Goal: Information Seeking & Learning: Learn about a topic

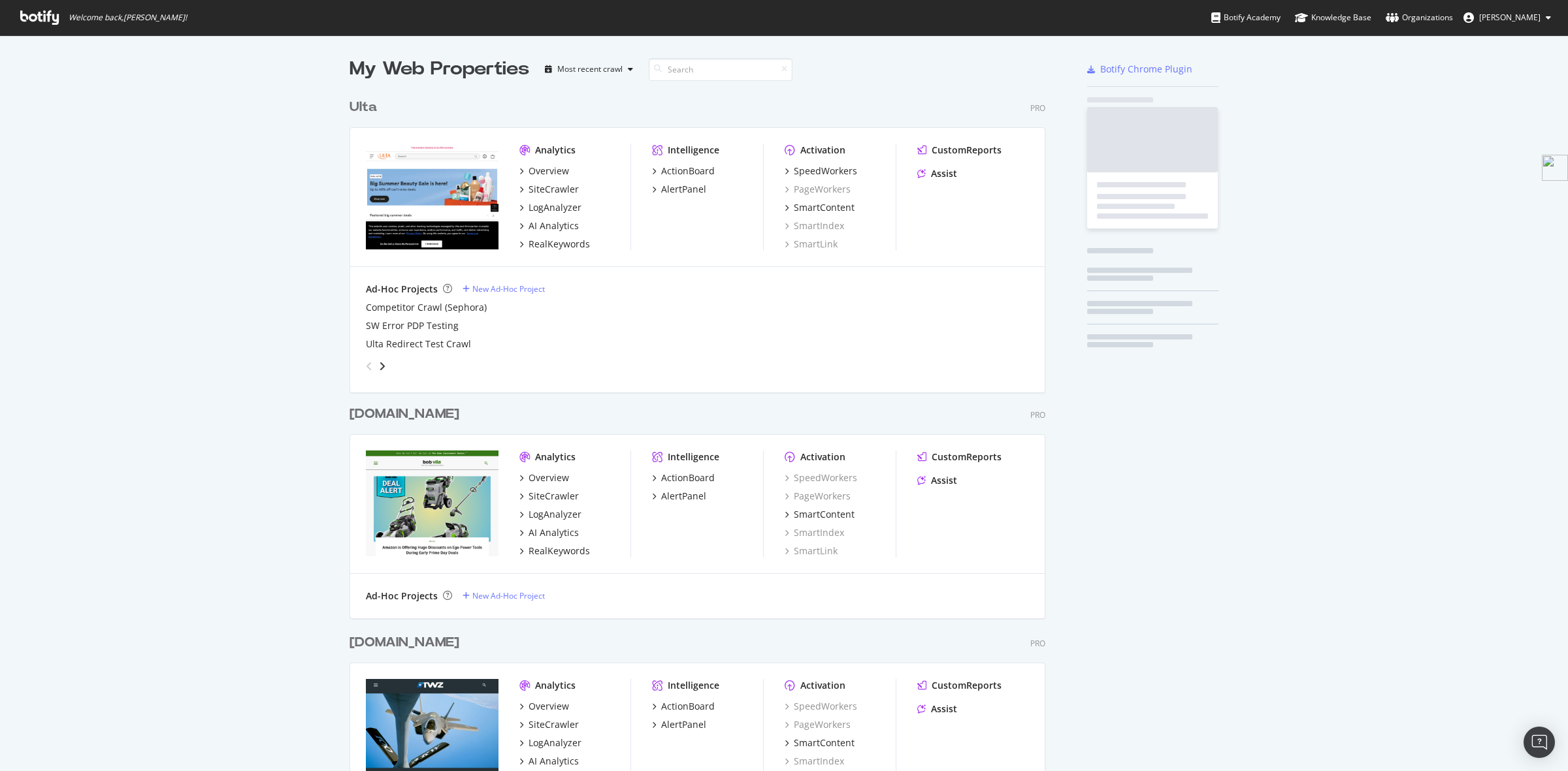
scroll to position [2918, 694]
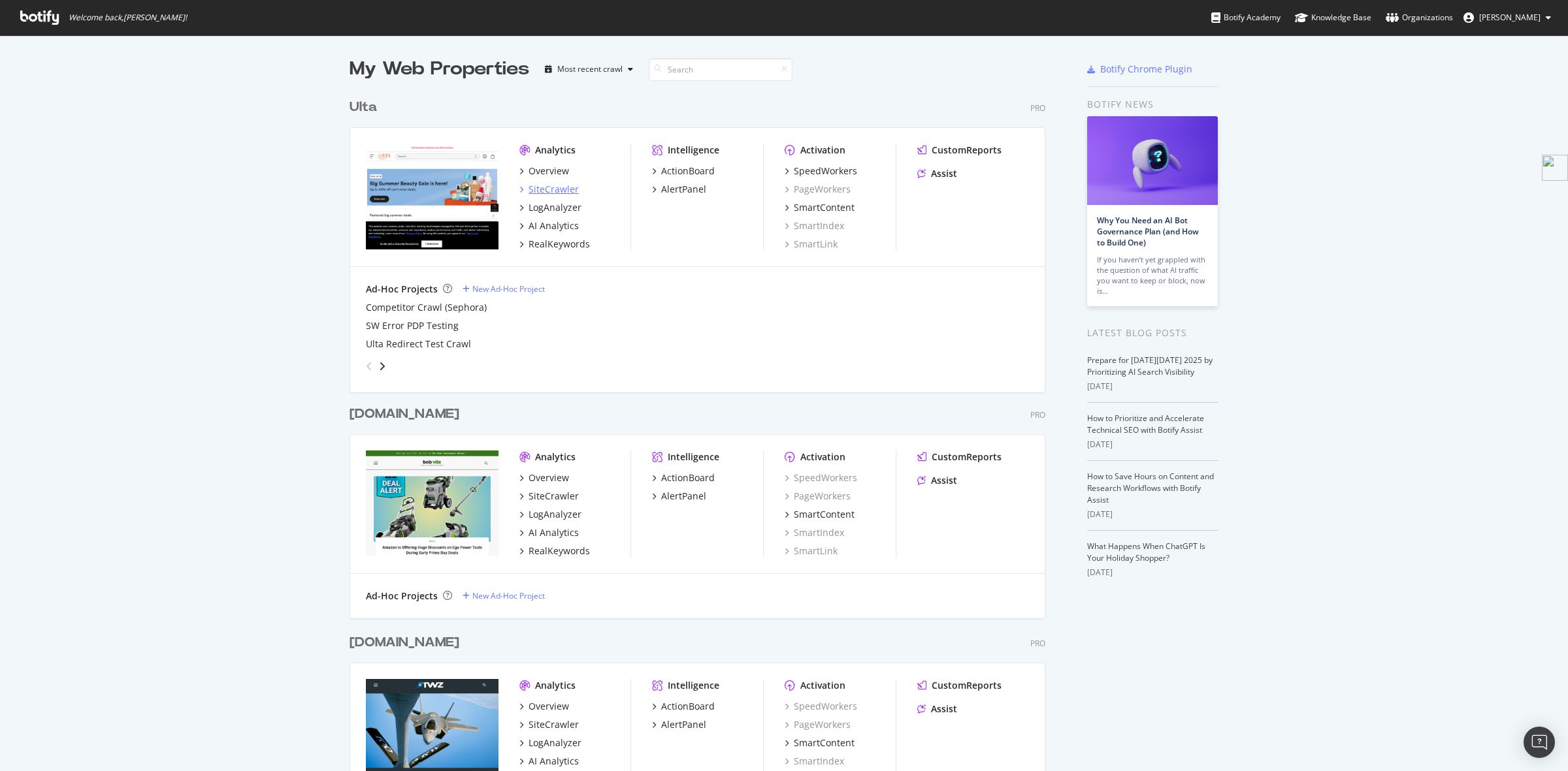
click at [557, 188] on div "SiteCrawler" at bounding box center [554, 189] width 50 height 13
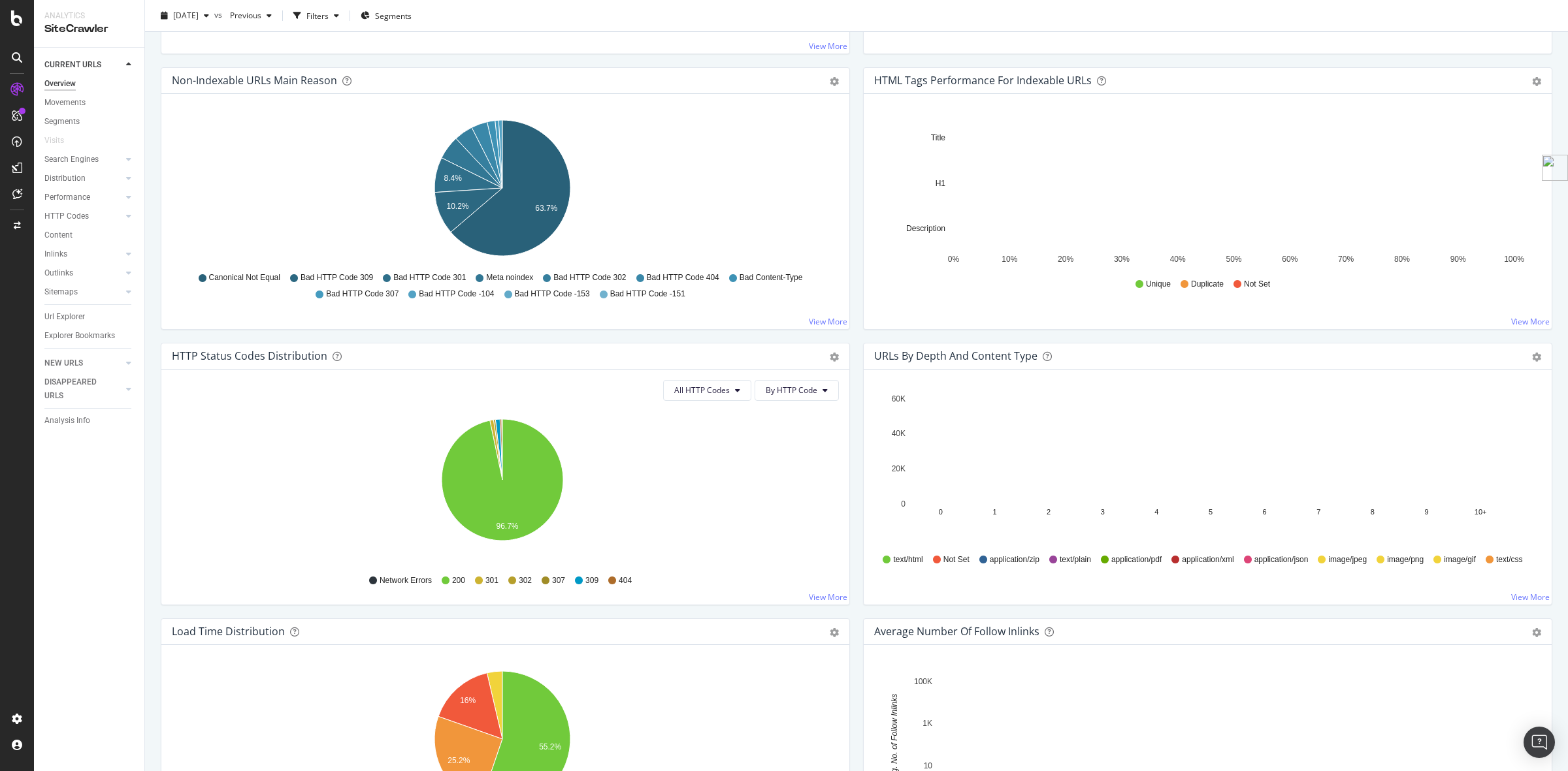
scroll to position [408, 0]
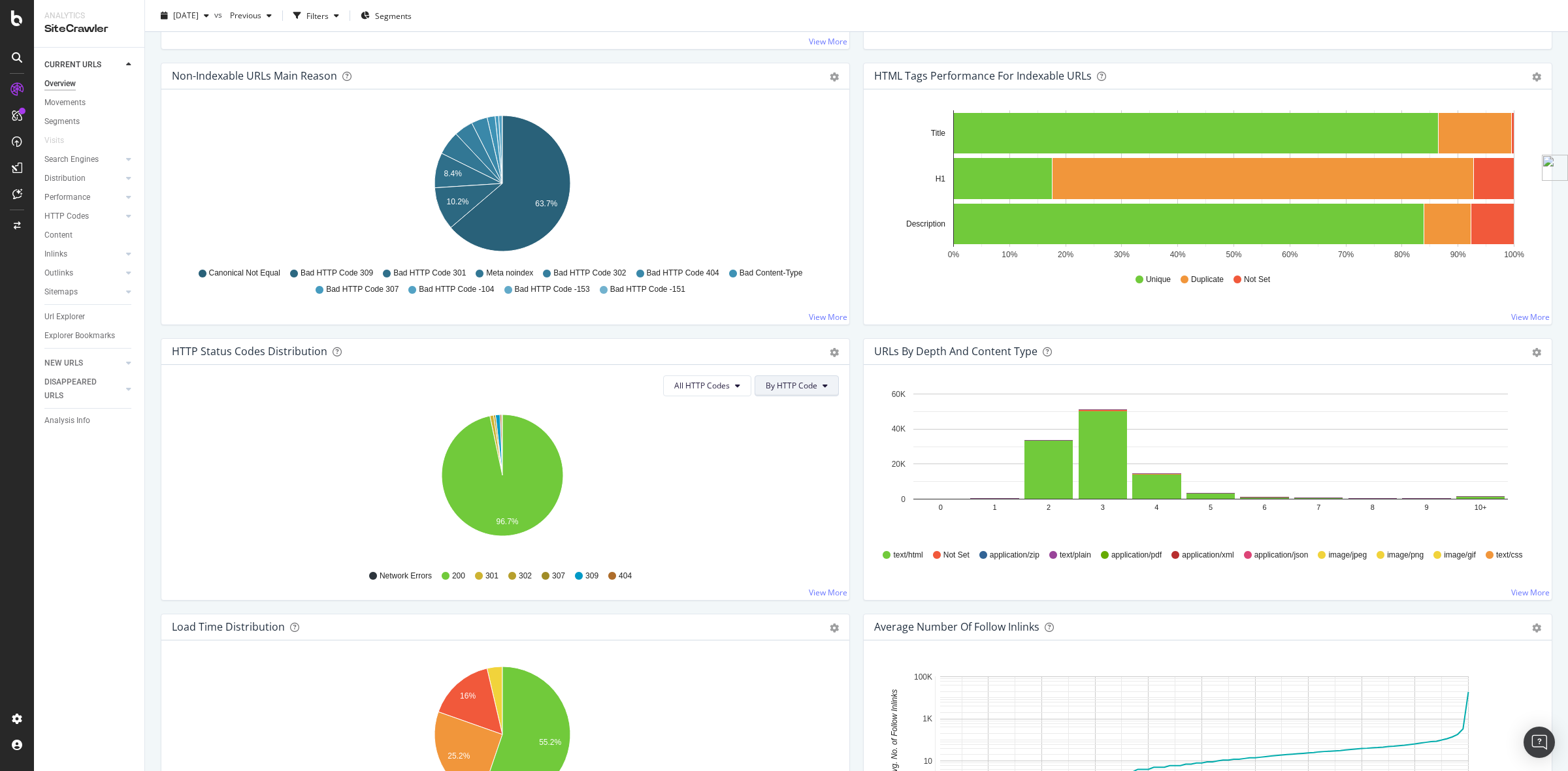
click at [785, 393] on button "By HTTP Code" at bounding box center [796, 386] width 84 height 21
click at [785, 412] on span "By Family" at bounding box center [786, 412] width 52 height 12
click at [830, 356] on icon "gear" at bounding box center [834, 353] width 9 height 9
click at [794, 410] on span "Table" at bounding box center [789, 402] width 119 height 17
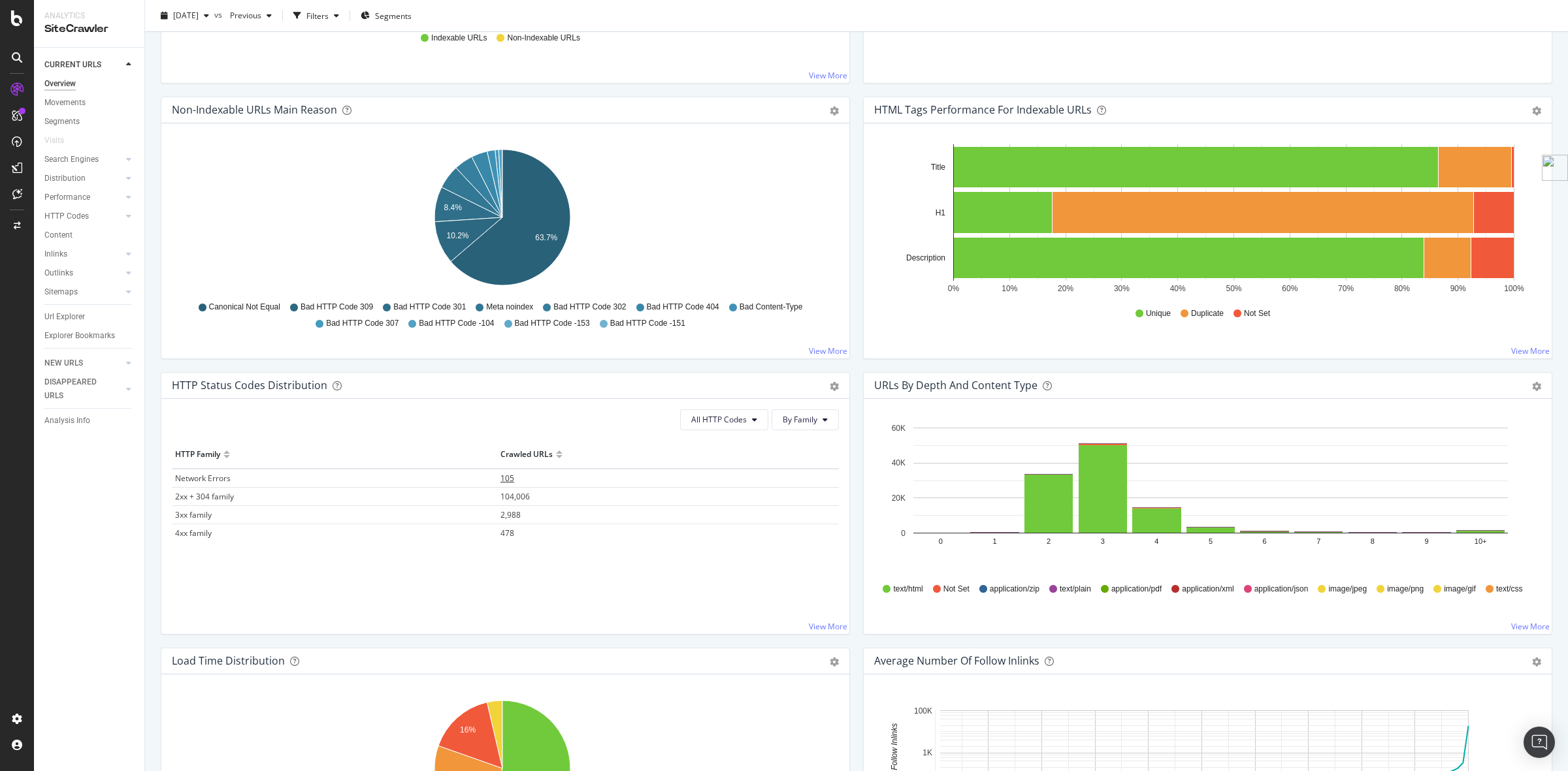
scroll to position [327, 0]
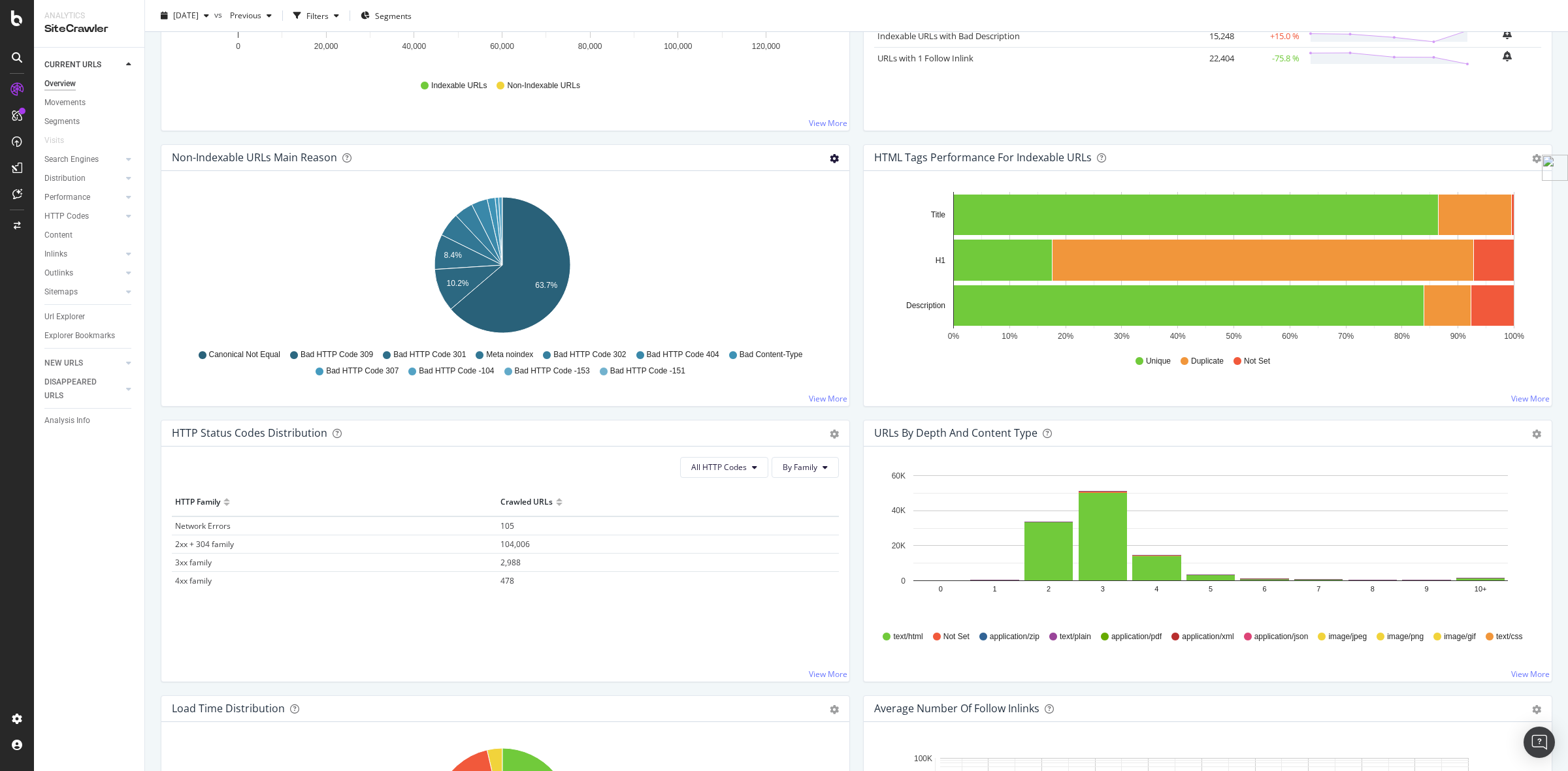
click at [830, 157] on icon "gear" at bounding box center [834, 159] width 9 height 9
click at [757, 203] on span "Table" at bounding box center [789, 208] width 119 height 17
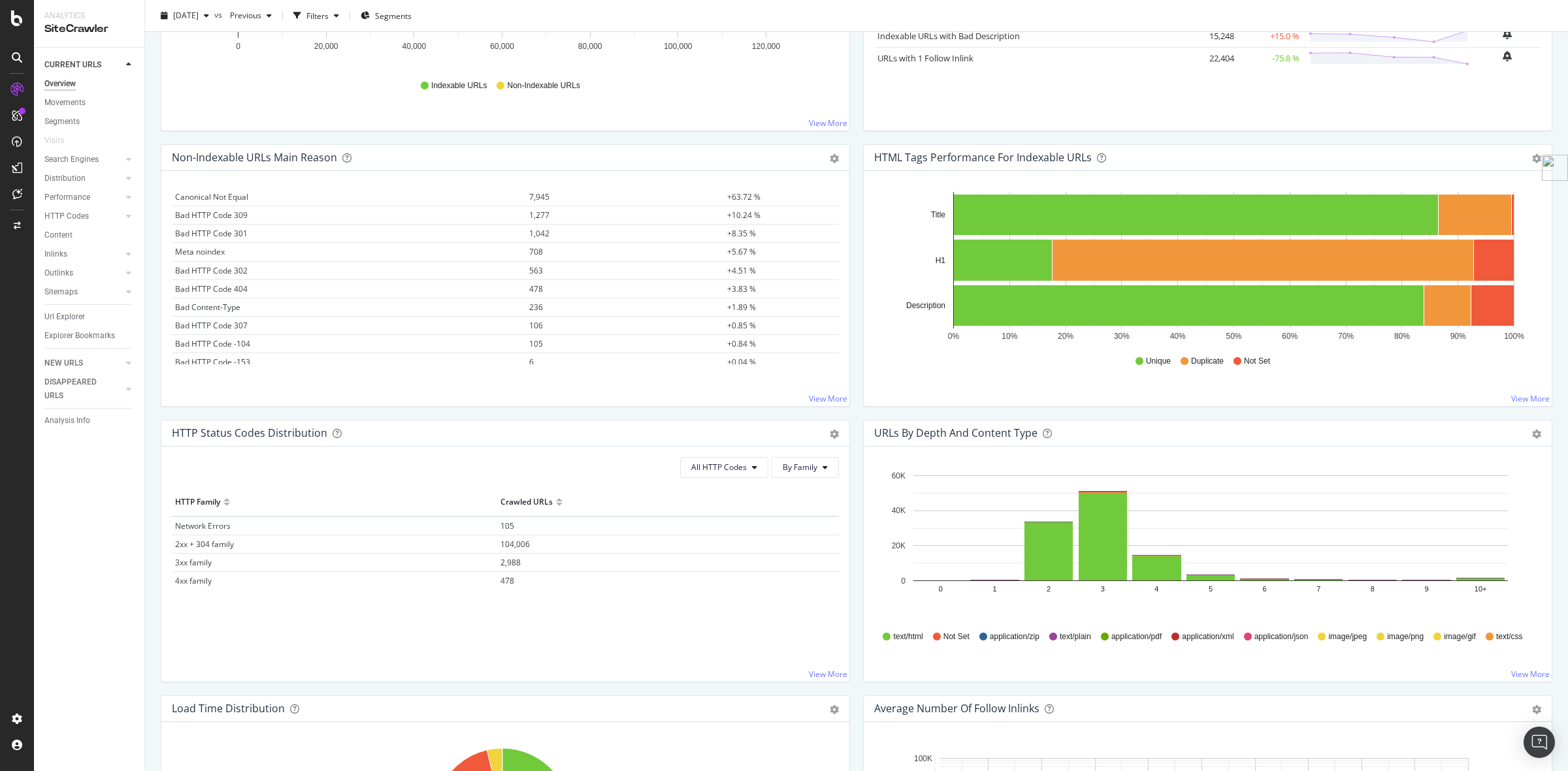
scroll to position [59, 0]
click at [505, 526] on span "105" at bounding box center [507, 526] width 13 height 11
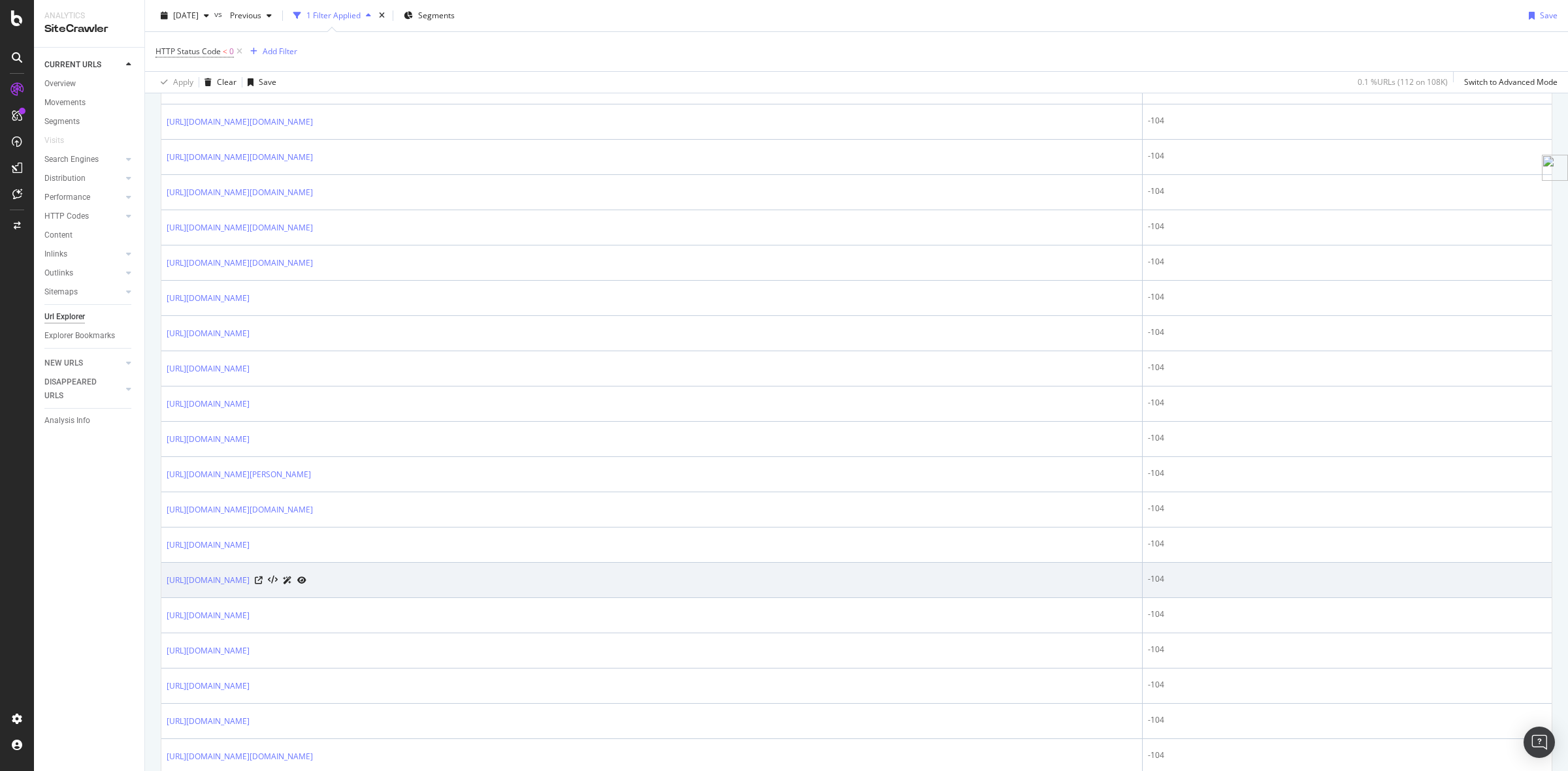
scroll to position [1425, 0]
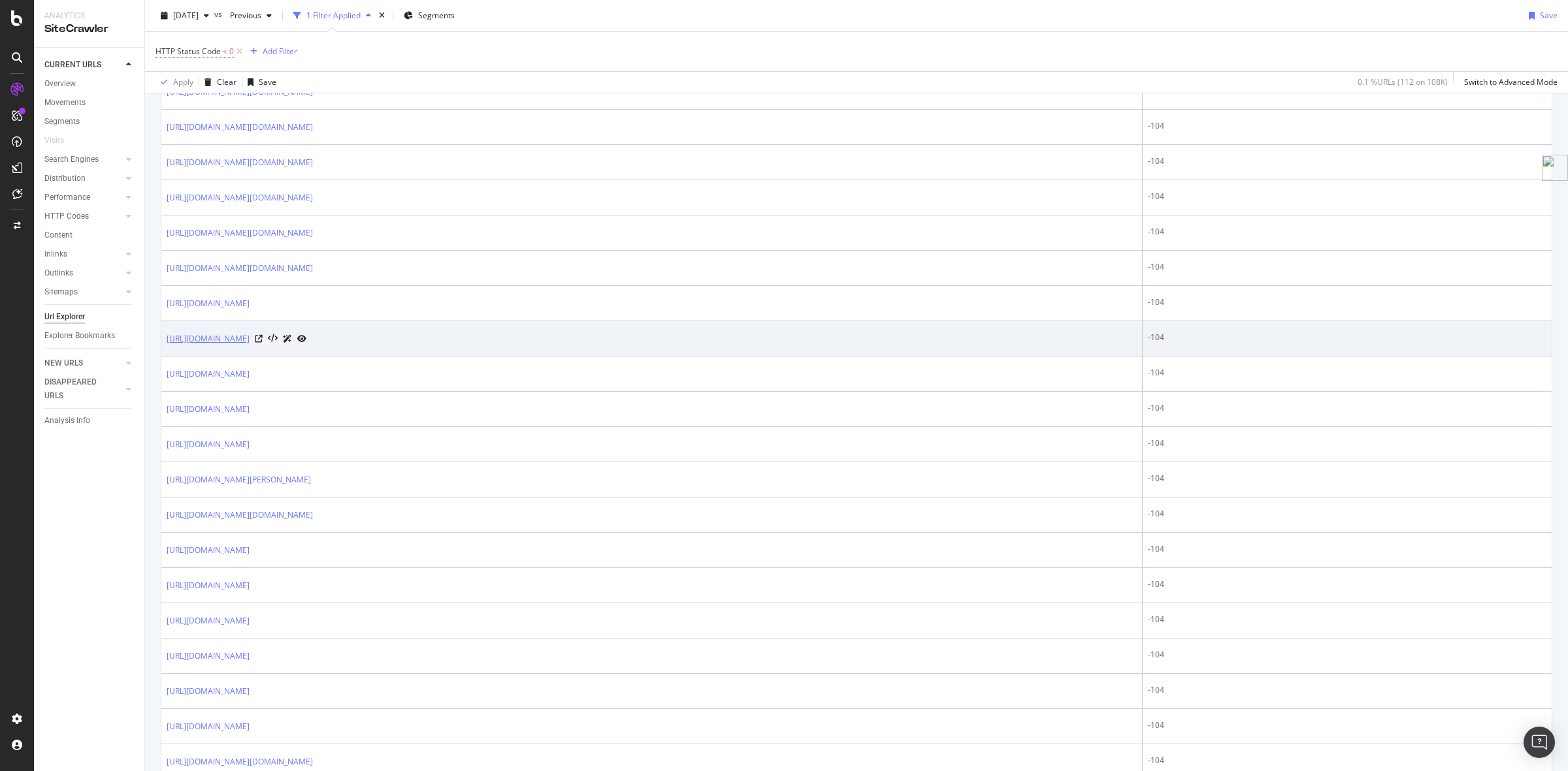
click at [250, 340] on link "[URL][DOMAIN_NAME]" at bounding box center [208, 338] width 83 height 13
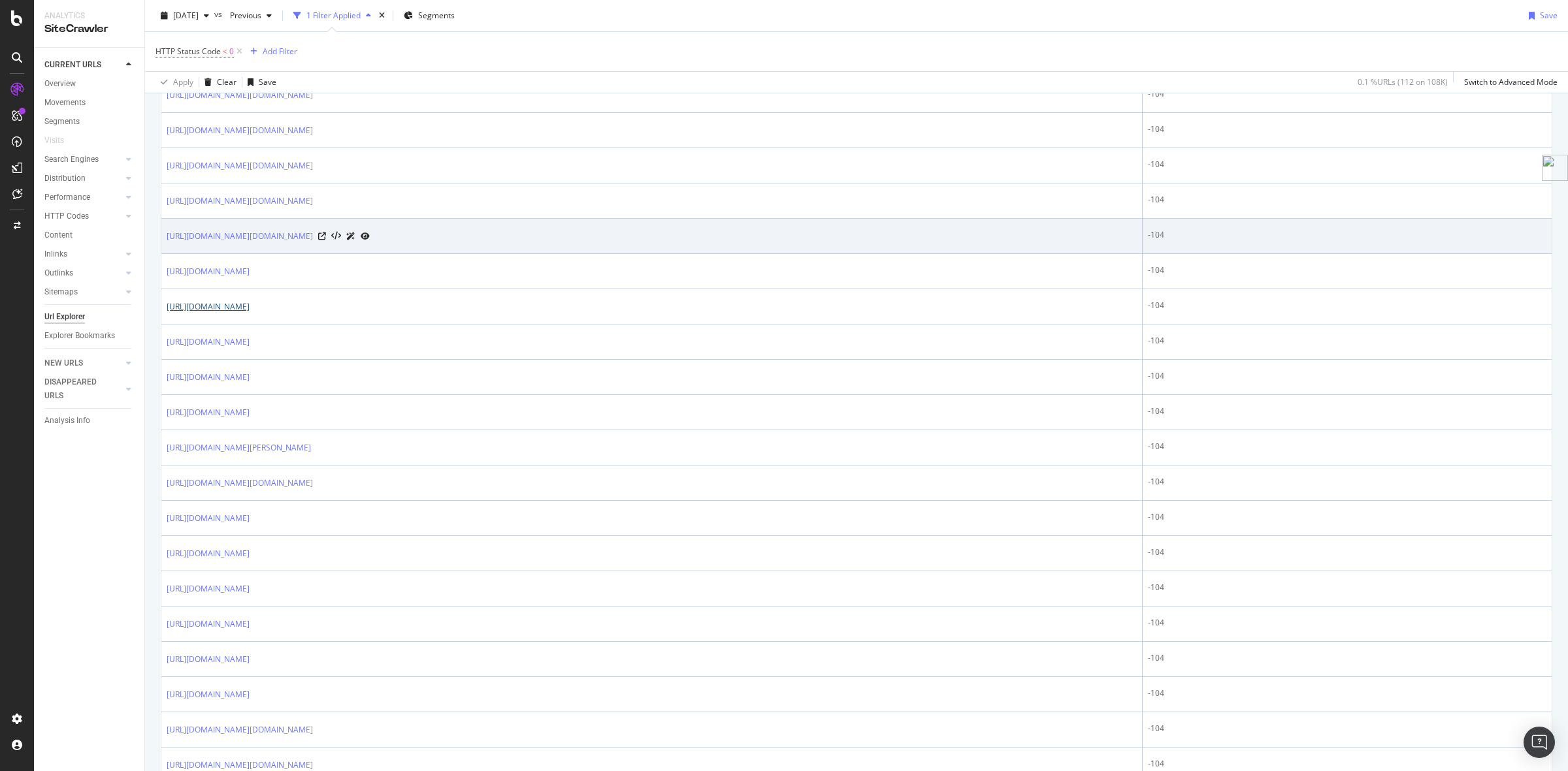
scroll to position [1588, 0]
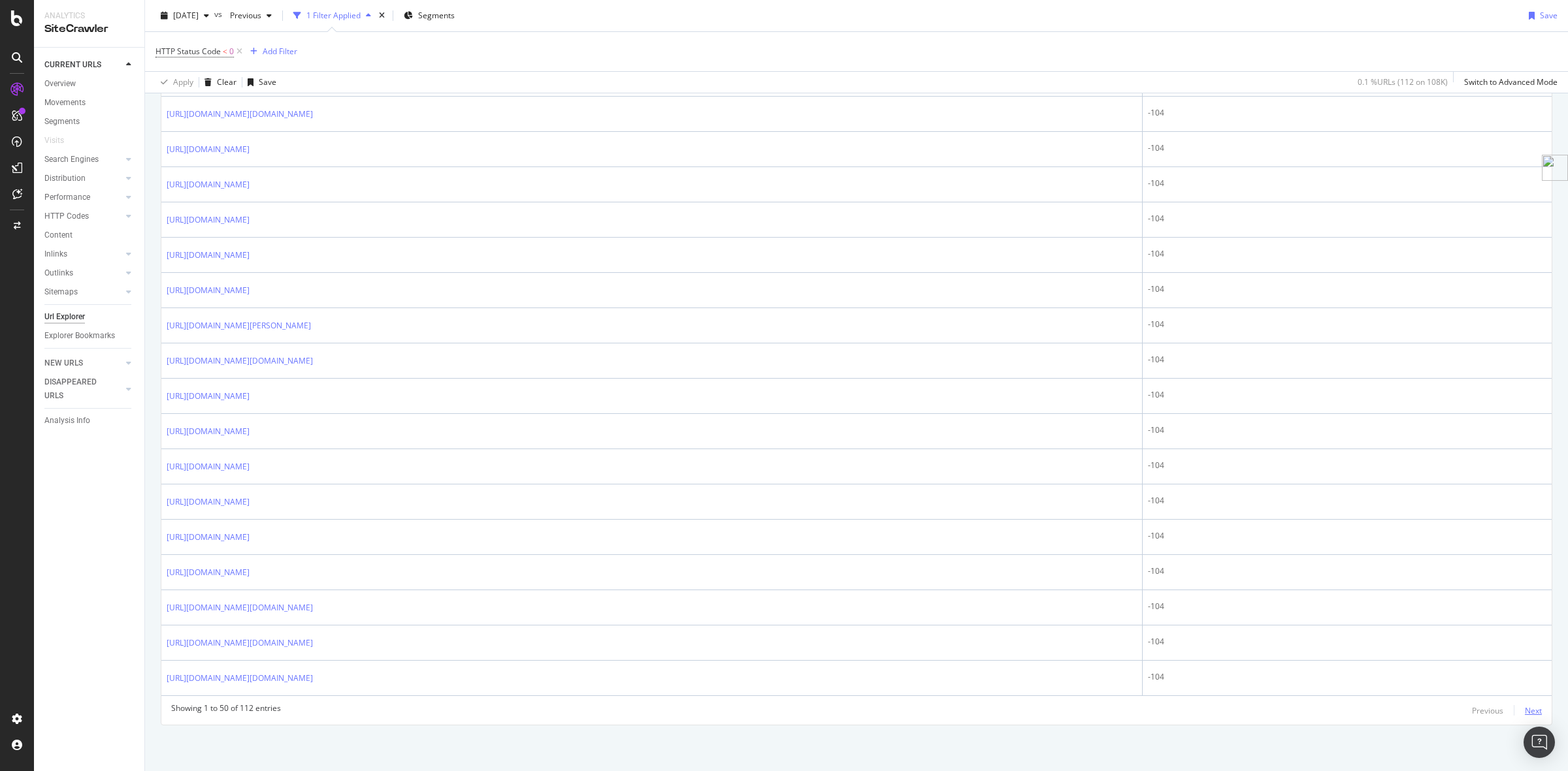
click at [1525, 711] on div "Next" at bounding box center [1533, 711] width 17 height 11
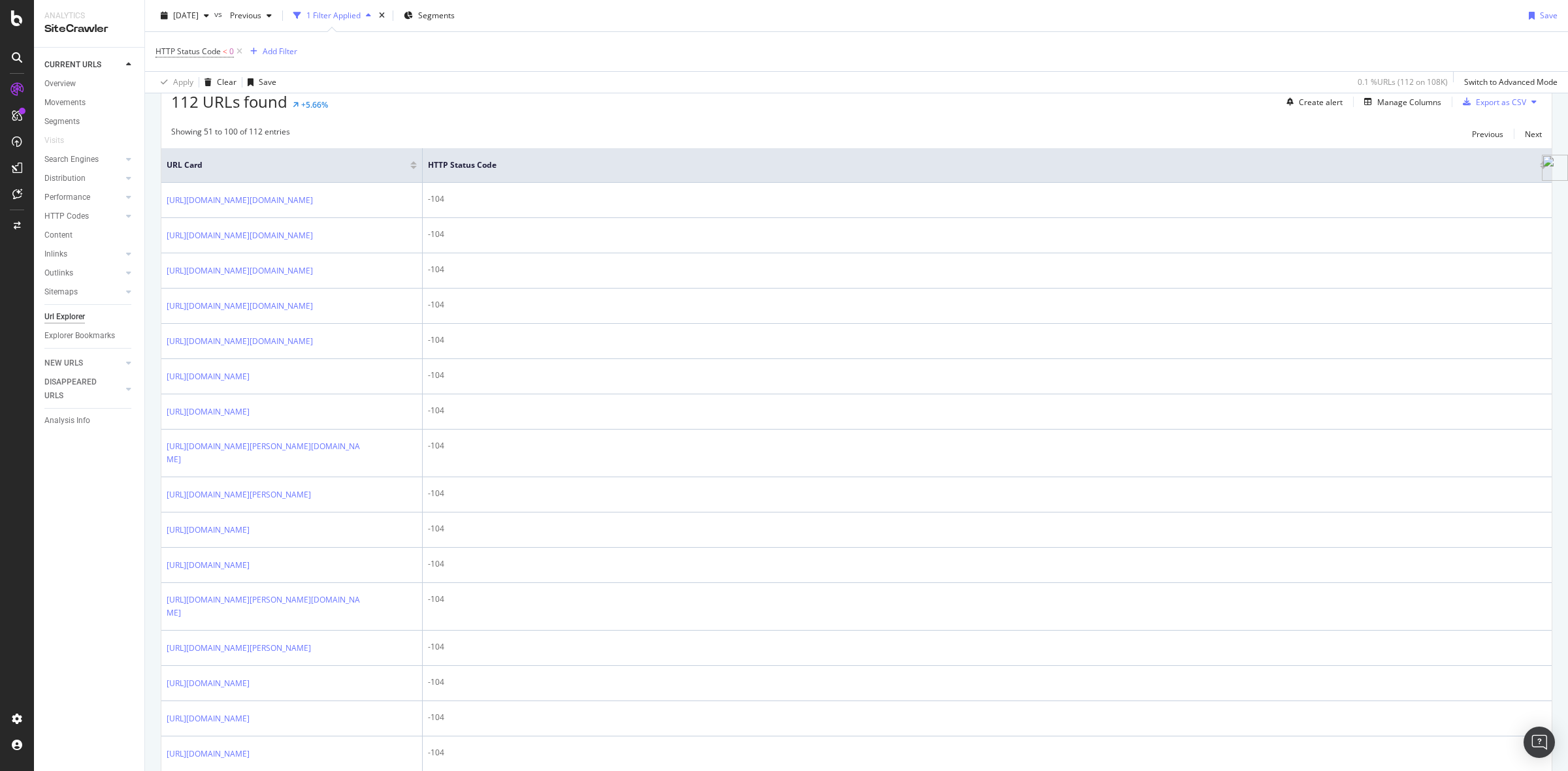
scroll to position [118, 0]
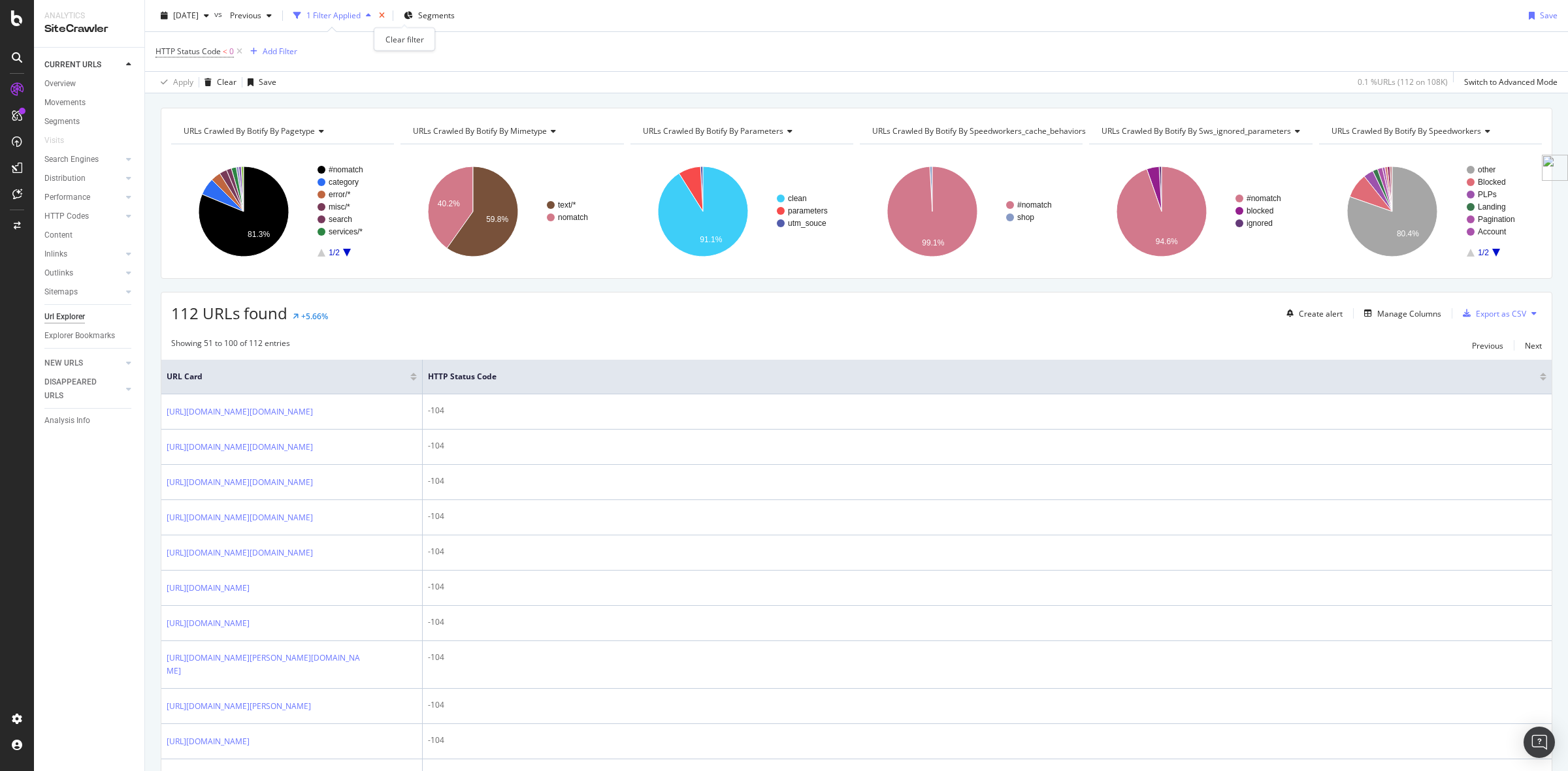
click at [385, 17] on icon "times" at bounding box center [381, 16] width 5 height 8
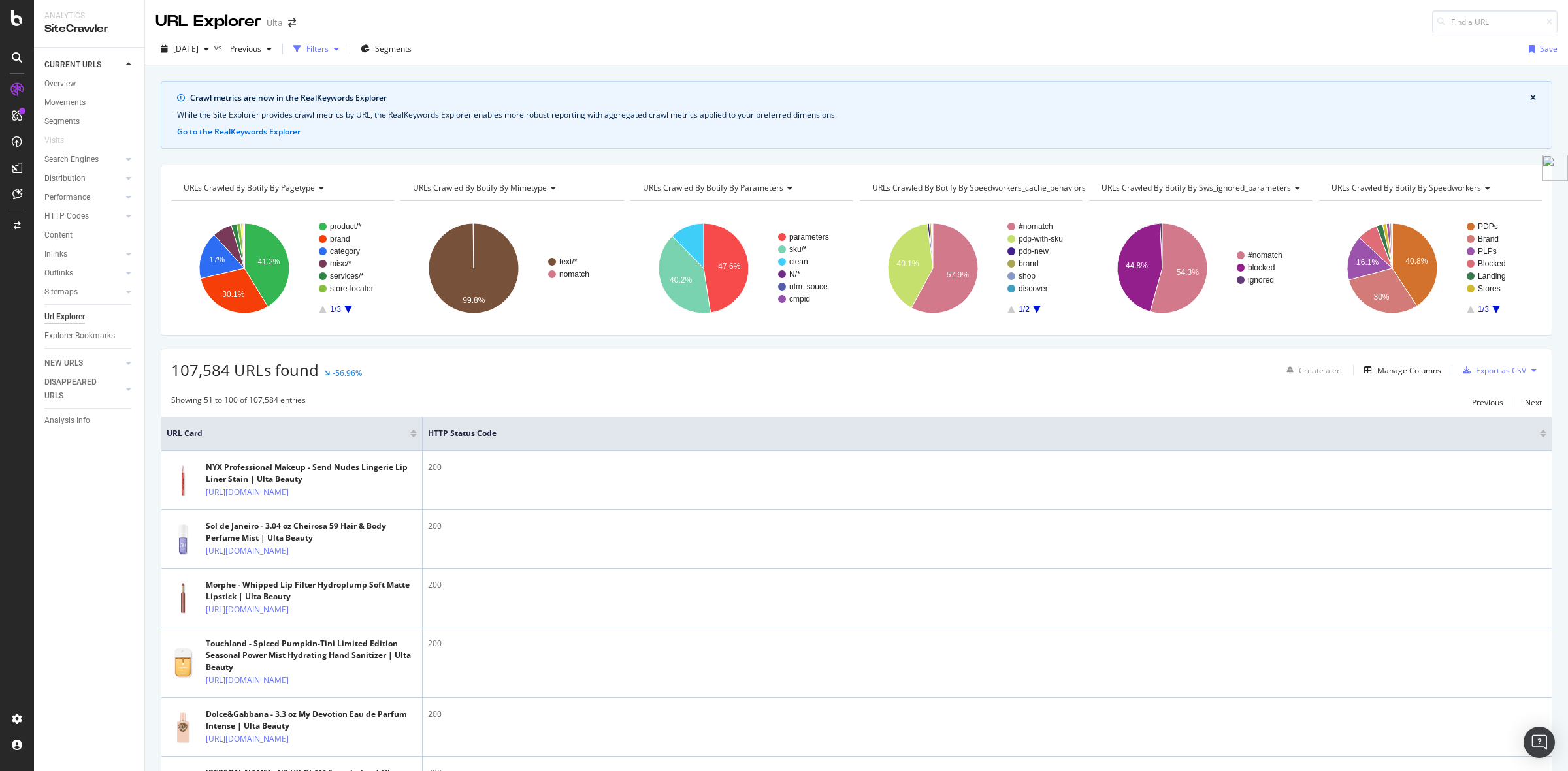
click at [344, 50] on div "button" at bounding box center [336, 49] width 16 height 8
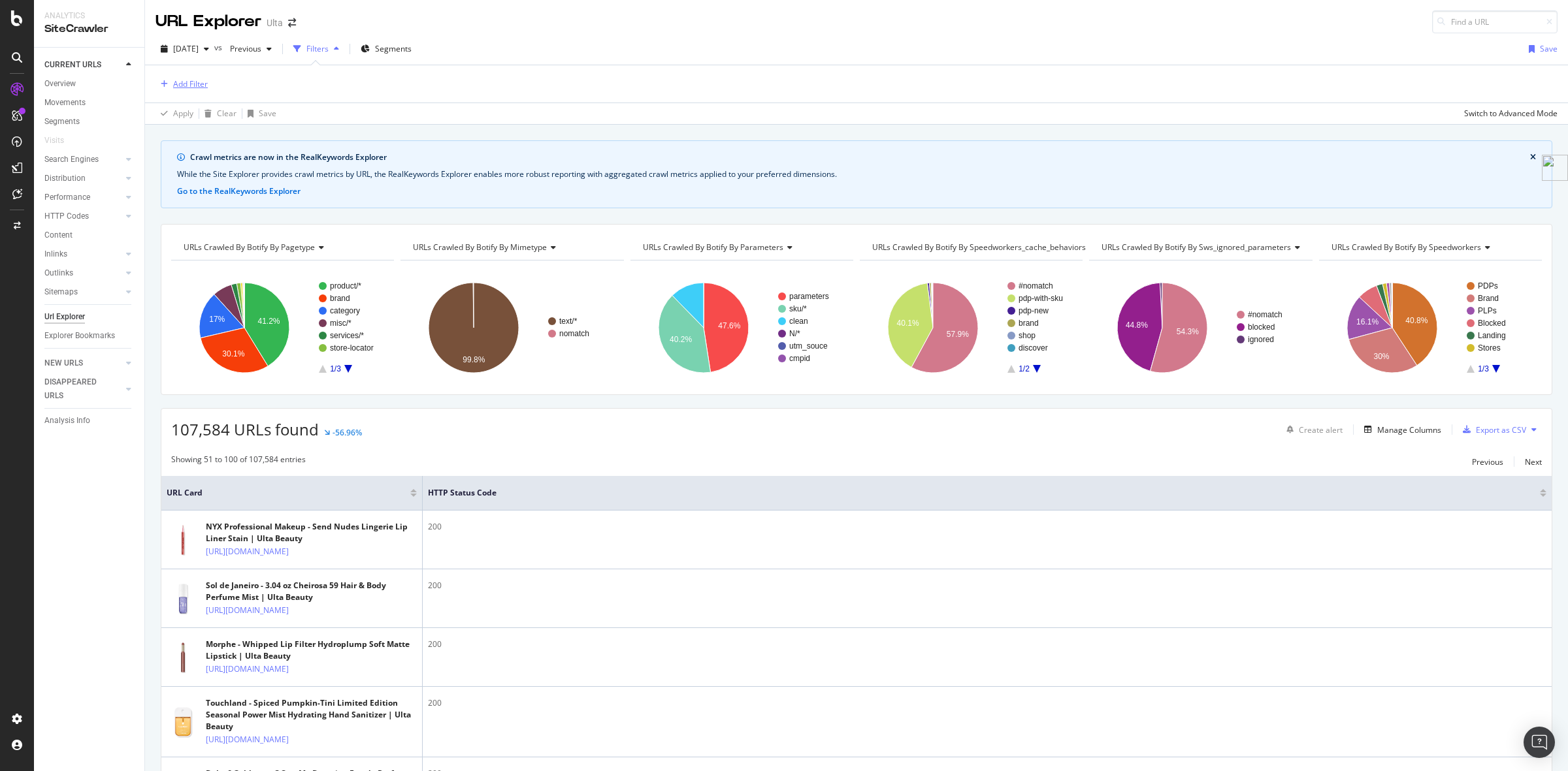
click at [200, 88] on div "Add Filter" at bounding box center [190, 84] width 35 height 11
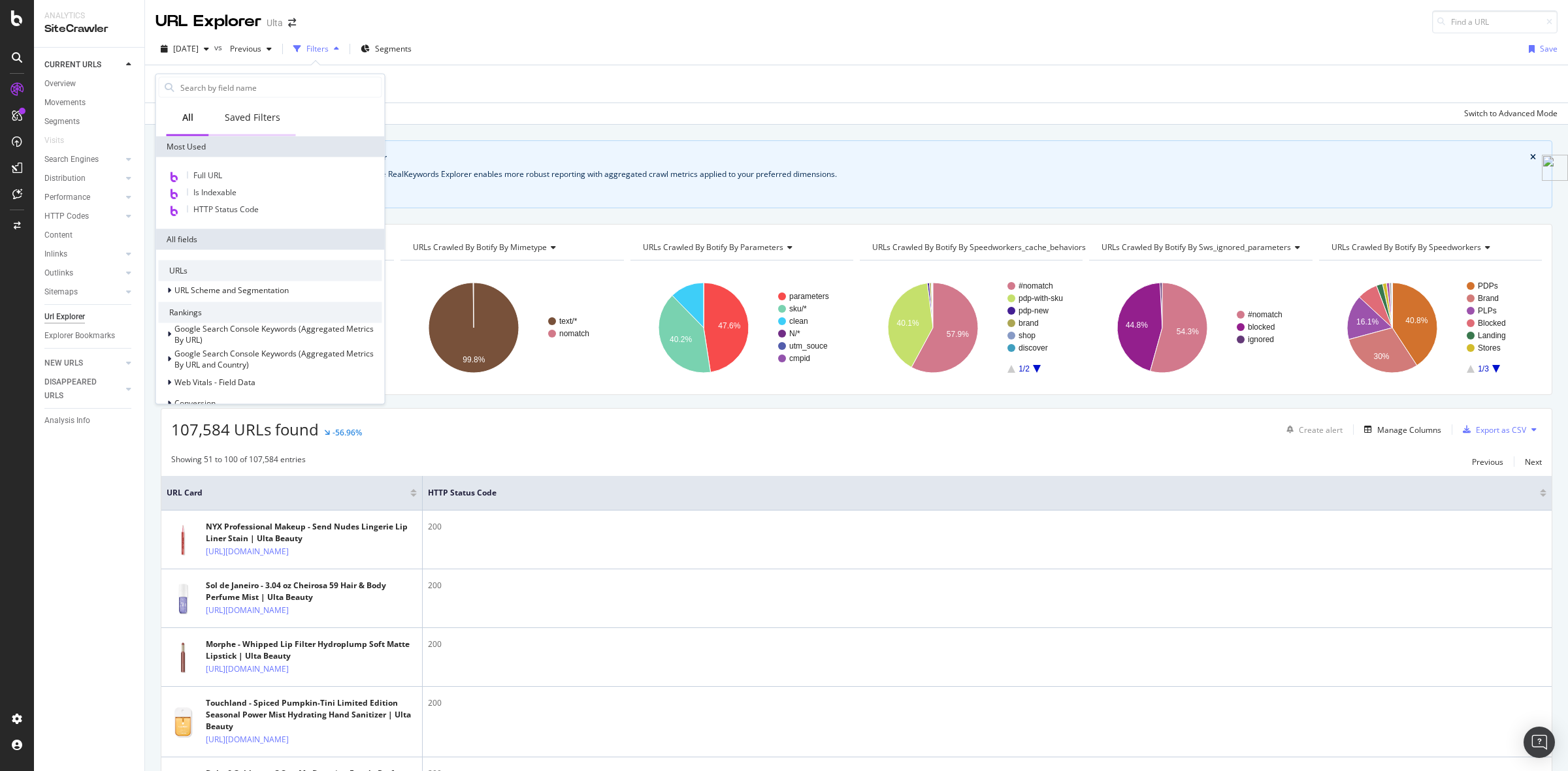
click at [240, 112] on div "Saved Filters" at bounding box center [252, 117] width 56 height 13
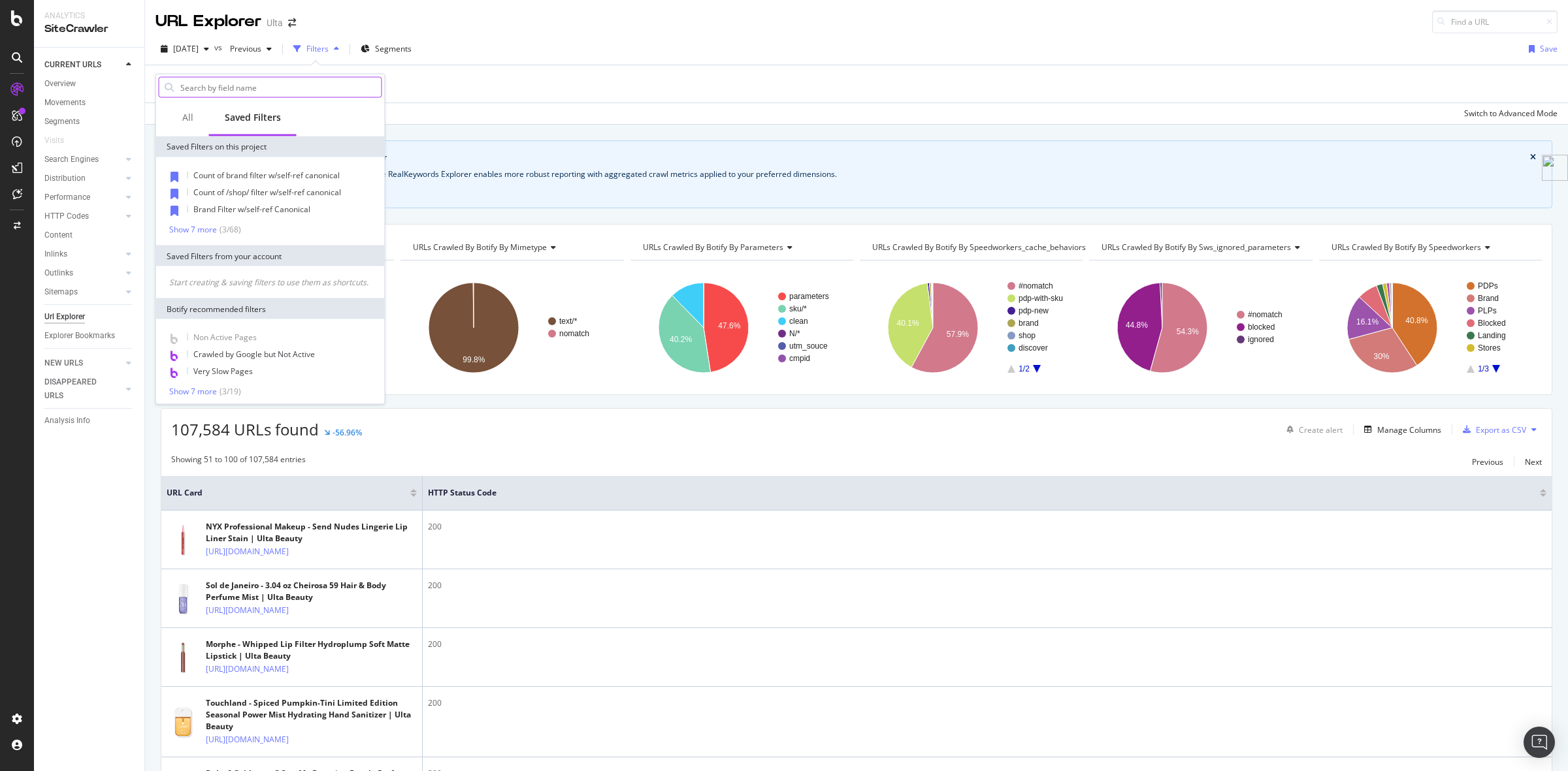
click at [245, 78] on input "text" at bounding box center [280, 87] width 203 height 20
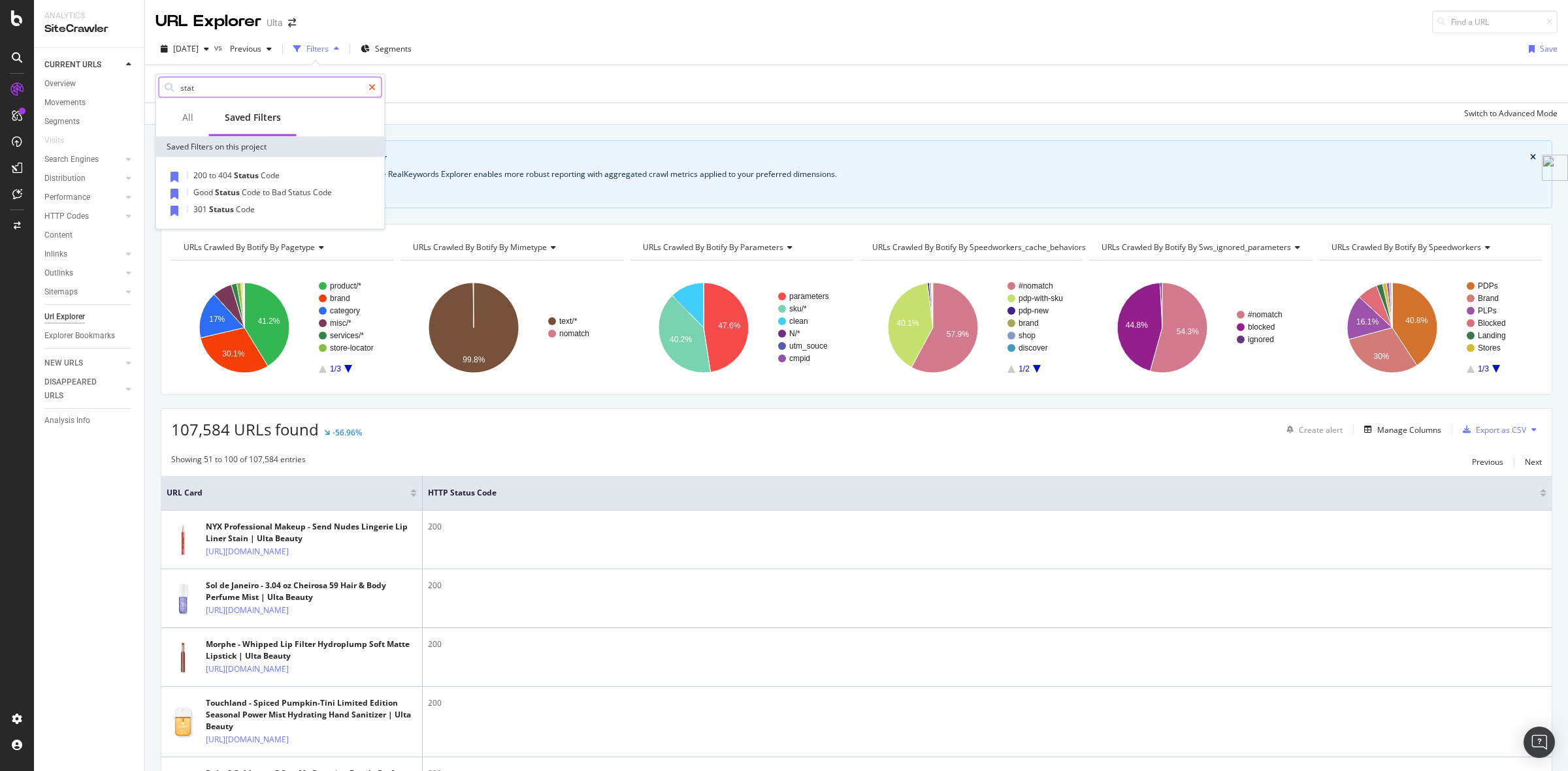
type input "stat"
click at [374, 88] on icon at bounding box center [372, 88] width 7 height 9
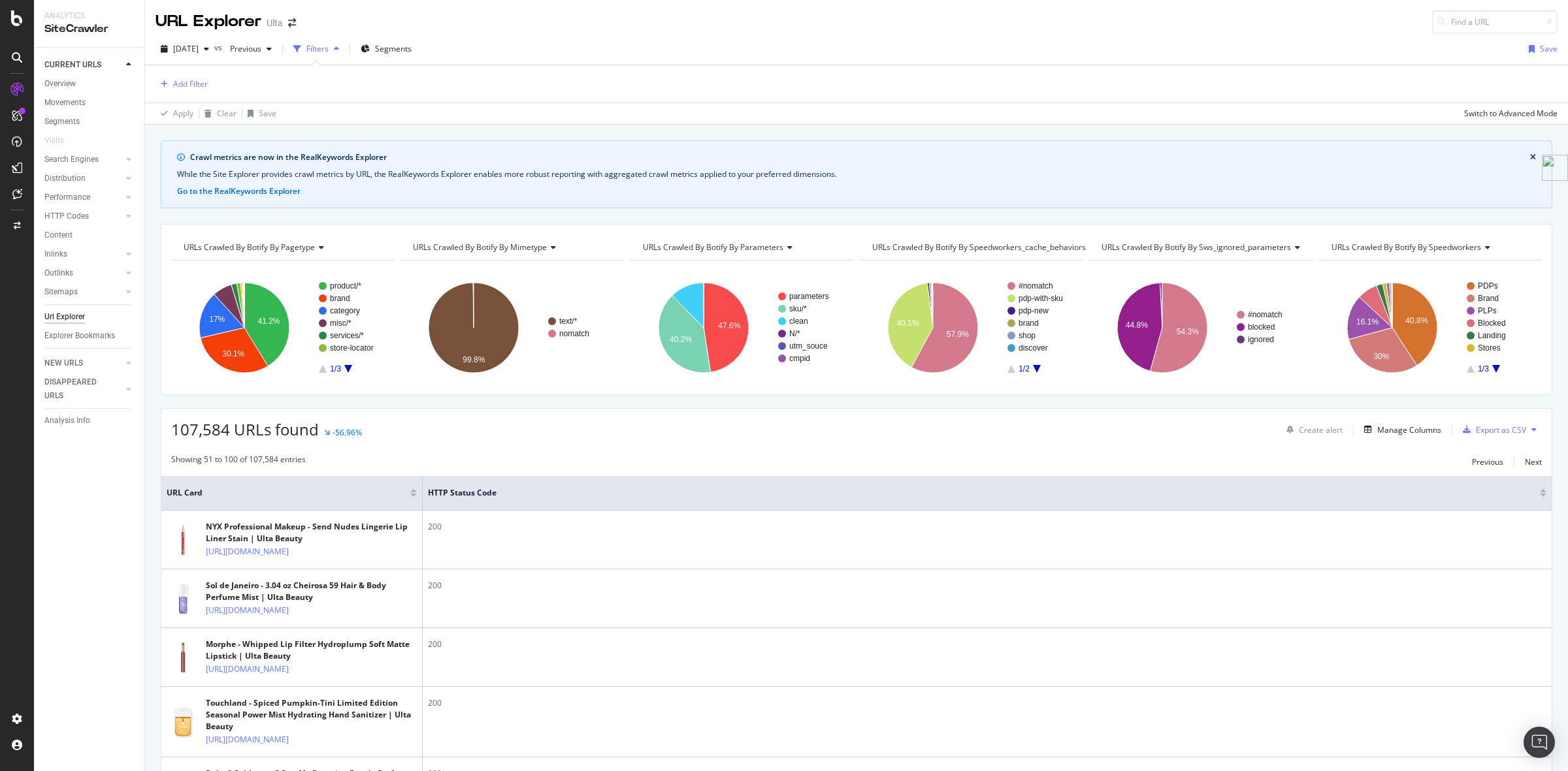
click at [572, 95] on div "Add Filter" at bounding box center [856, 83] width 1401 height 37
click at [181, 86] on div "Add Filter" at bounding box center [190, 84] width 35 height 11
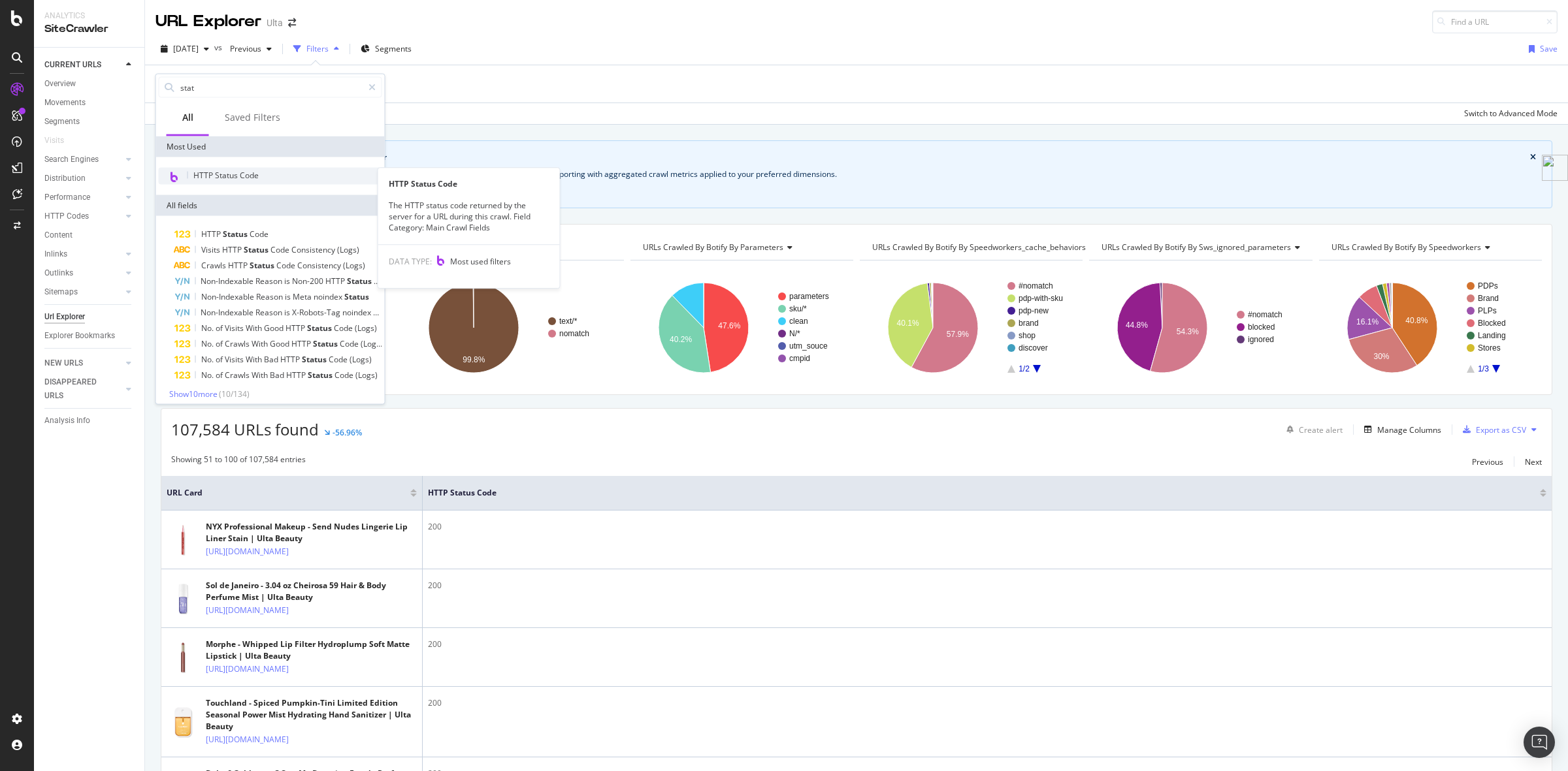
type input "stat"
click at [212, 170] on span "HTTP Status Code" at bounding box center [225, 175] width 65 height 11
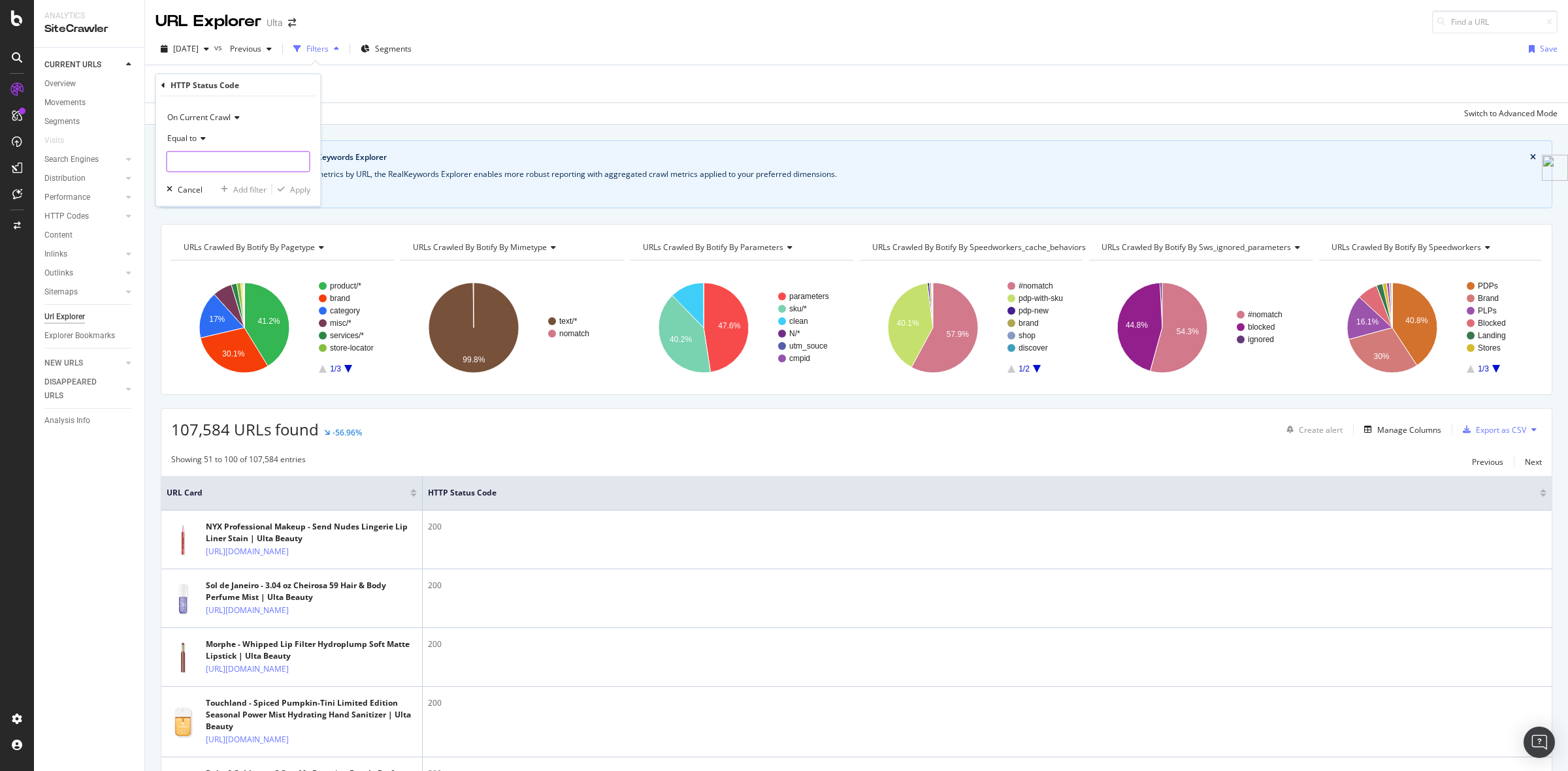
click at [213, 169] on input "number" at bounding box center [238, 162] width 144 height 21
type input "500"
click at [167, 139] on span "Equal to" at bounding box center [181, 138] width 29 height 11
click at [203, 268] on span "Between" at bounding box center [189, 267] width 32 height 11
drag, startPoint x: 219, startPoint y: 167, endPoint x: 126, endPoint y: 161, distance: 93.2
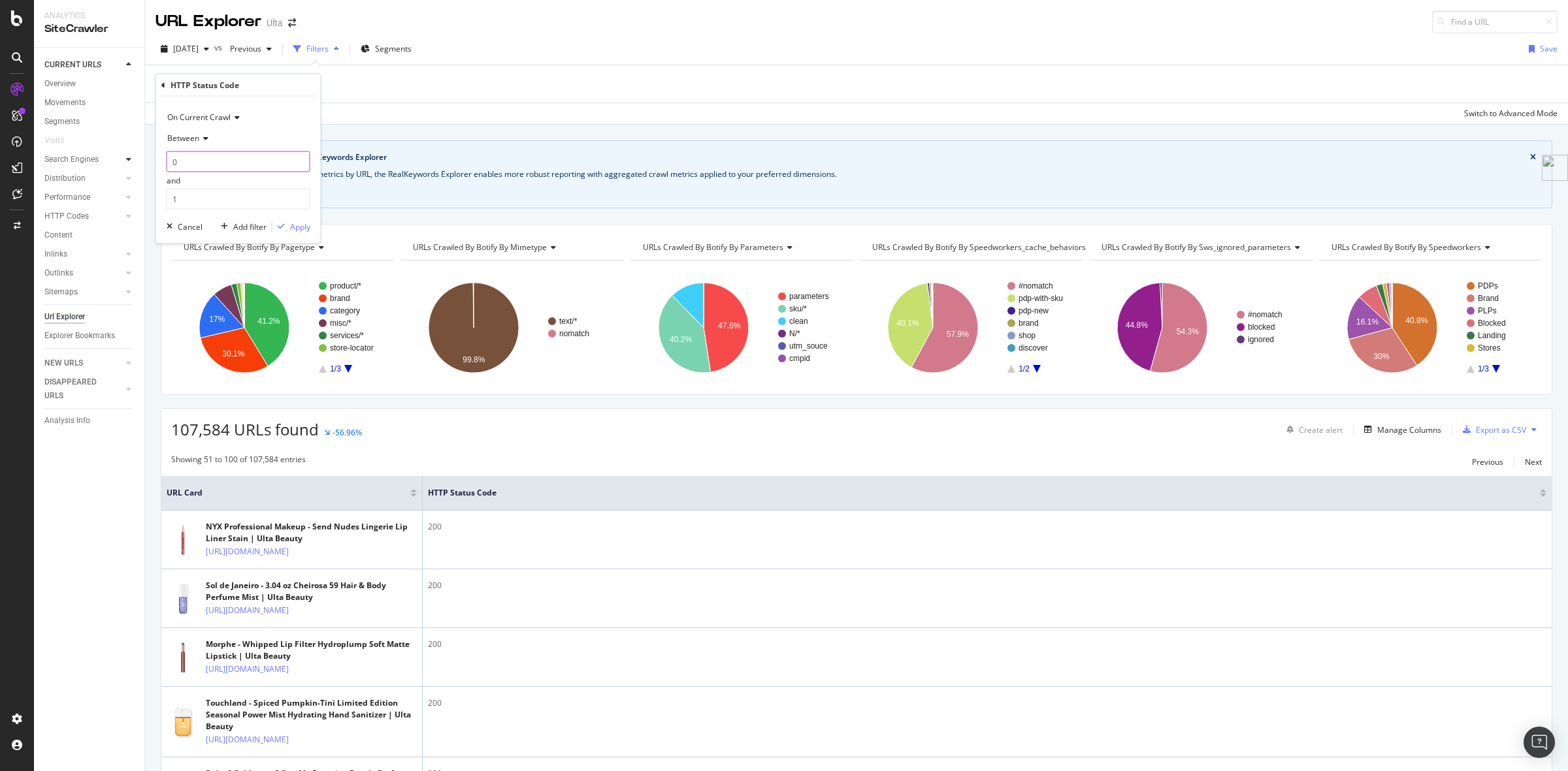
click at [126, 161] on body "Analytics SiteCrawler CURRENT URLS Overview Movements Segments Visits Search En…" at bounding box center [784, 386] width 1568 height 771
type input "500"
type input "599"
click at [301, 230] on div "Apply" at bounding box center [300, 226] width 20 height 11
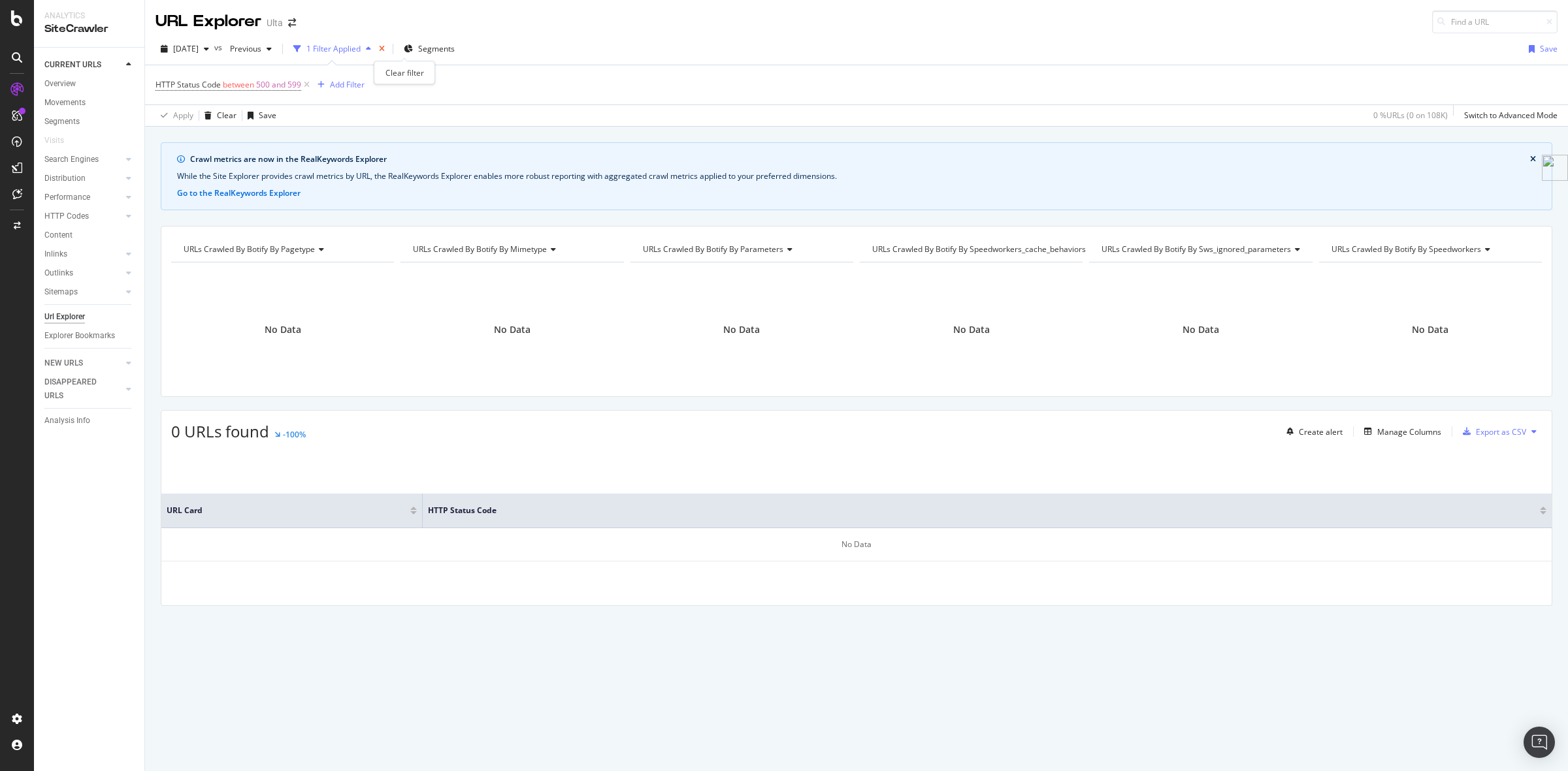
click at [385, 53] on icon "times" at bounding box center [381, 49] width 5 height 8
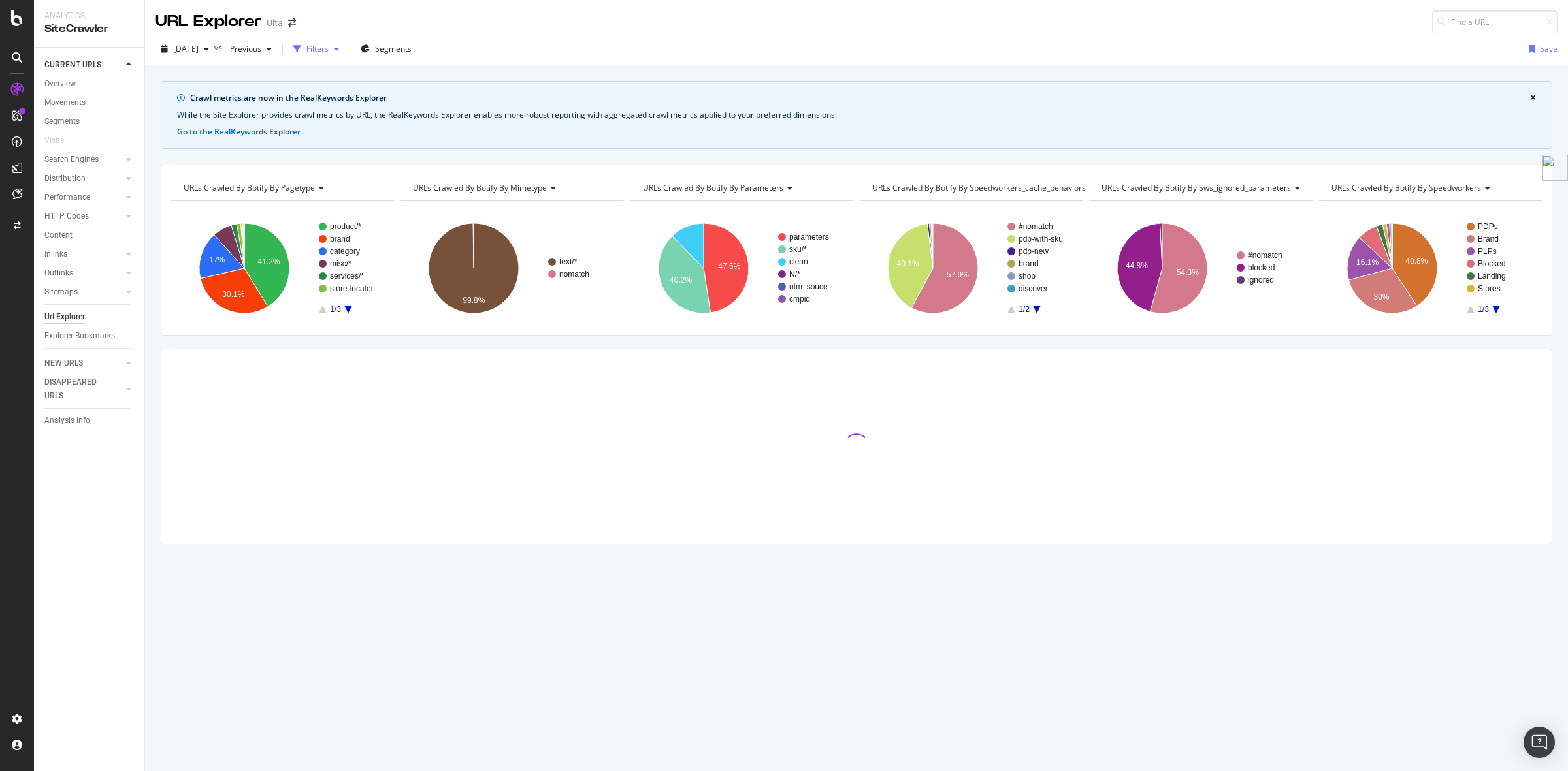
click at [328, 50] on div "Filters" at bounding box center [317, 49] width 22 height 11
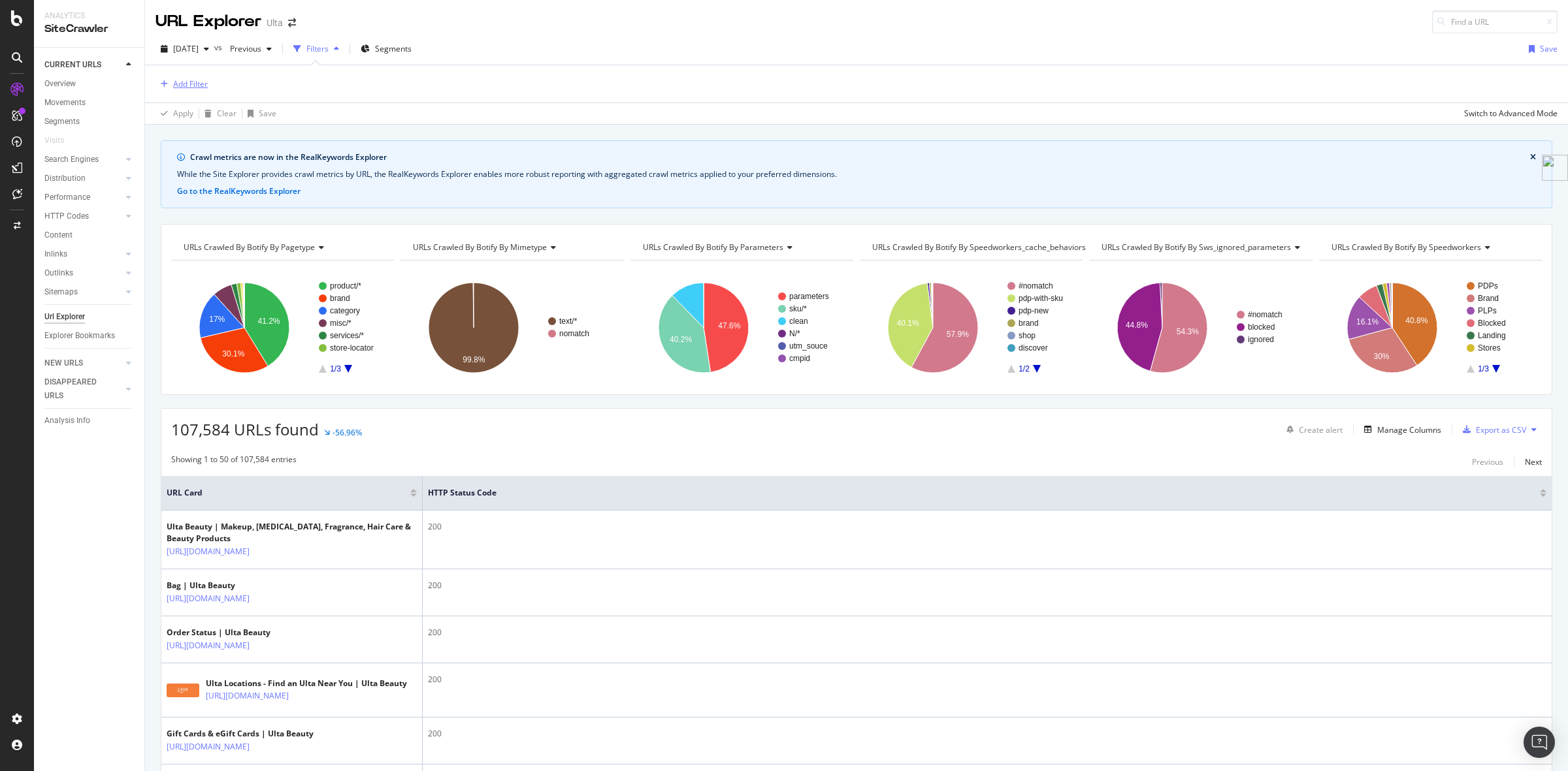
click at [192, 80] on div "Add Filter" at bounding box center [190, 84] width 35 height 11
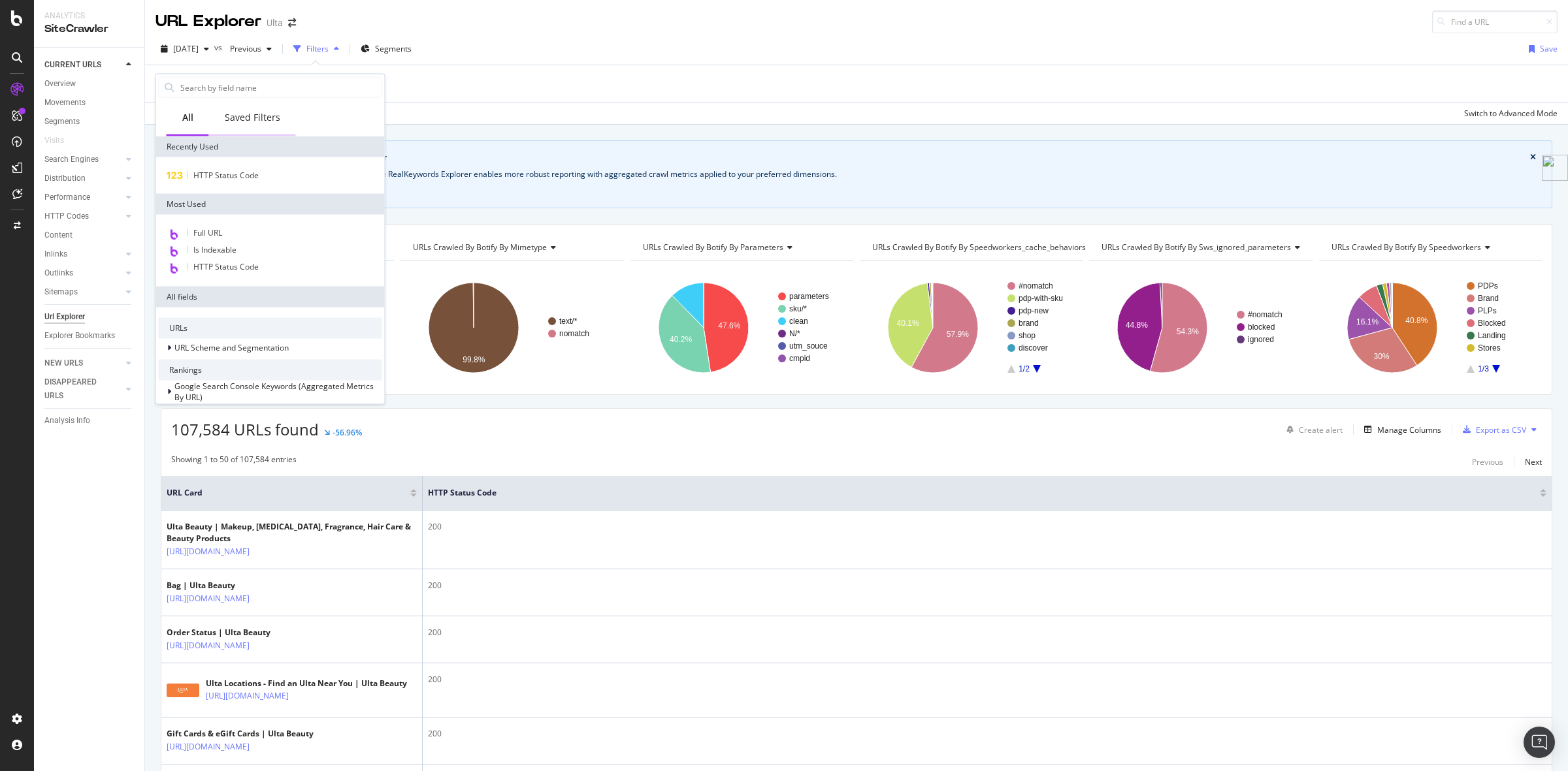
click at [246, 116] on div "Saved Filters" at bounding box center [252, 117] width 56 height 13
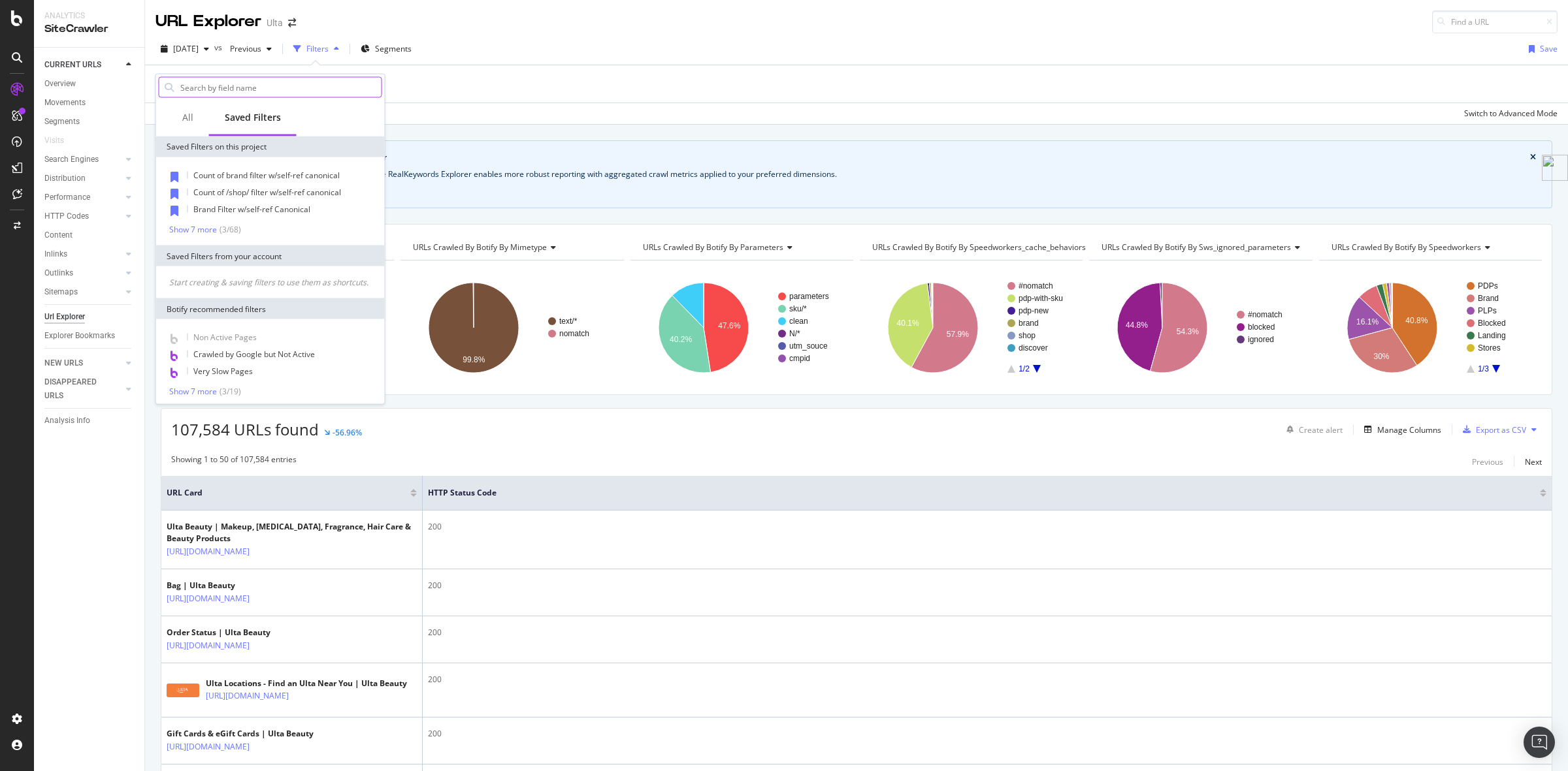
click at [244, 83] on input "text" at bounding box center [280, 87] width 203 height 20
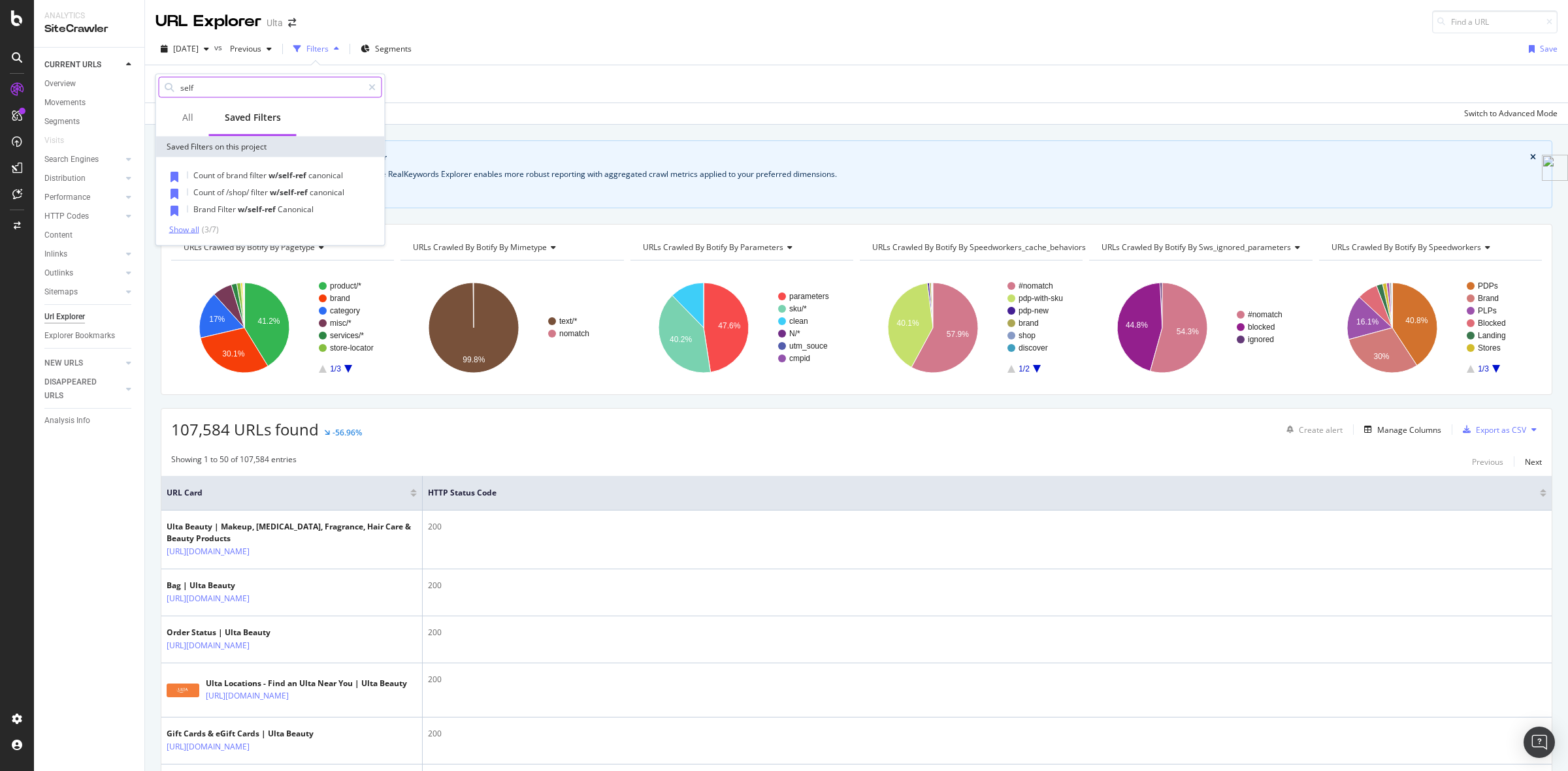
type input "self"
click at [185, 231] on div "Show all" at bounding box center [184, 229] width 30 height 9
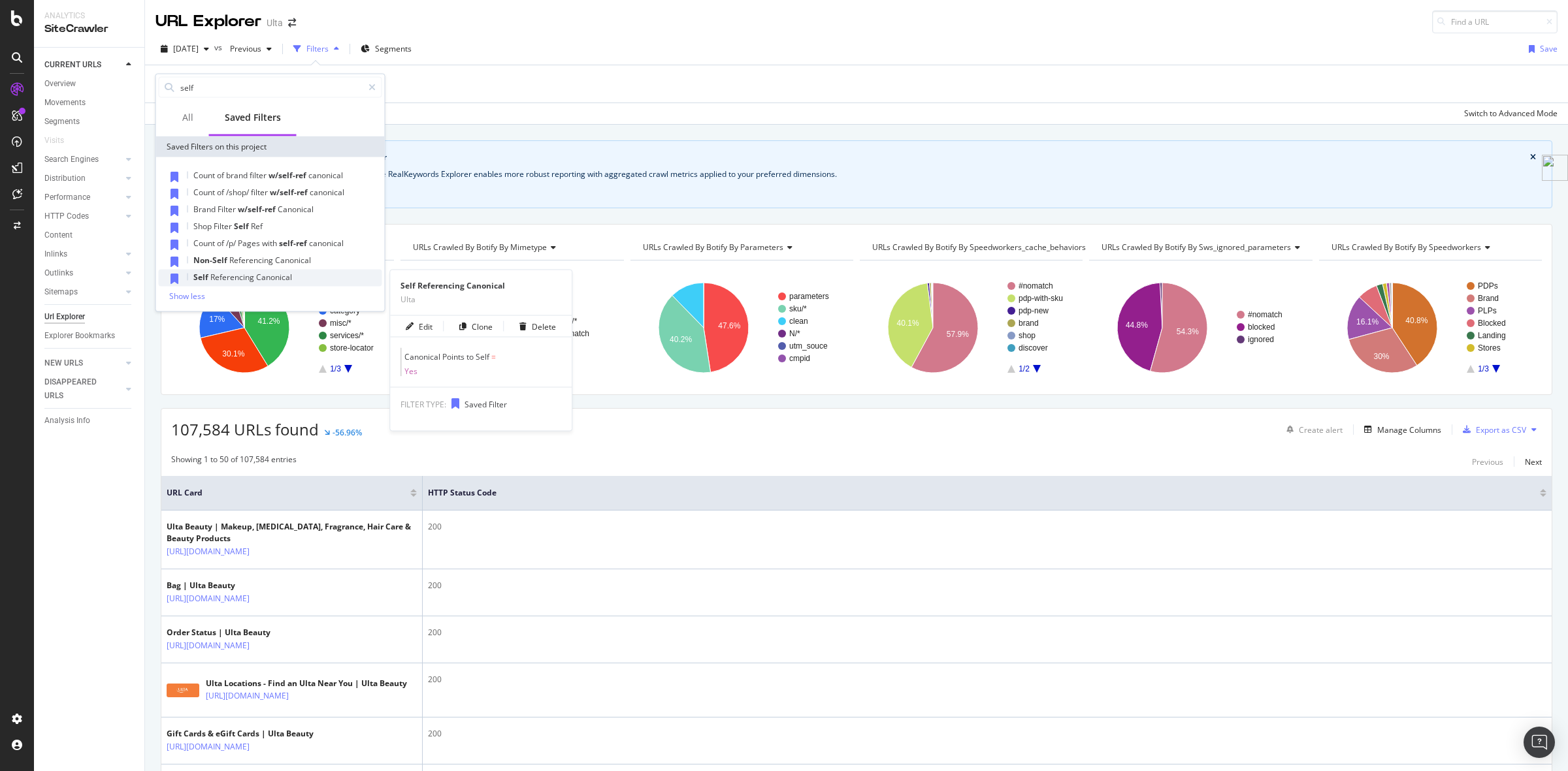
click at [244, 272] on span "Referencing" at bounding box center [233, 277] width 46 height 11
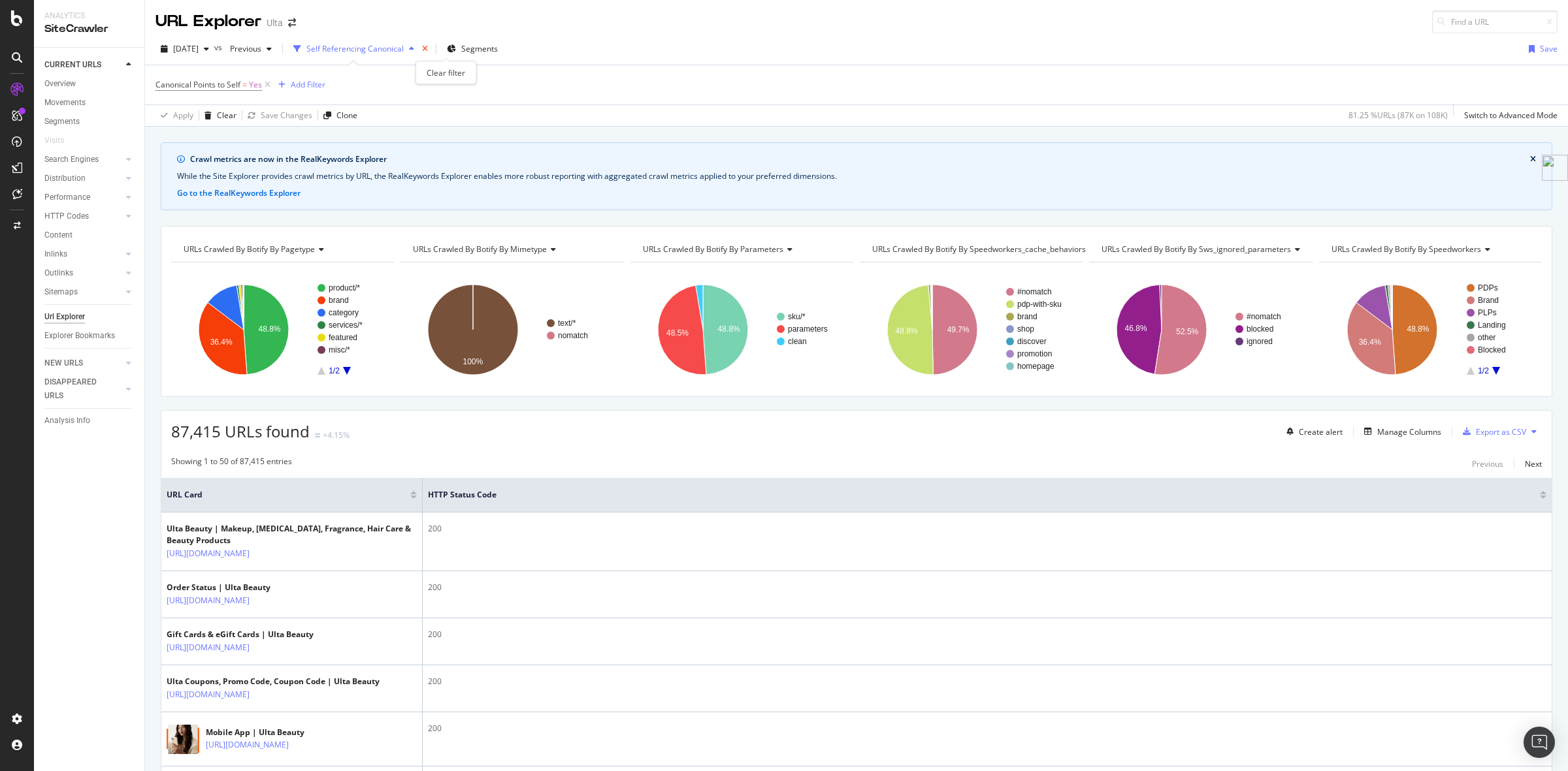
click at [428, 49] on icon "times" at bounding box center [424, 49] width 5 height 8
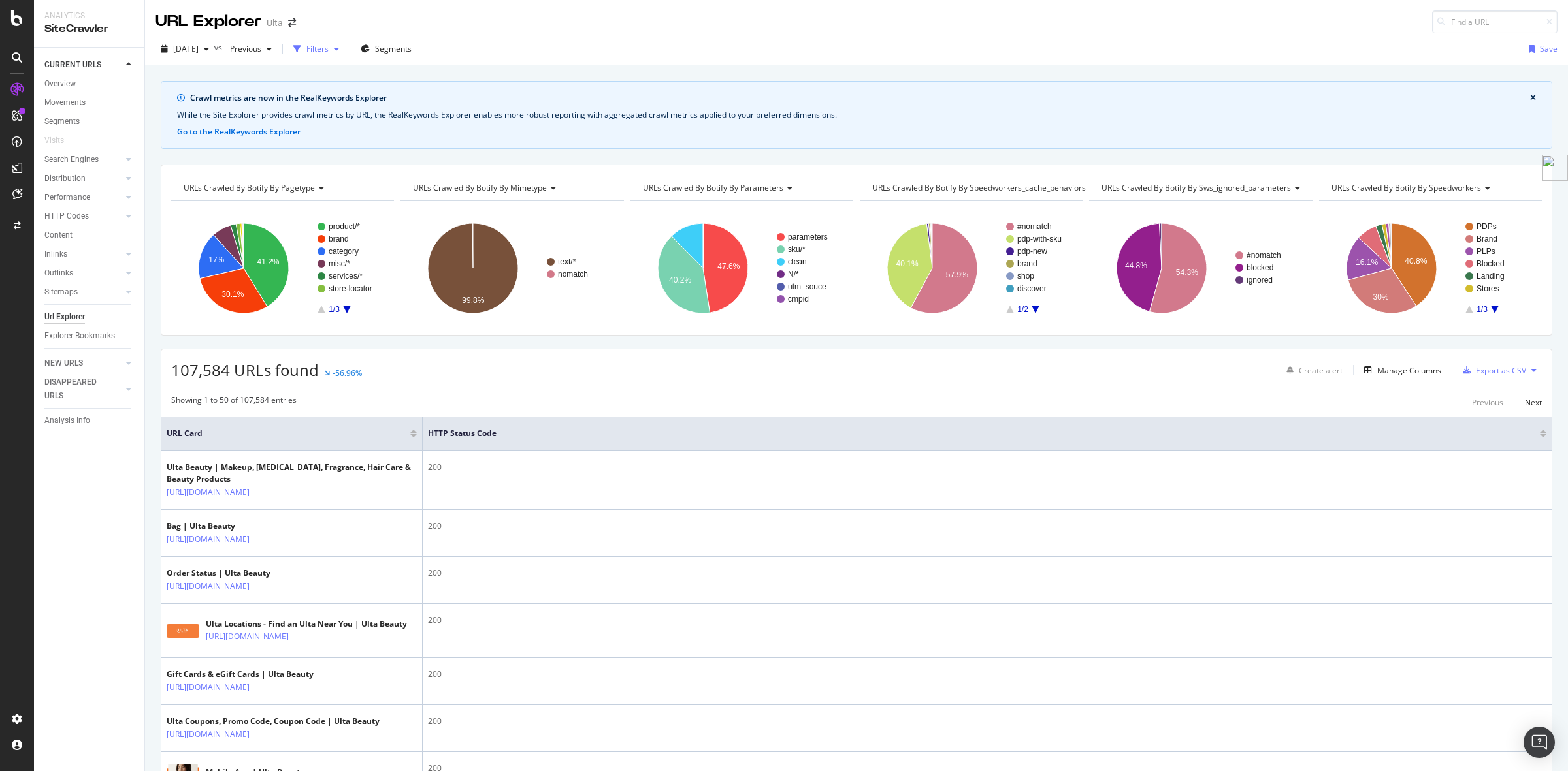
click at [344, 51] on div "button" at bounding box center [336, 49] width 16 height 8
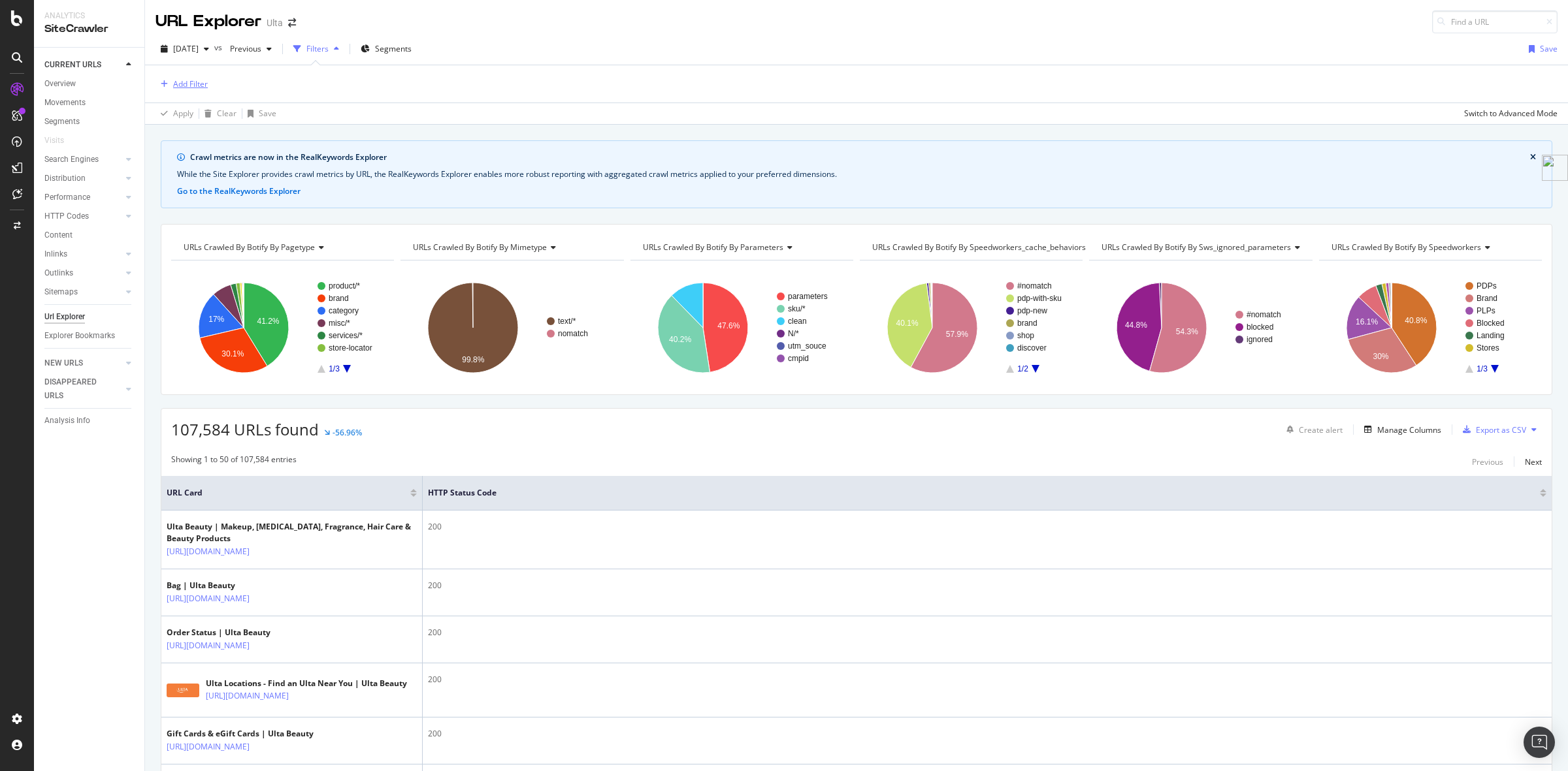
click at [192, 83] on div "Add Filter" at bounding box center [190, 84] width 35 height 11
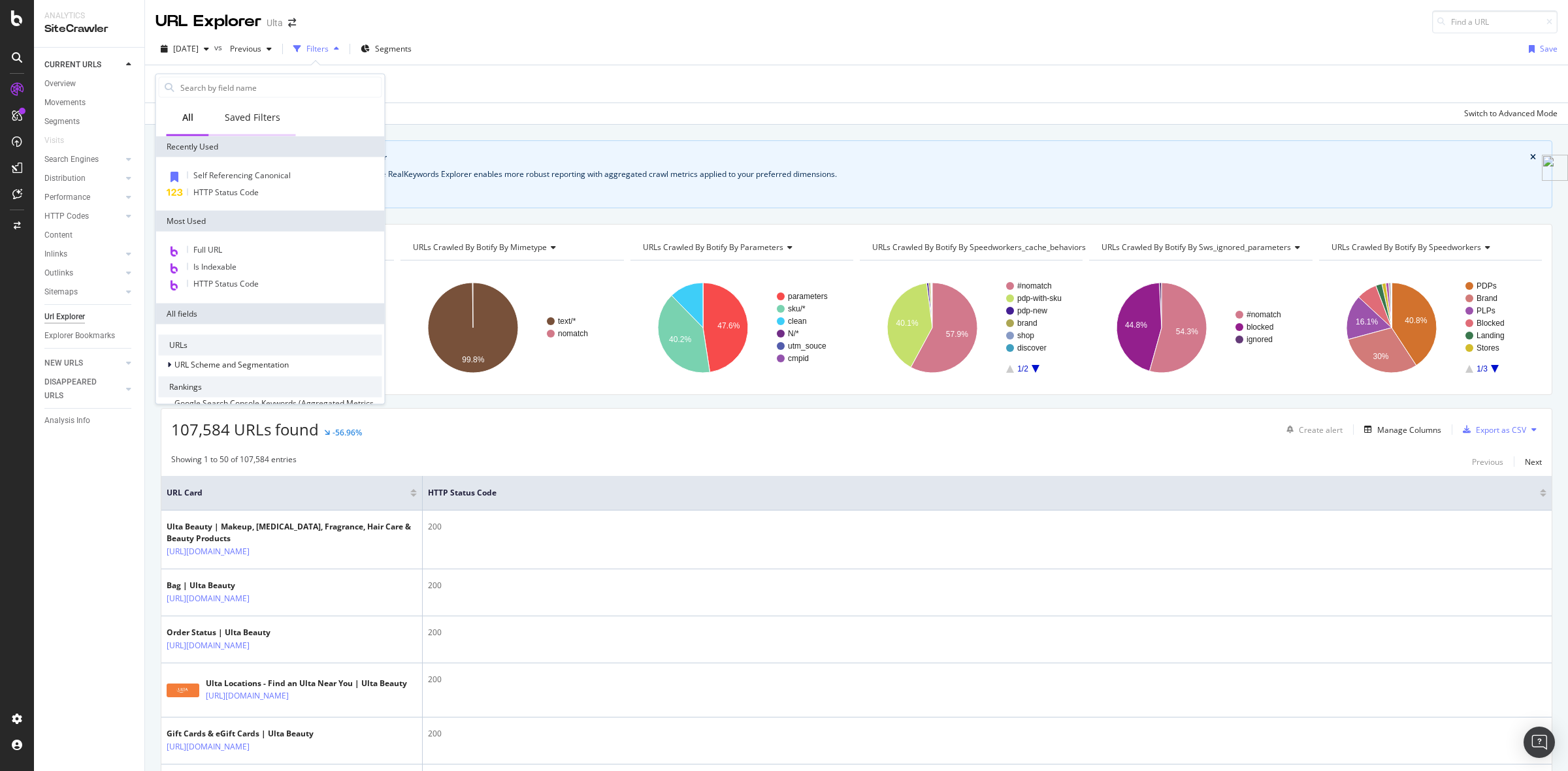
click at [250, 118] on div "Saved Filters" at bounding box center [252, 117] width 56 height 13
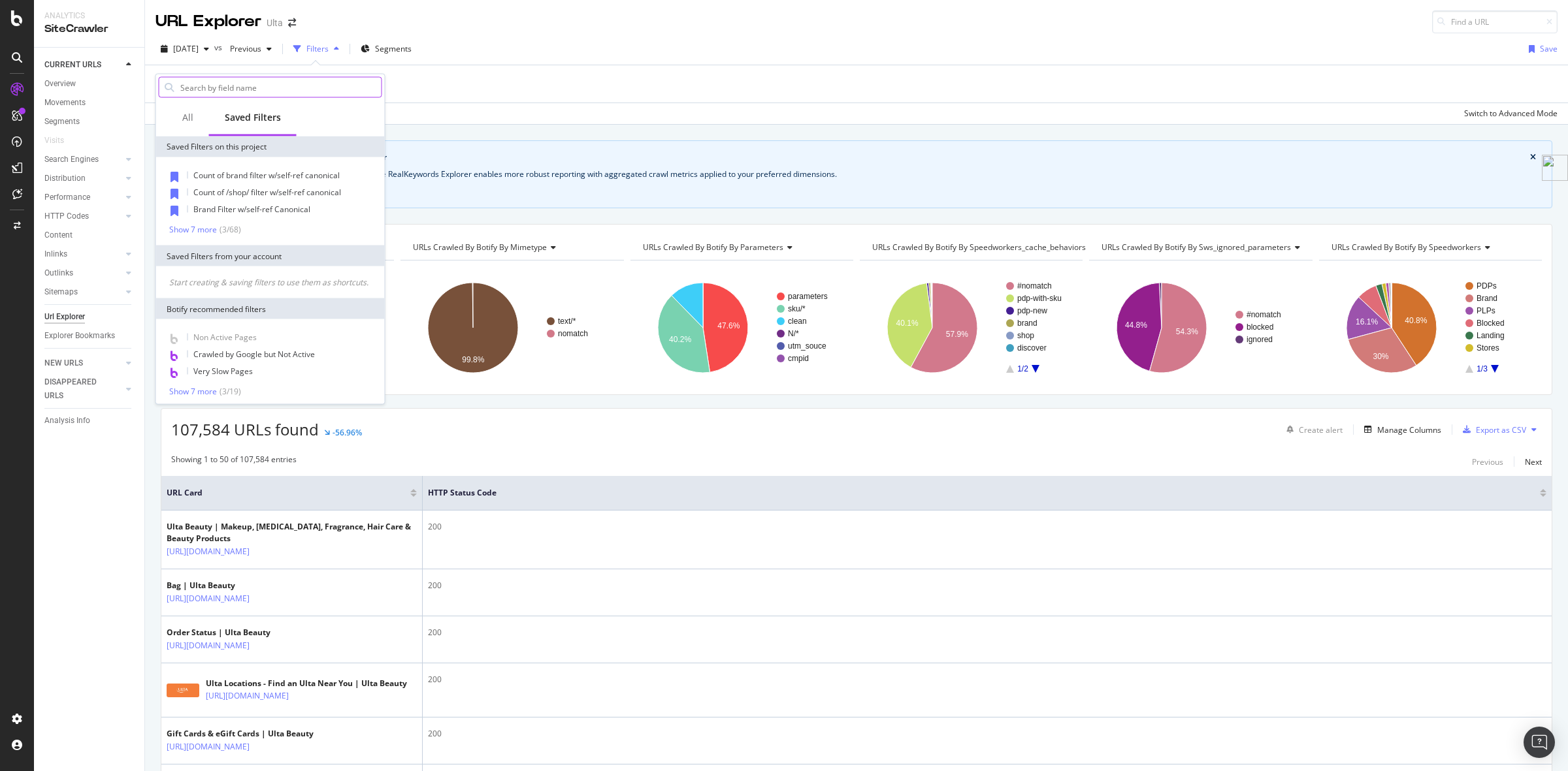
click at [245, 92] on input "text" at bounding box center [280, 87] width 203 height 20
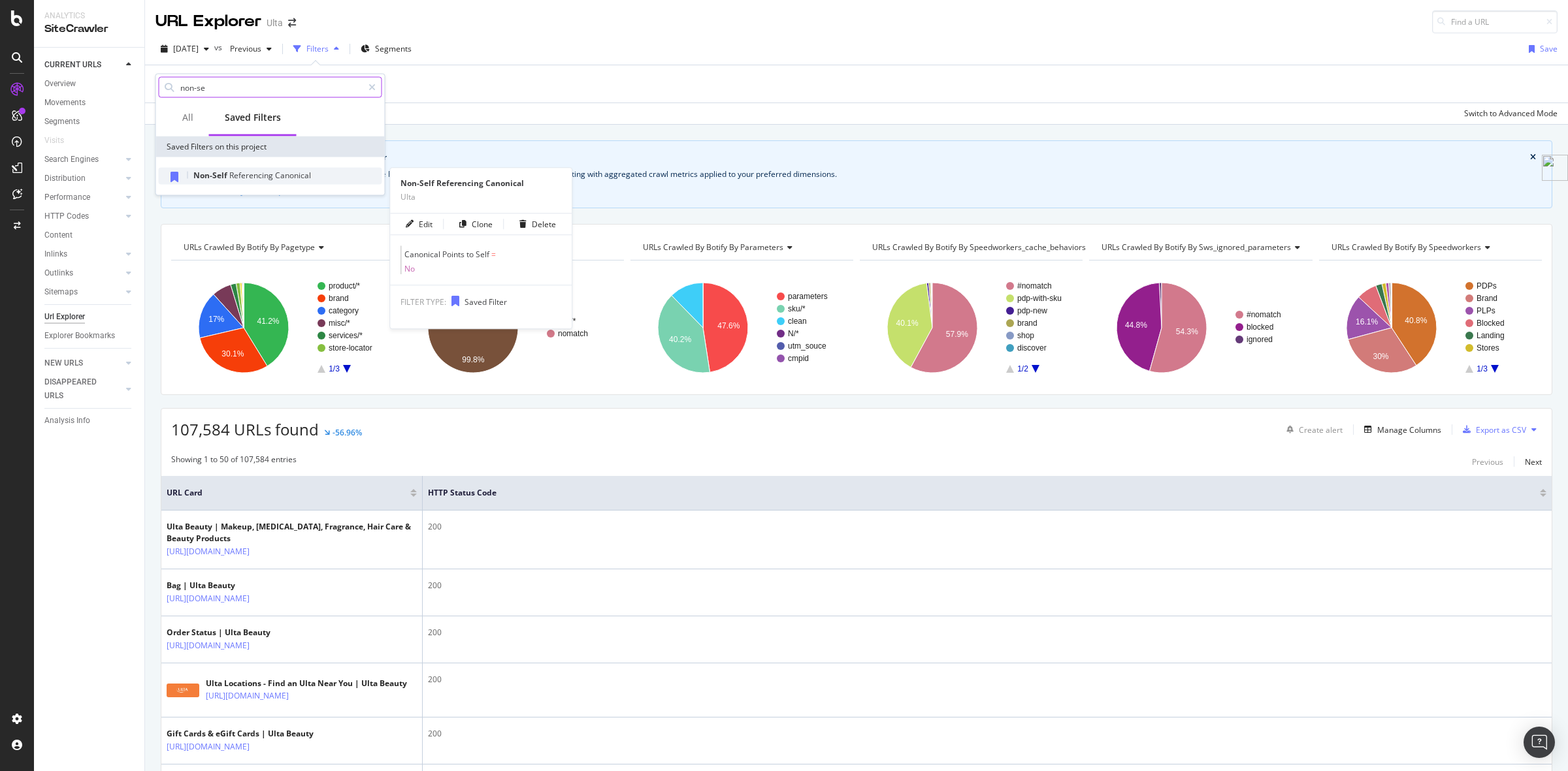
type input "non-se"
click at [256, 173] on span "Referencing" at bounding box center [252, 175] width 46 height 11
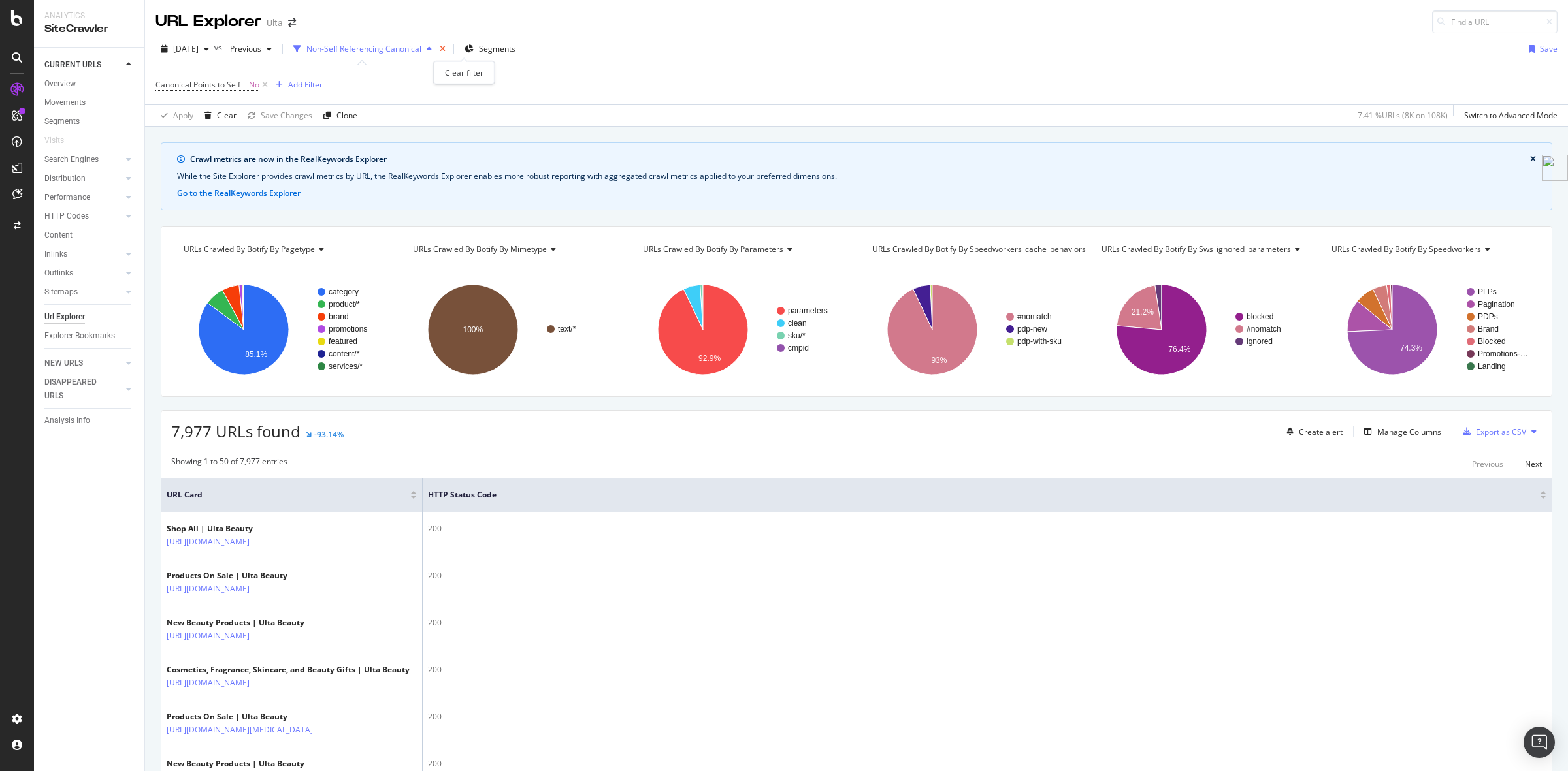
click at [445, 50] on icon "times" at bounding box center [442, 49] width 5 height 8
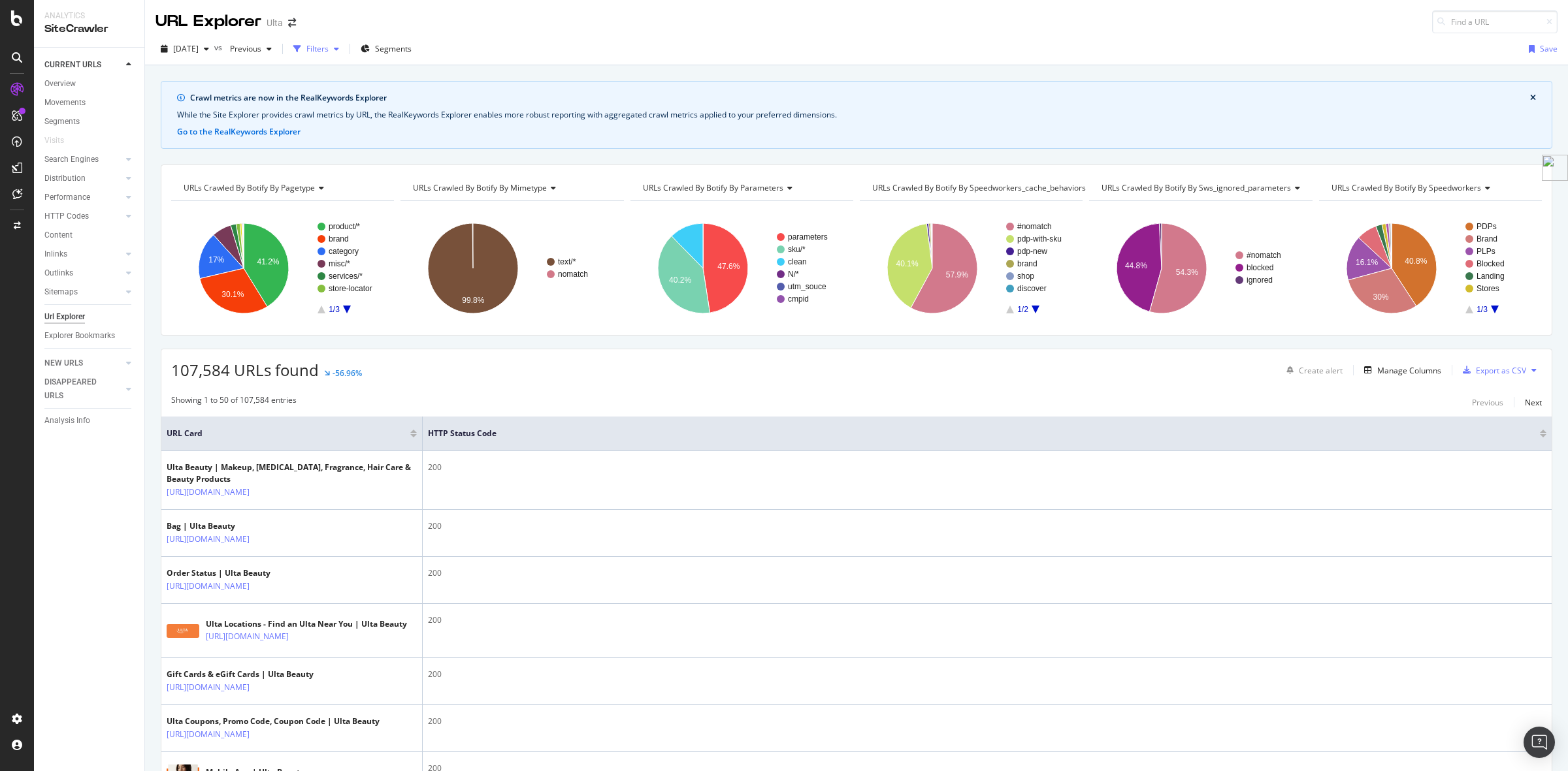
click at [328, 46] on div "Filters" at bounding box center [317, 49] width 22 height 11
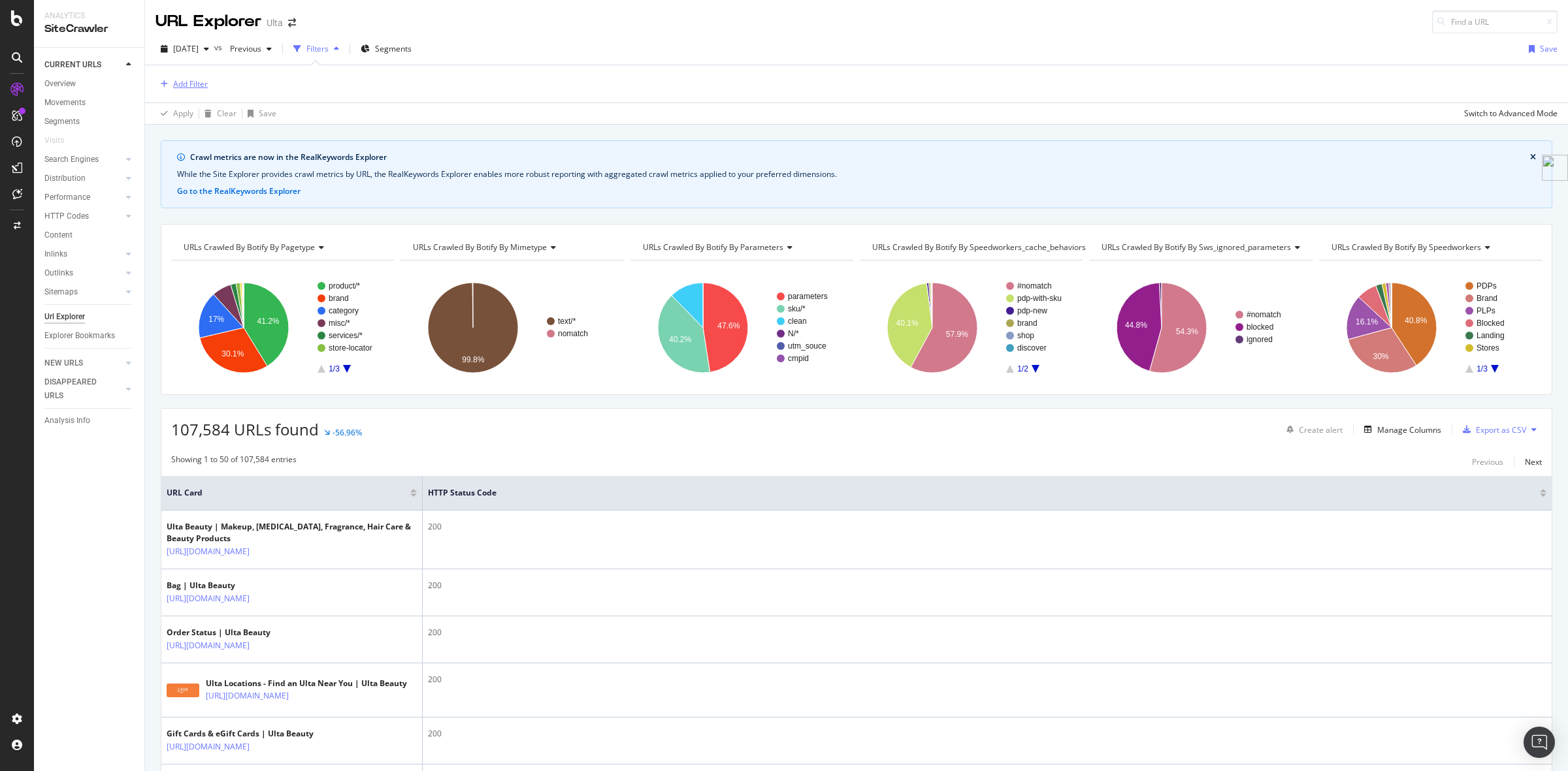
click at [177, 82] on div "Add Filter" at bounding box center [190, 84] width 35 height 11
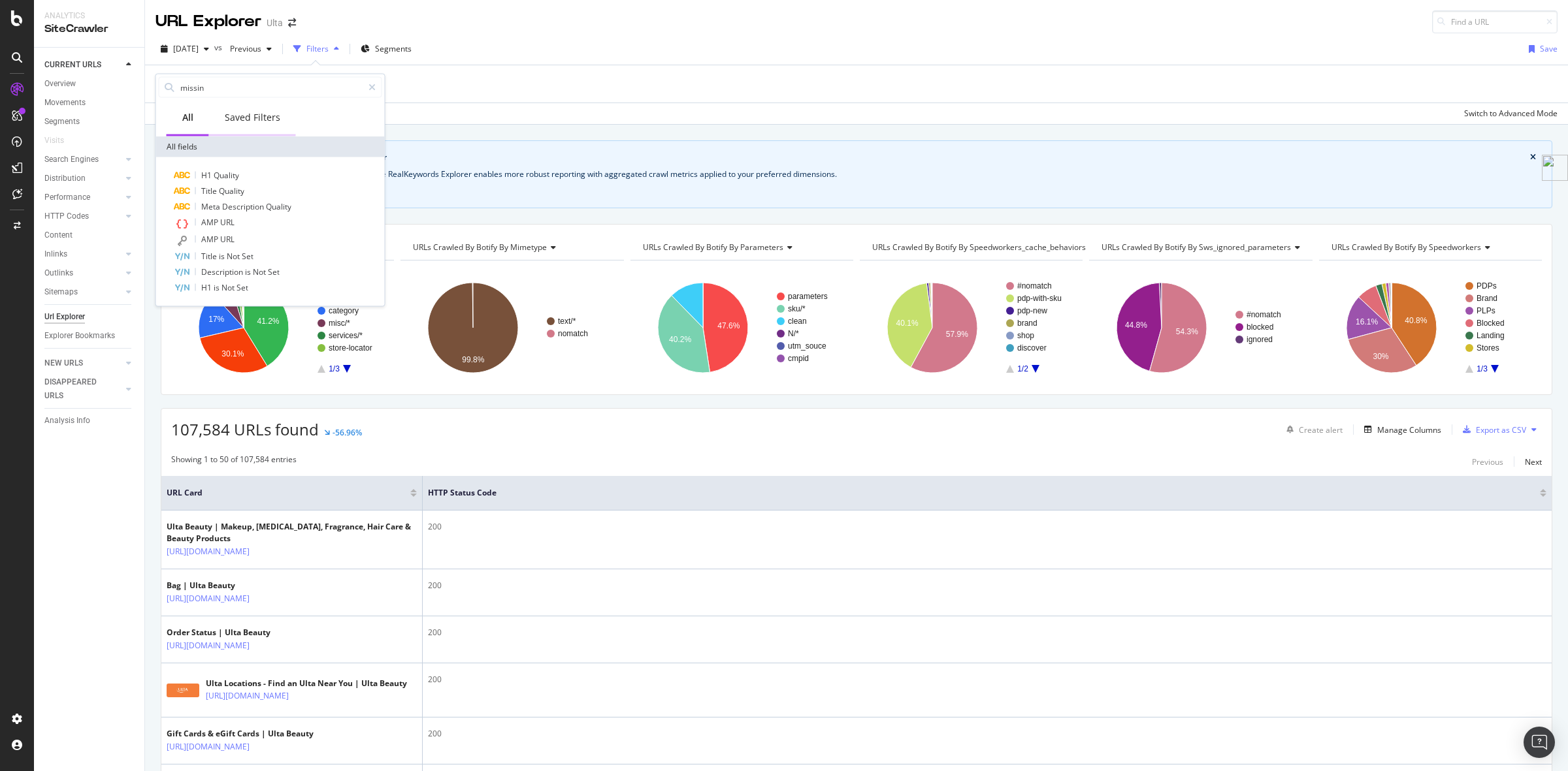
type input "missin"
click at [229, 115] on div "Saved Filters" at bounding box center [252, 117] width 56 height 13
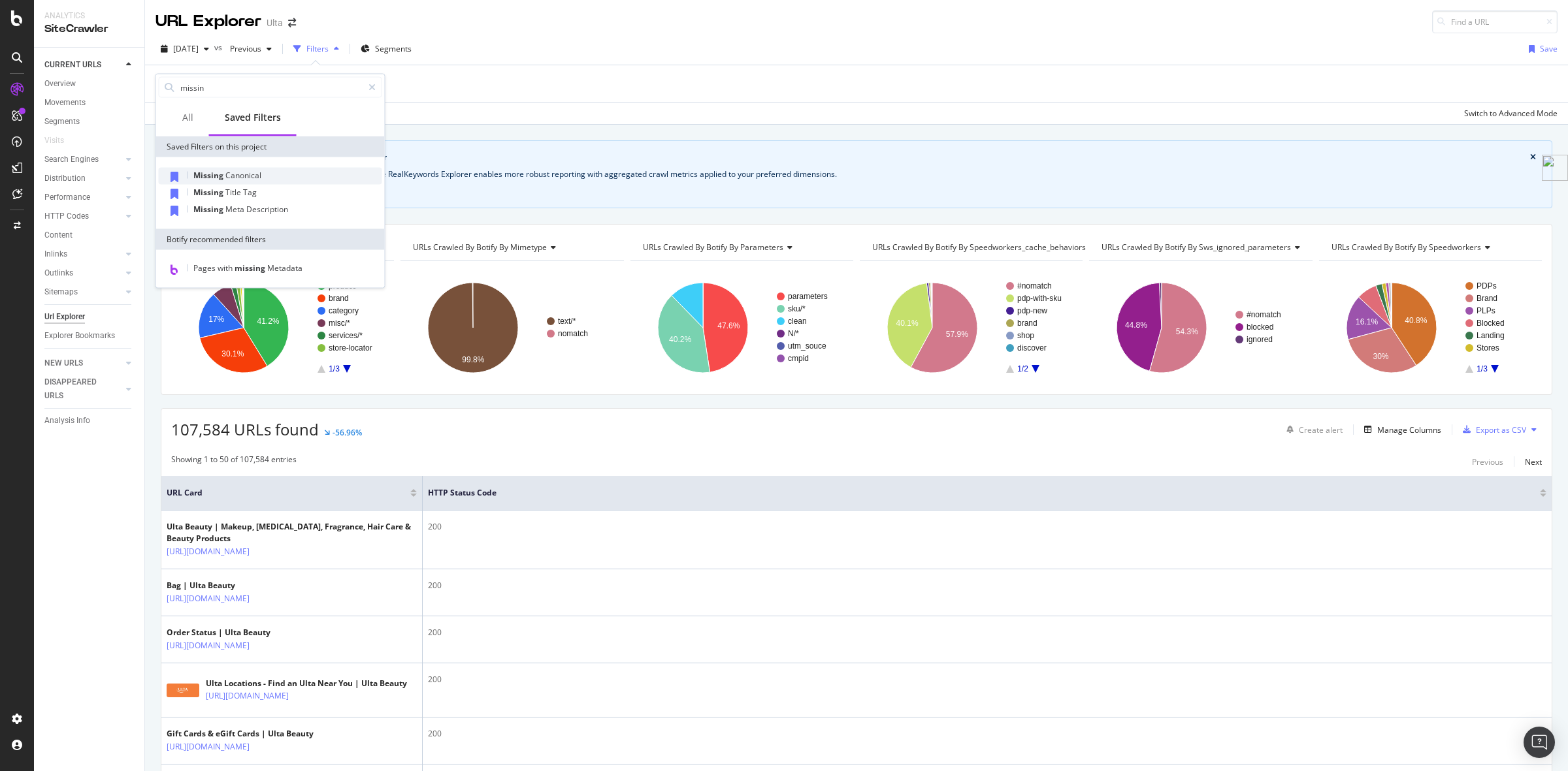
click at [236, 175] on span "Canonical" at bounding box center [244, 175] width 36 height 11
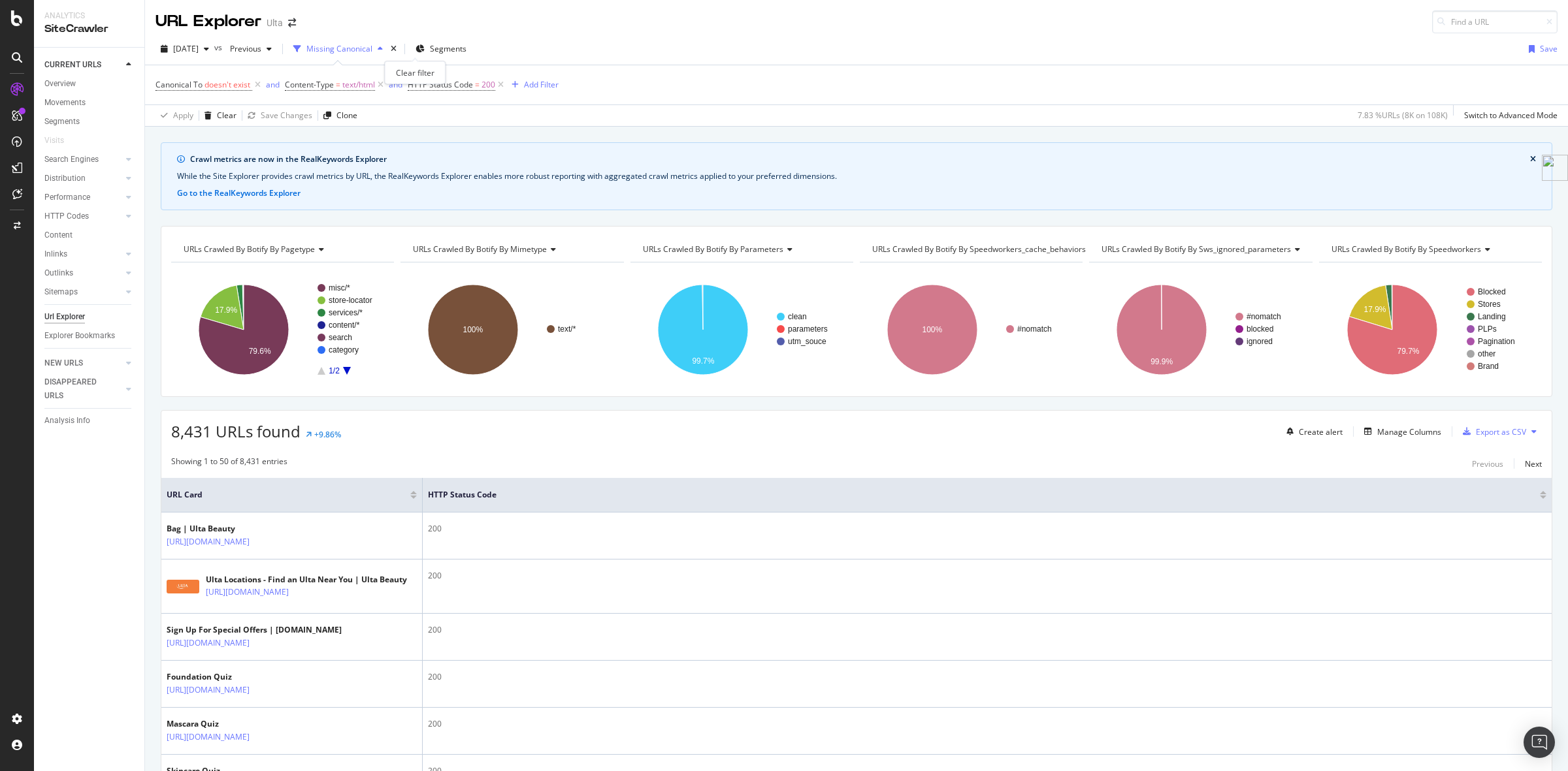
click at [399, 50] on div "times" at bounding box center [394, 49] width 11 height 13
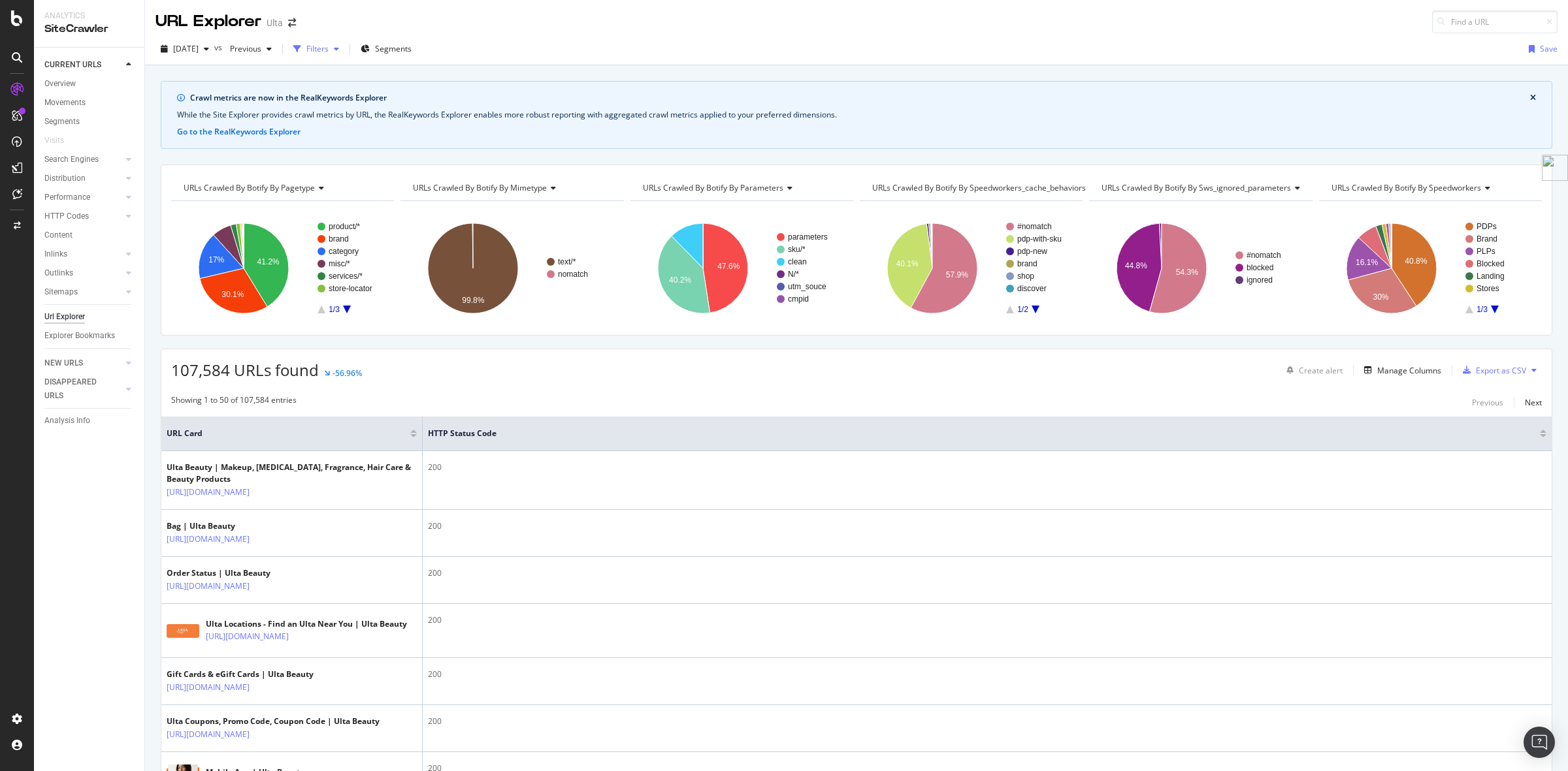
click at [328, 47] on div "Filters" at bounding box center [317, 49] width 22 height 11
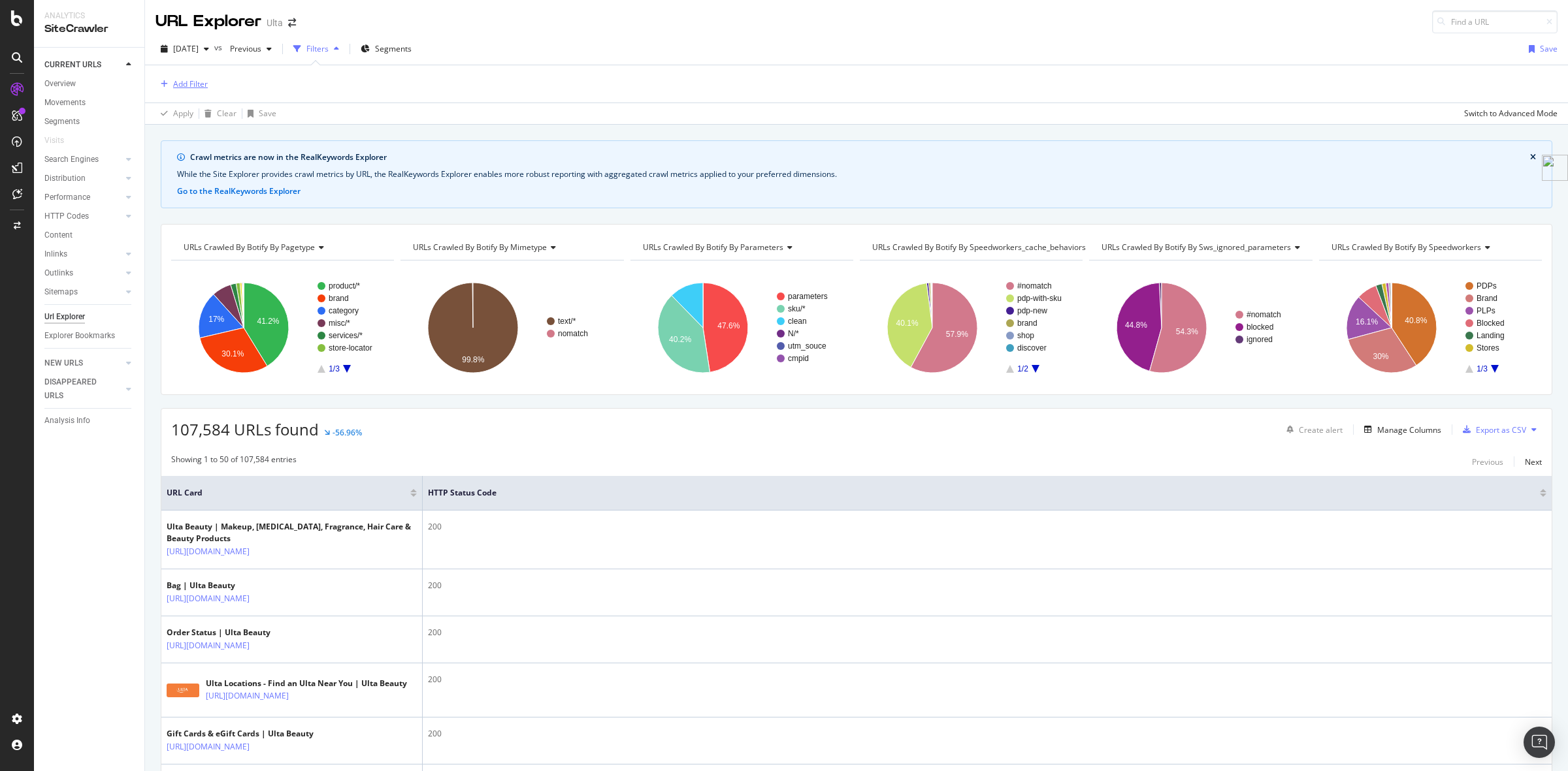
click at [184, 85] on div "Add Filter" at bounding box center [190, 84] width 35 height 11
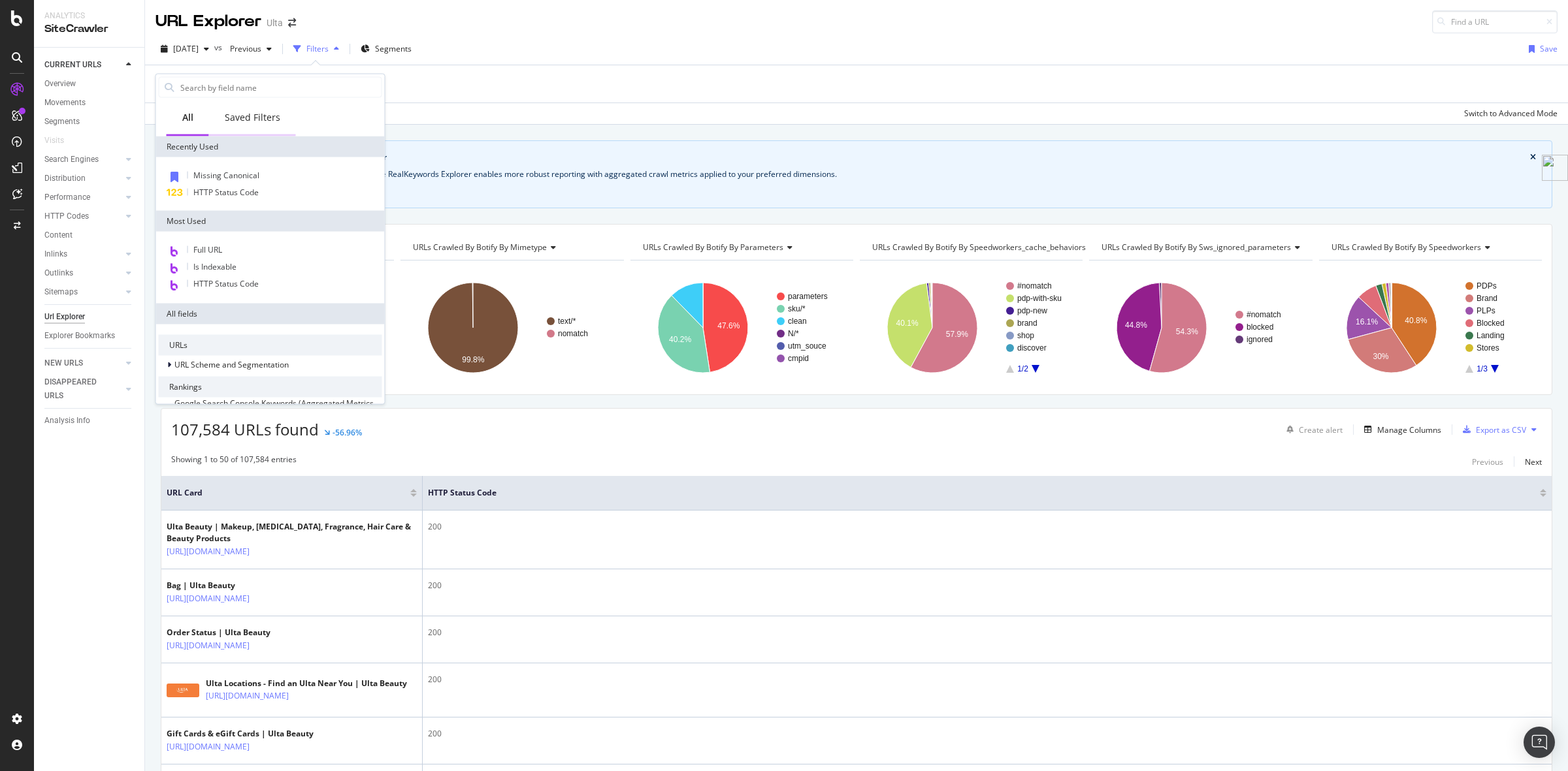
click at [256, 115] on div "Saved Filters" at bounding box center [252, 117] width 56 height 13
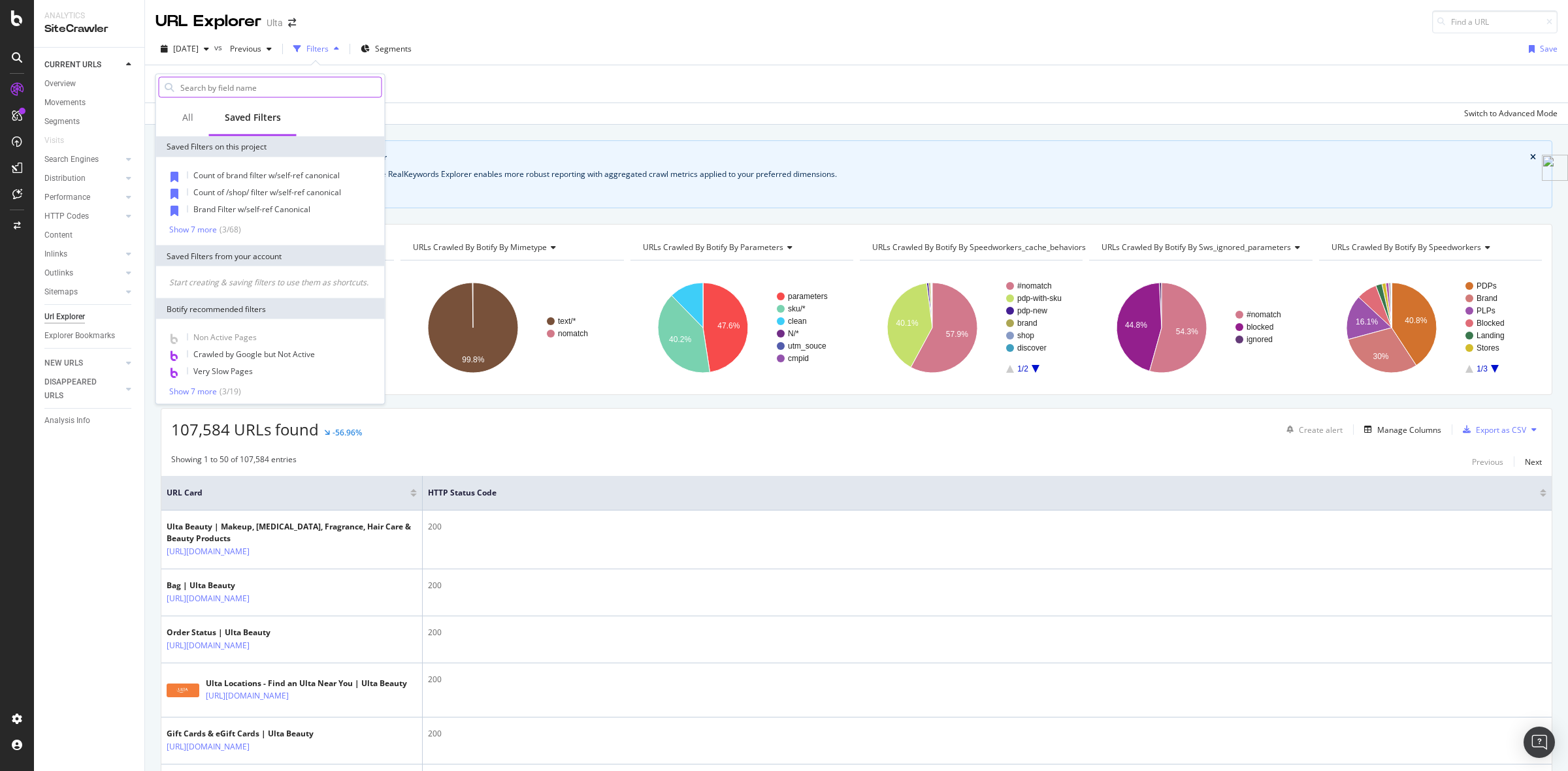
click at [243, 88] on input "text" at bounding box center [280, 87] width 203 height 20
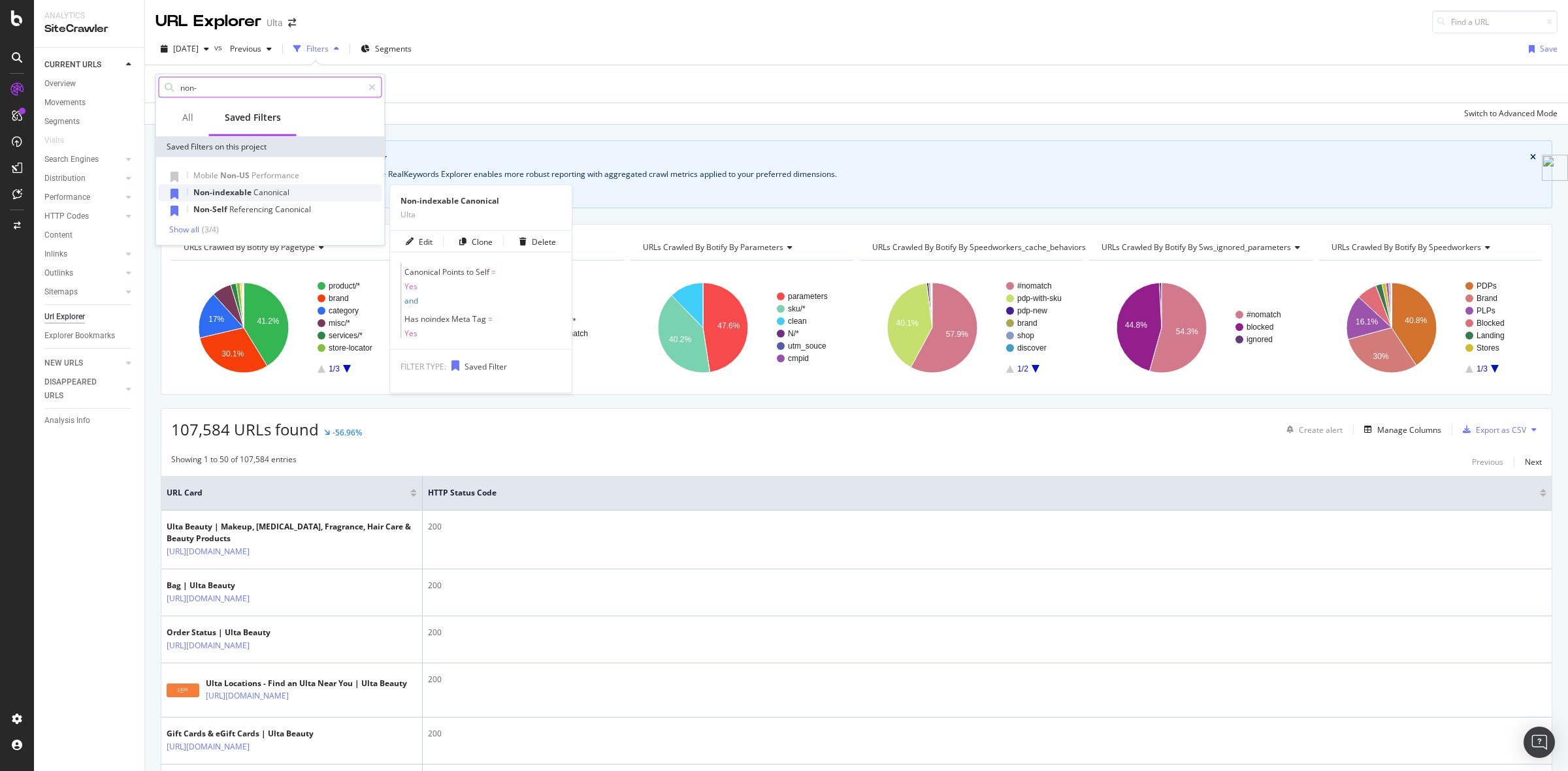
type input "non-"
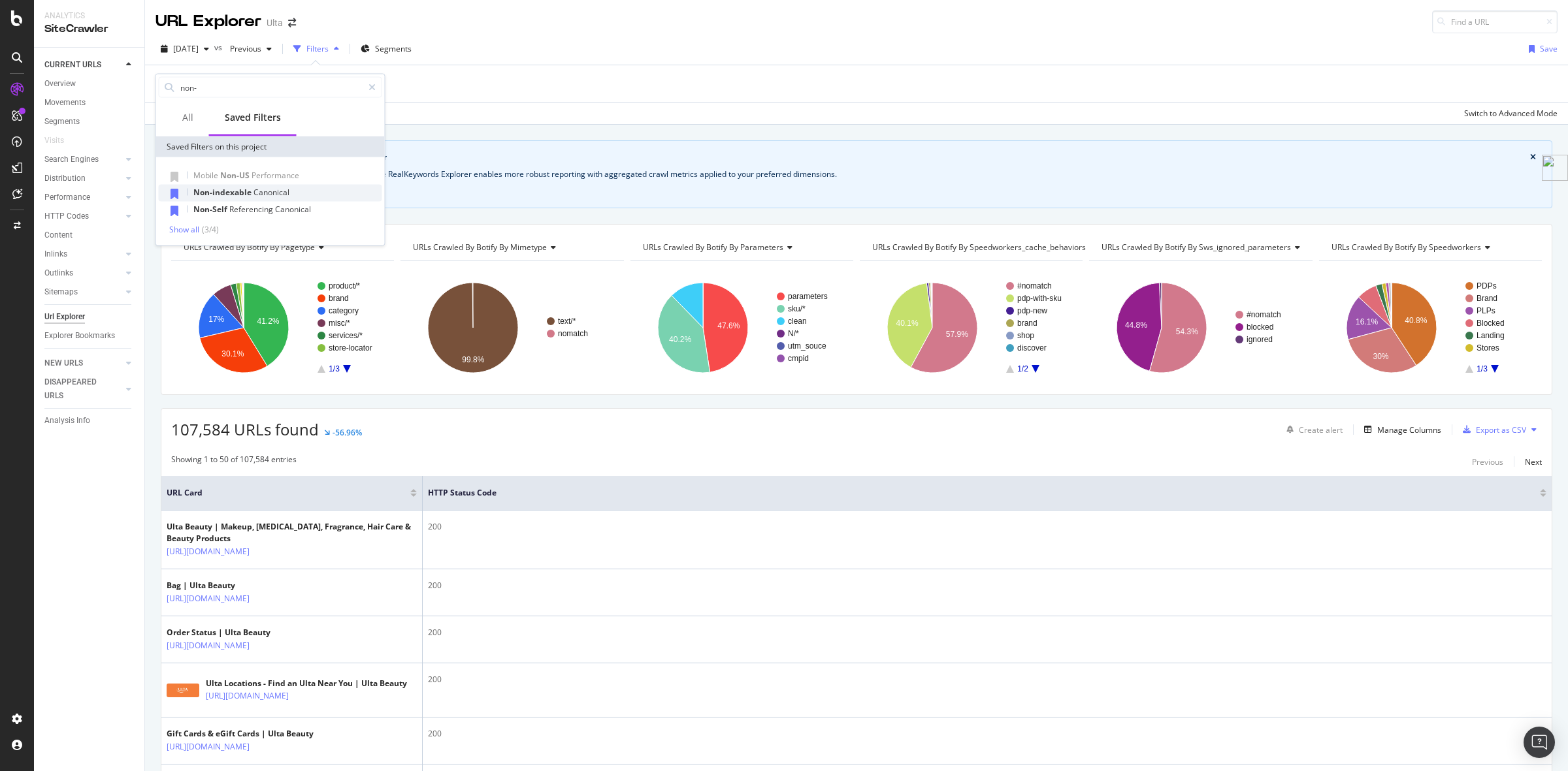
click at [234, 193] on span "Non-indexable" at bounding box center [223, 192] width 60 height 11
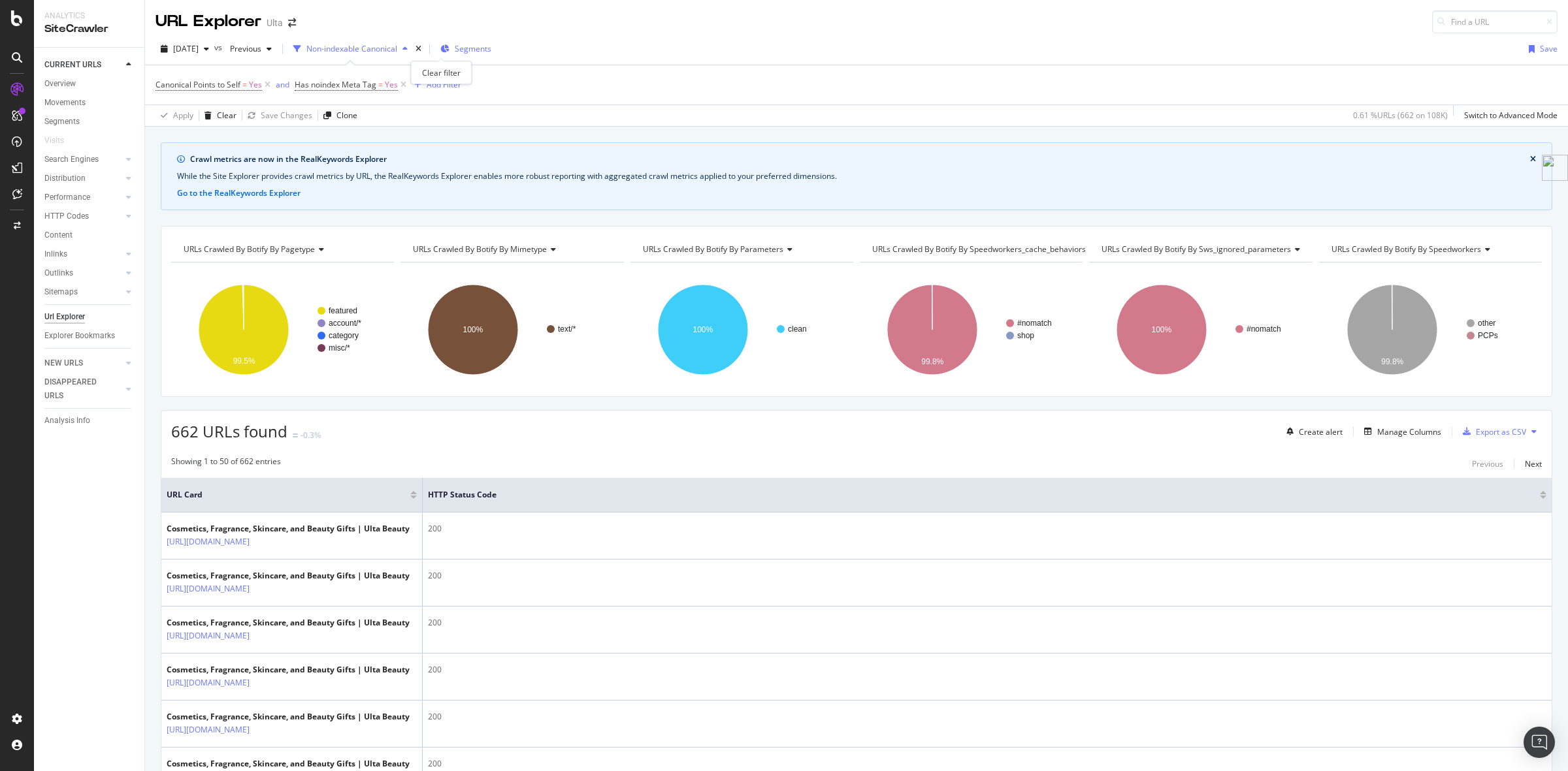
drag, startPoint x: 440, startPoint y: 49, endPoint x: 423, endPoint y: 51, distance: 17.1
click at [421, 49] on icon "times" at bounding box center [418, 49] width 5 height 8
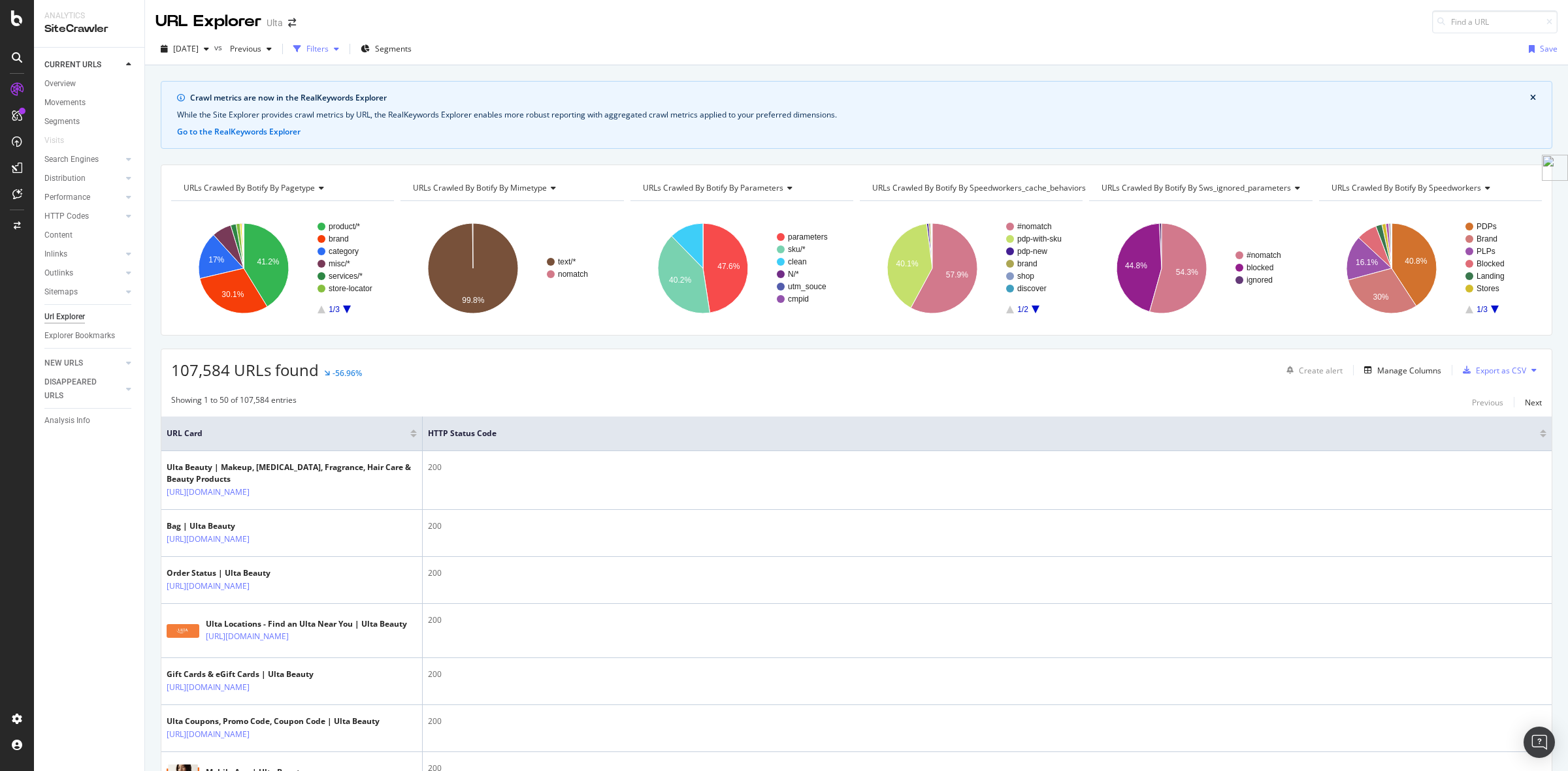
click at [344, 49] on div "button" at bounding box center [336, 49] width 16 height 8
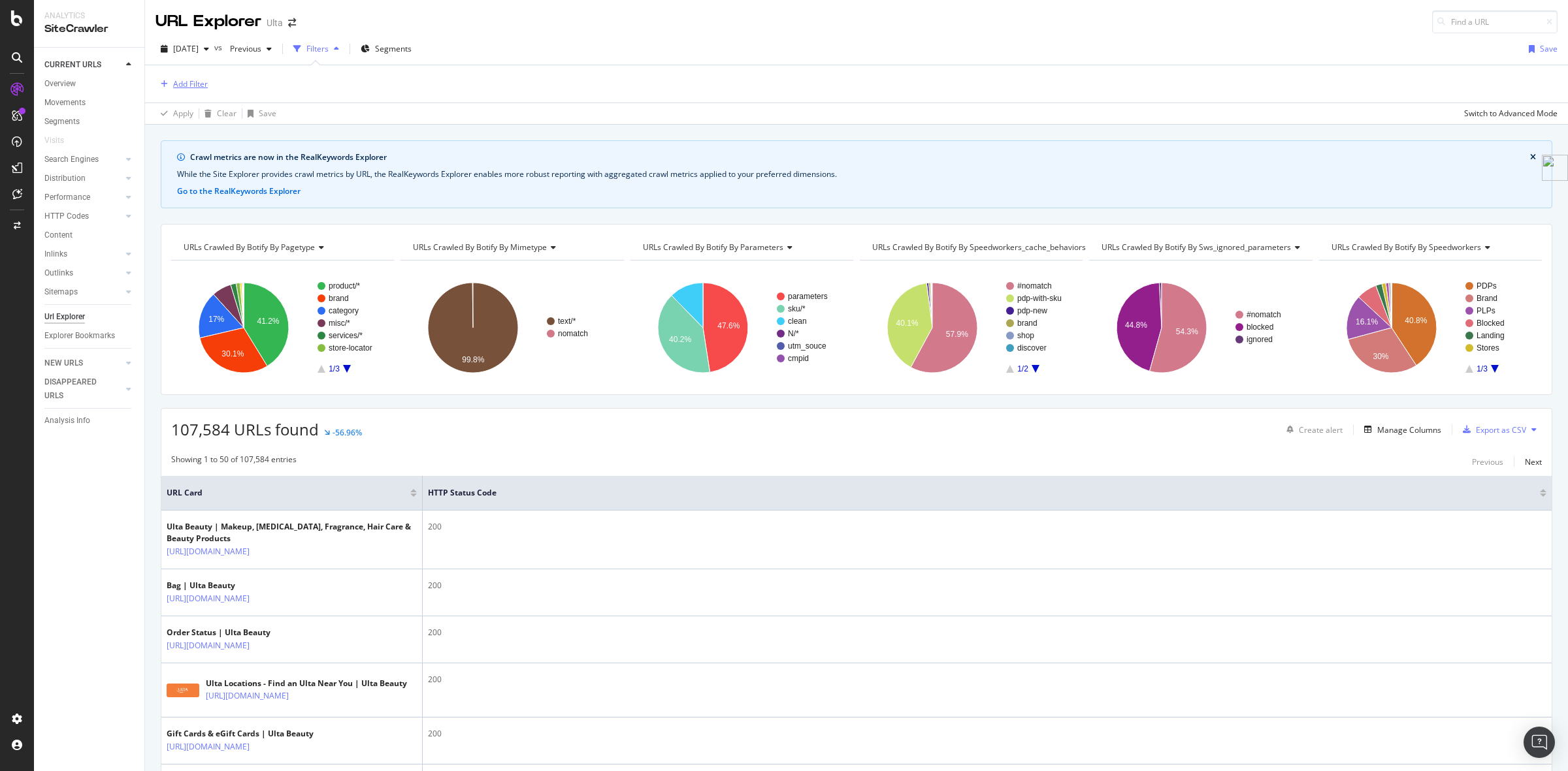
click at [188, 85] on div "Add Filter" at bounding box center [190, 84] width 35 height 11
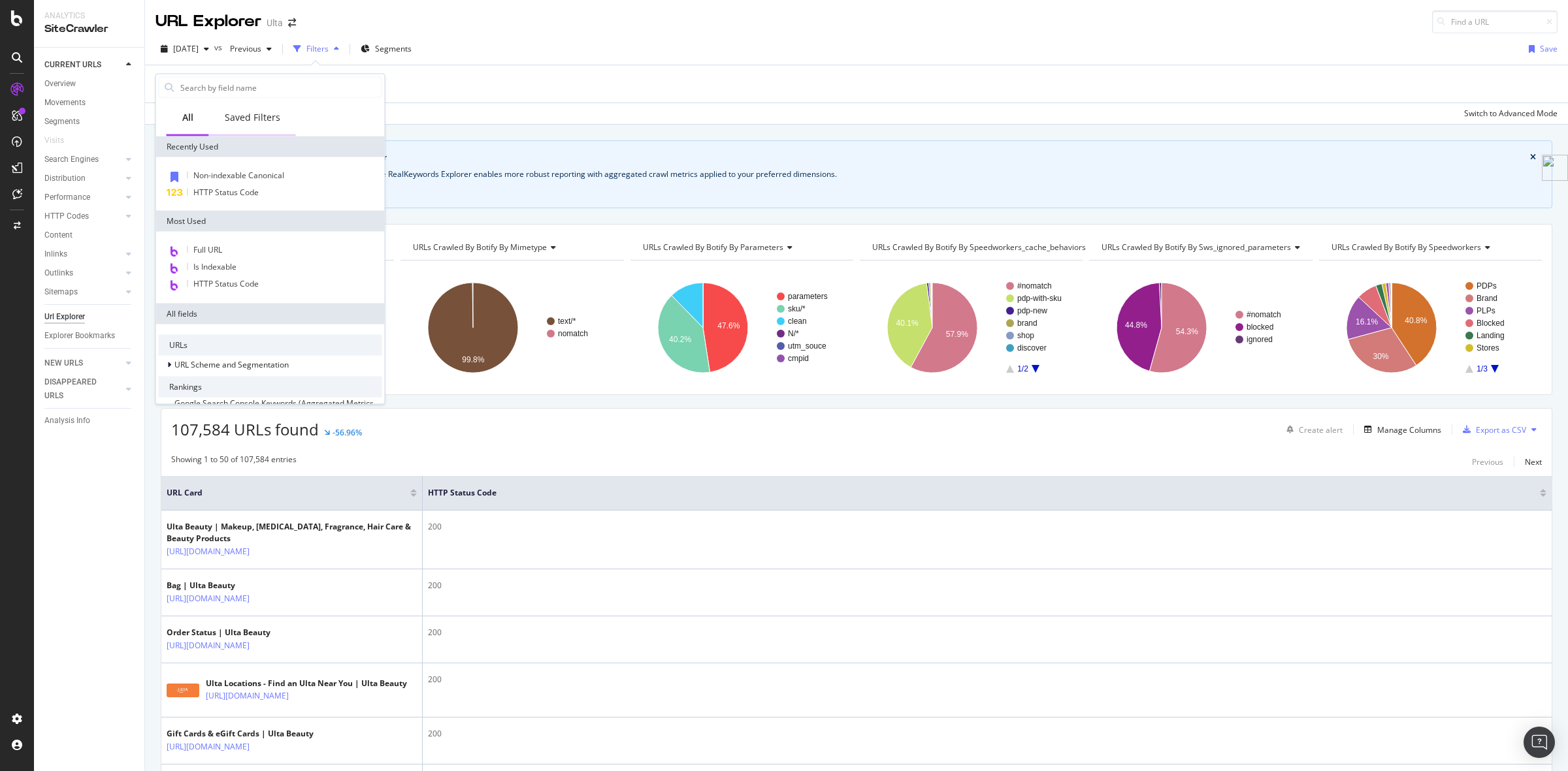
click at [248, 111] on div "Saved Filters" at bounding box center [252, 117] width 56 height 13
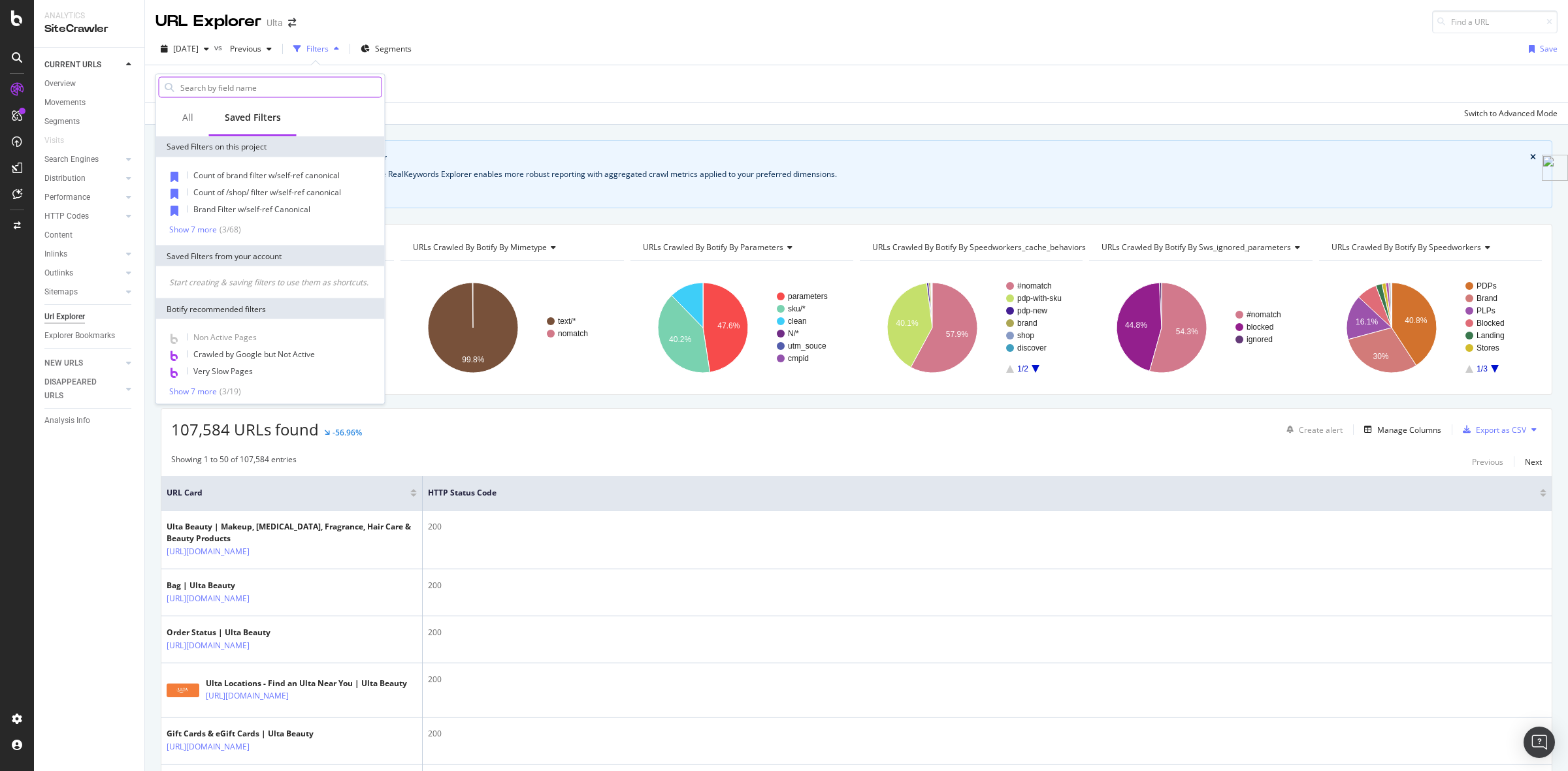
click at [248, 86] on input "text" at bounding box center [280, 87] width 203 height 20
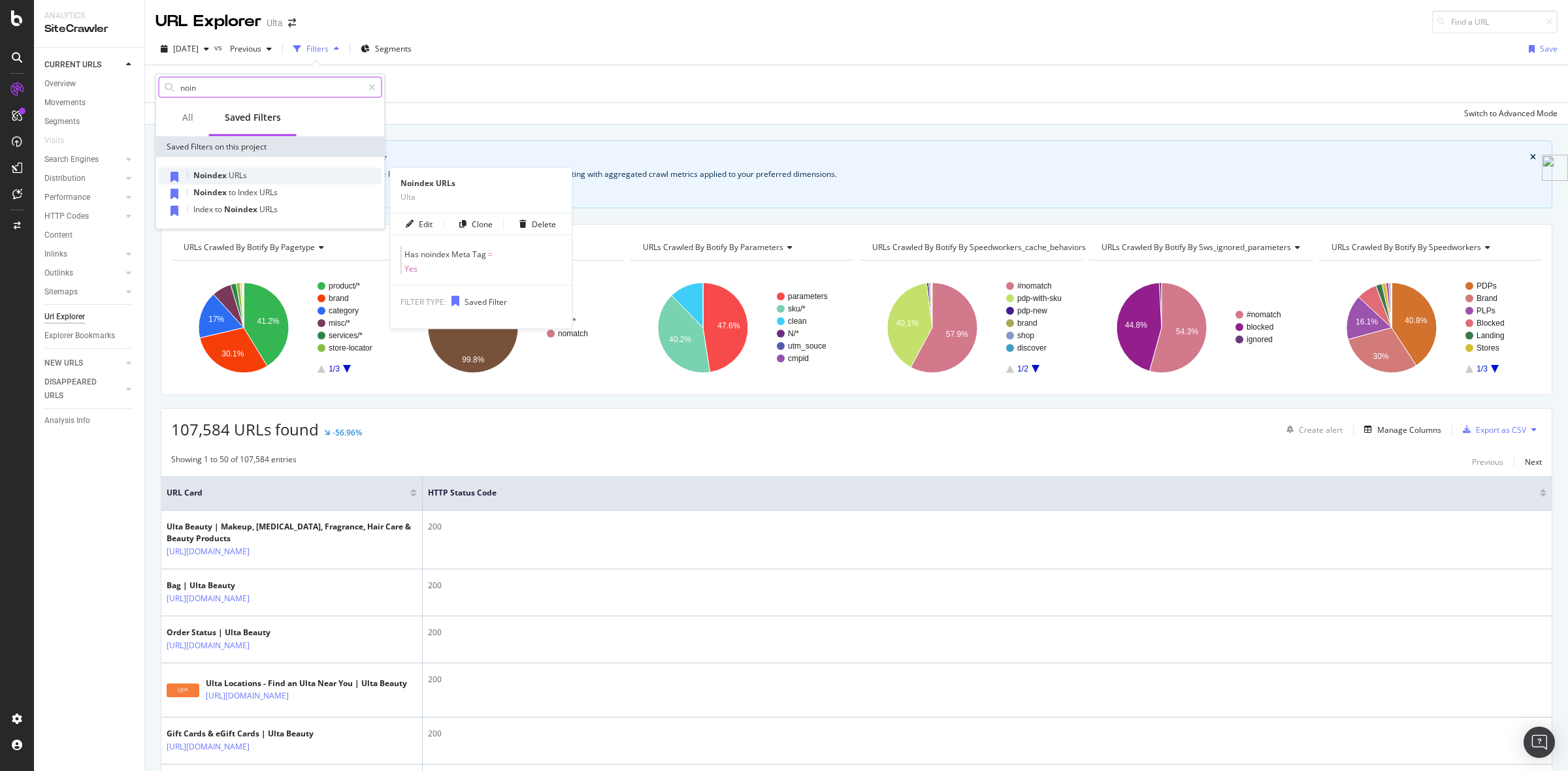
type input "noin"
click at [235, 170] on span "URLs" at bounding box center [237, 175] width 18 height 11
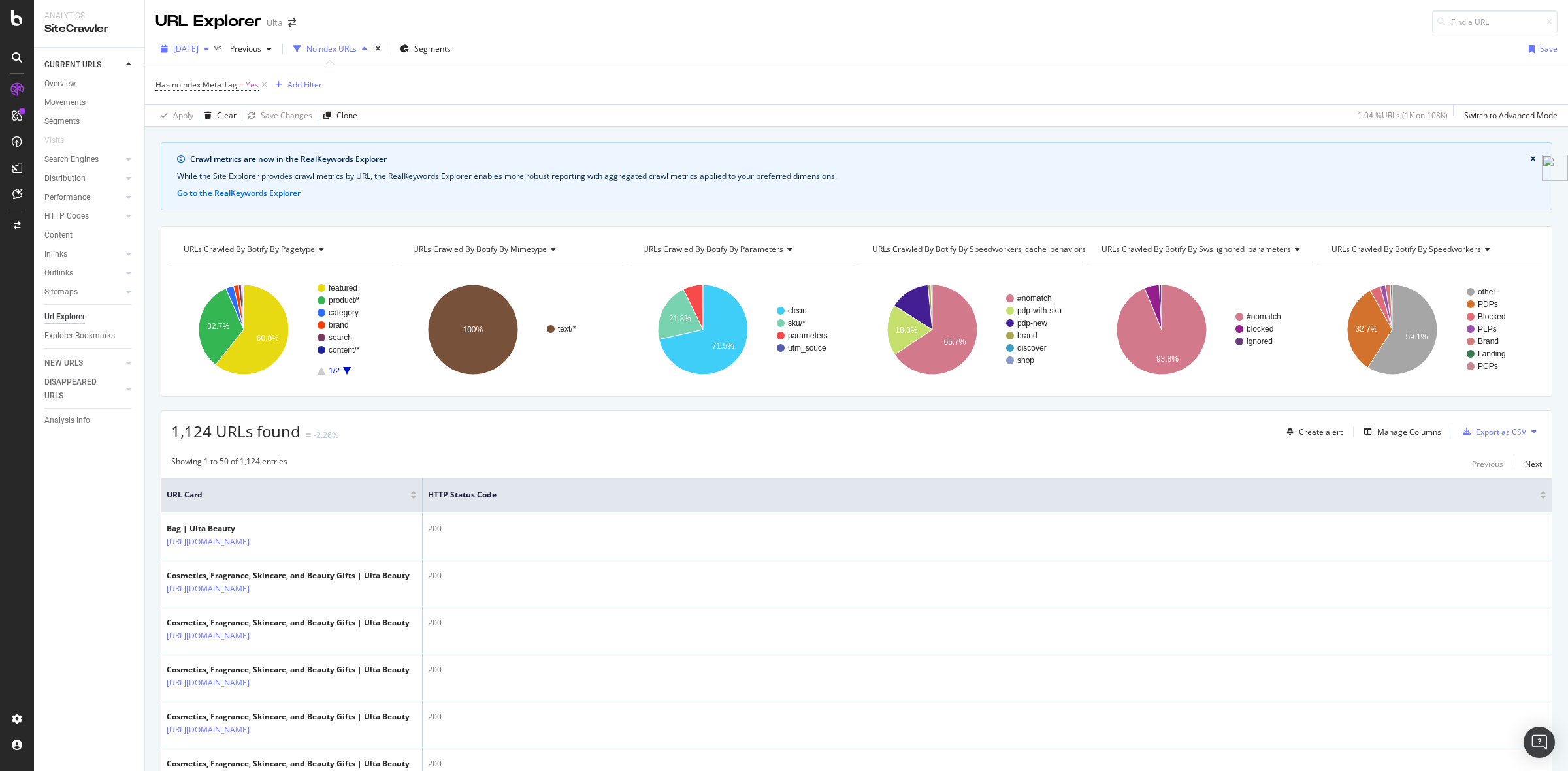
click at [209, 46] on icon "button" at bounding box center [206, 49] width 5 height 8
click at [236, 141] on div "[DATE]" at bounding box center [209, 144] width 70 height 12
click at [412, 48] on div "[DATE] vs Previous Noindex URLs Segments" at bounding box center [306, 49] width 300 height 21
click at [383, 49] on div "times" at bounding box center [378, 49] width 11 height 13
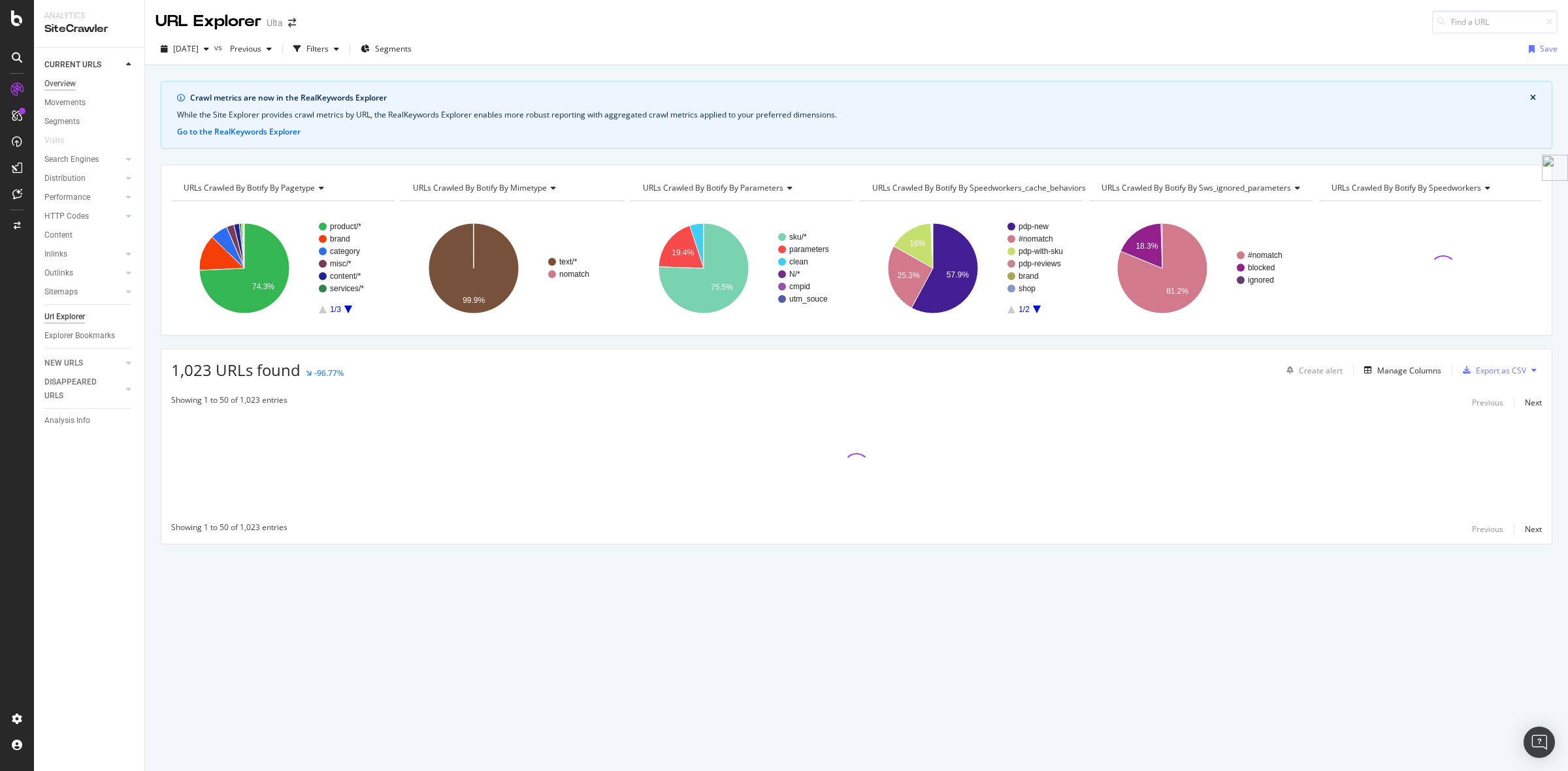
click at [56, 83] on div "Overview" at bounding box center [60, 83] width 31 height 13
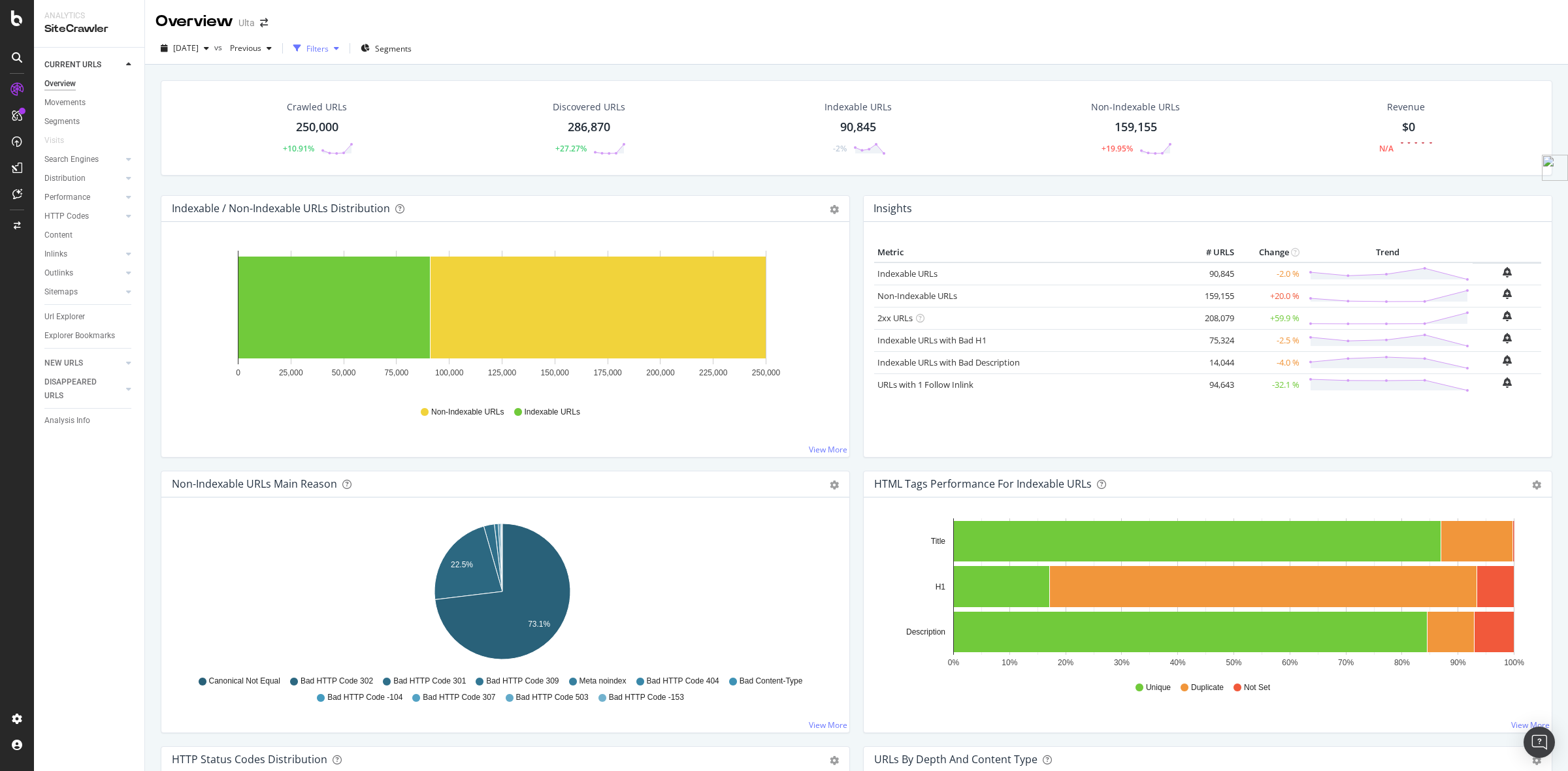
click at [328, 51] on div "Filters" at bounding box center [317, 49] width 22 height 11
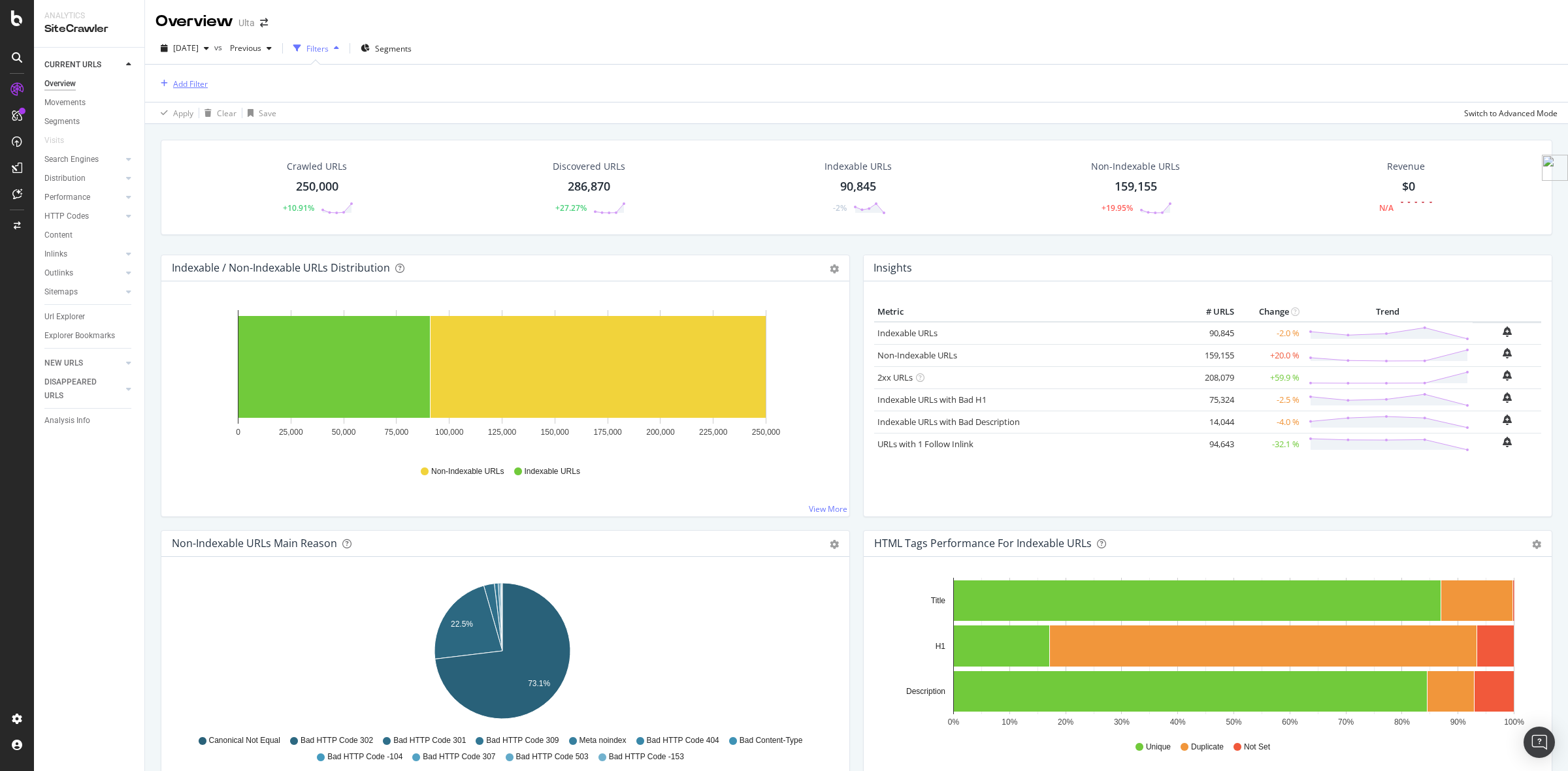
click at [207, 79] on div "Add Filter" at bounding box center [190, 84] width 35 height 11
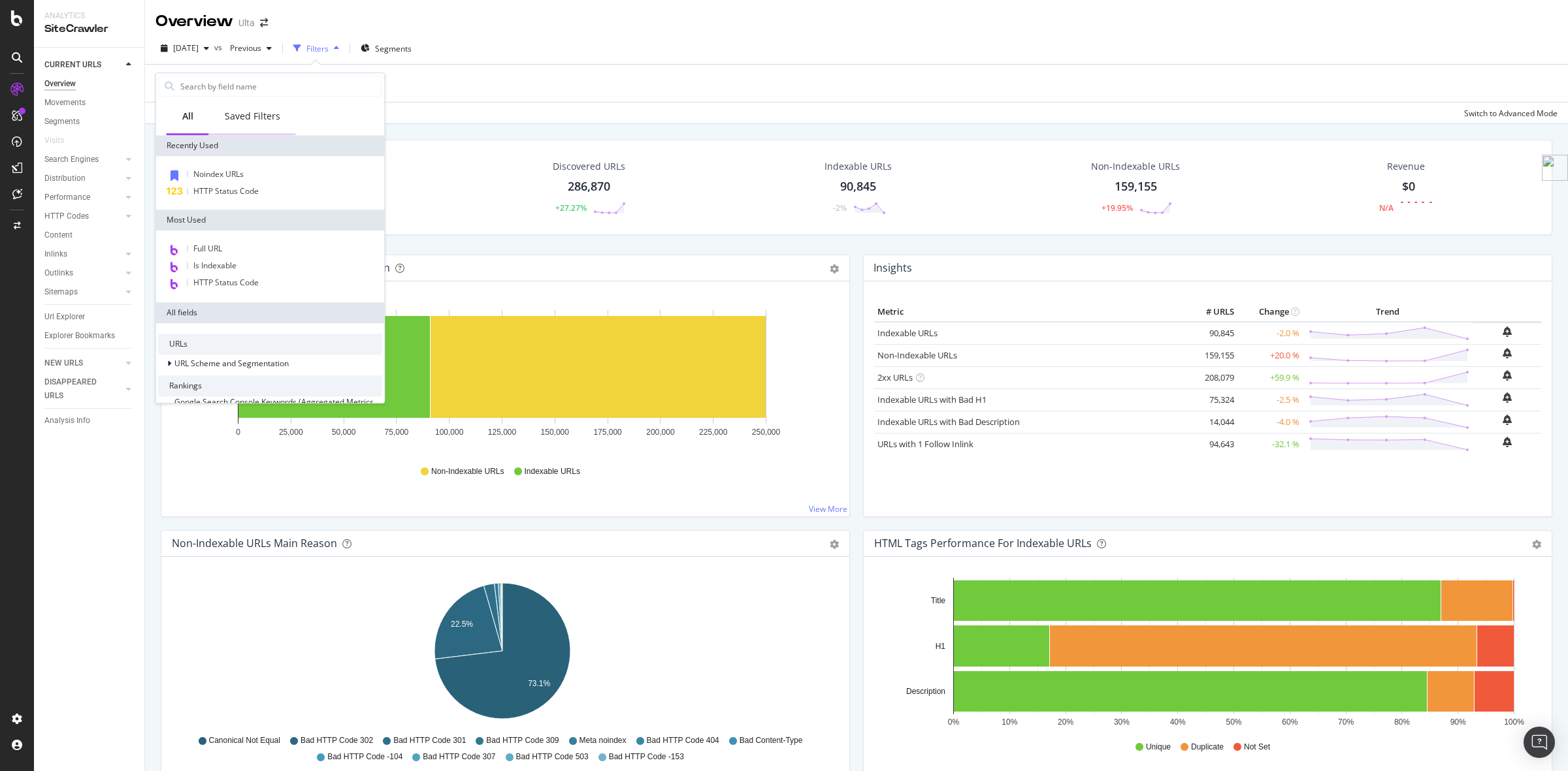
click at [260, 115] on div "Saved Filters" at bounding box center [252, 116] width 56 height 13
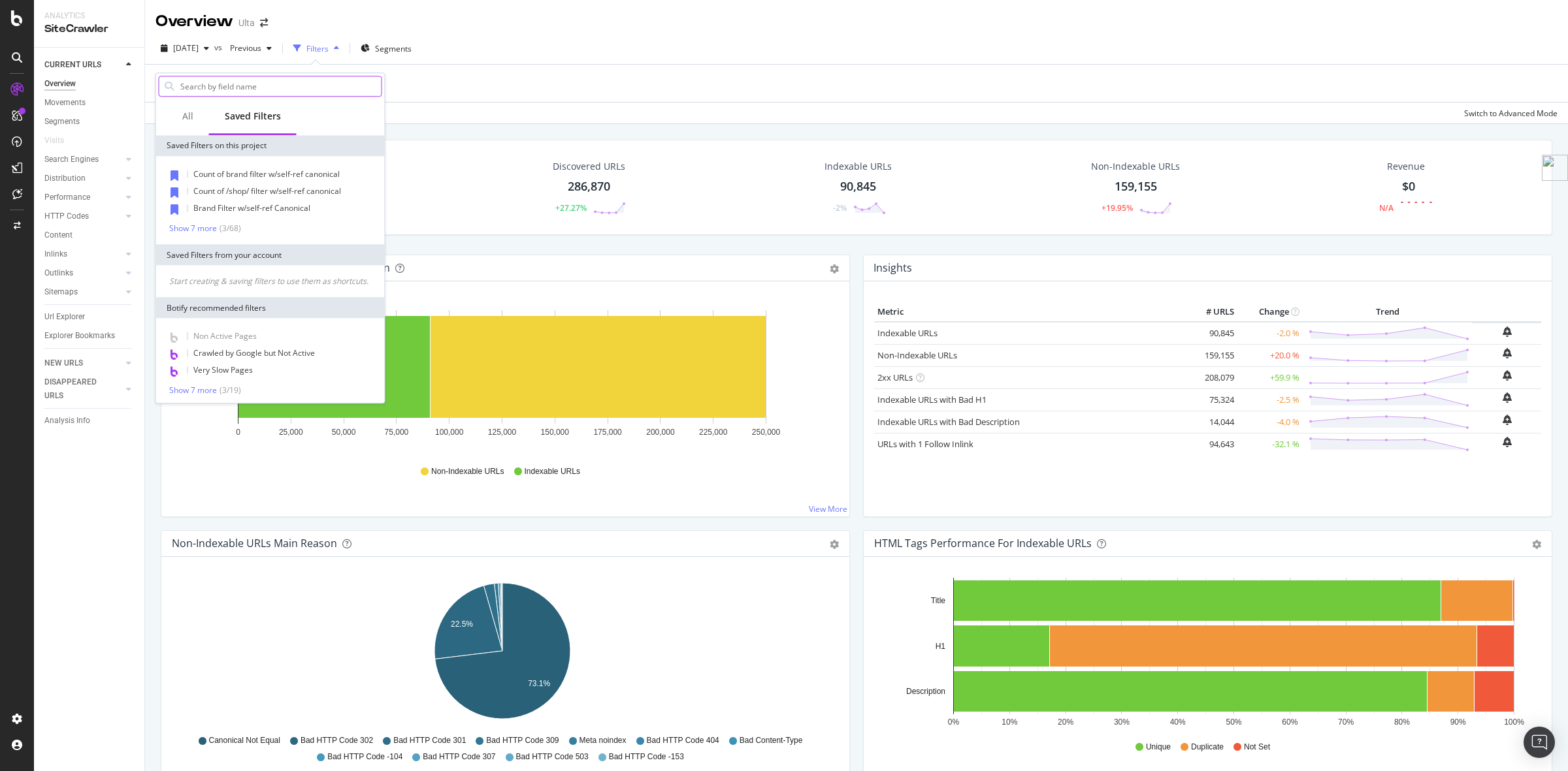
click at [262, 89] on input "text" at bounding box center [280, 86] width 203 height 20
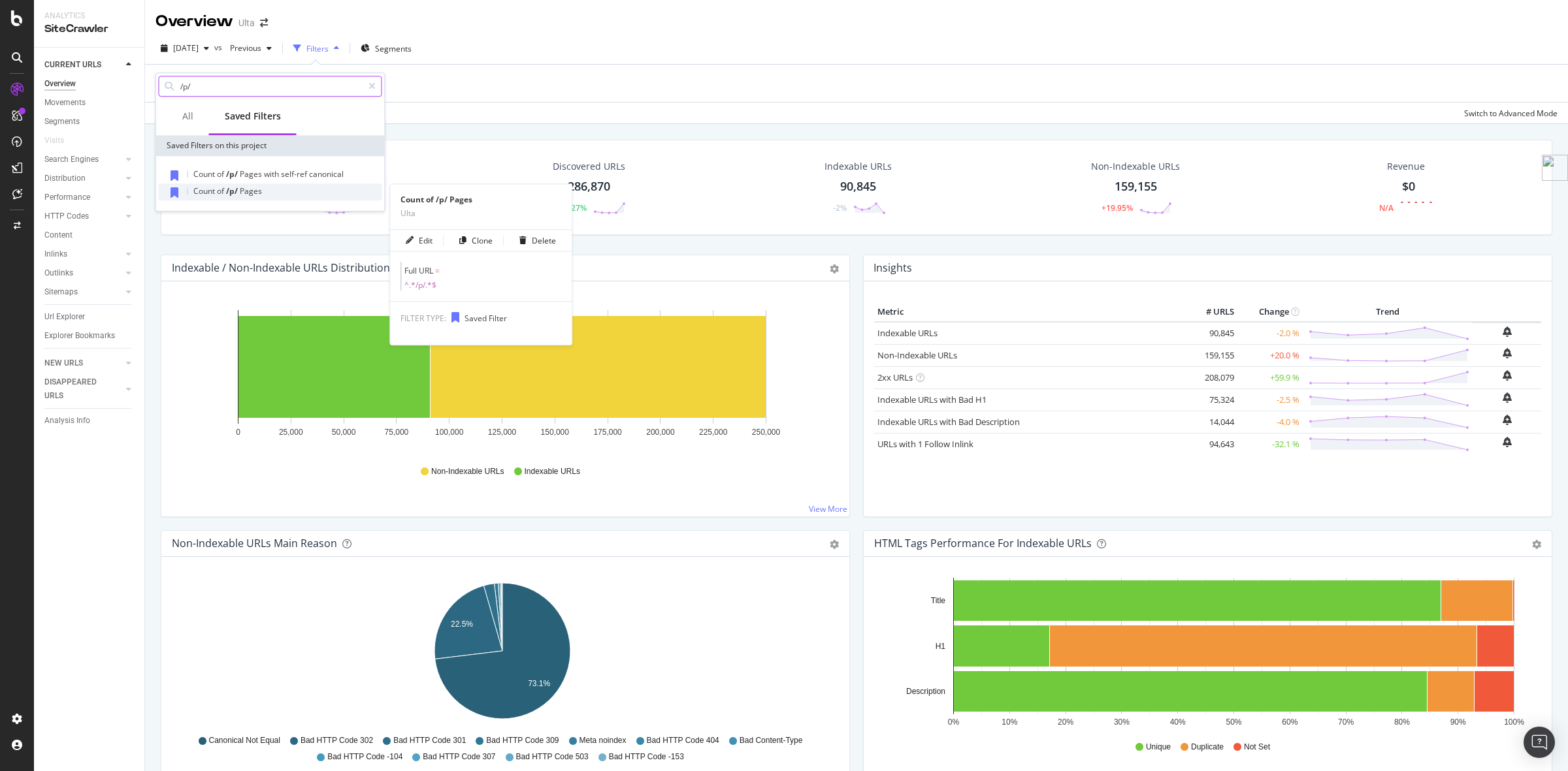
type input "/p/"
click at [242, 192] on span "Pages" at bounding box center [251, 191] width 22 height 11
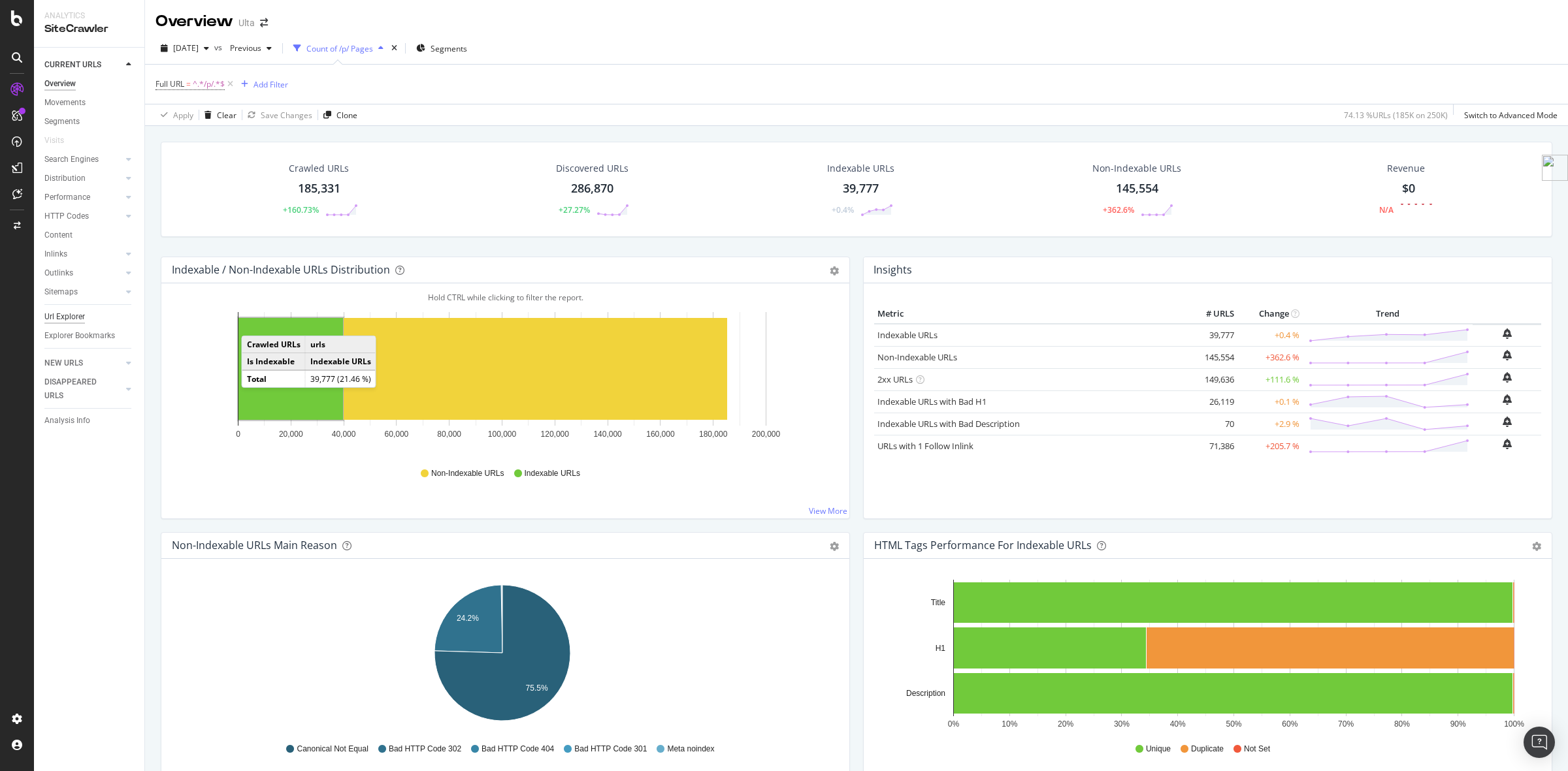
click at [64, 311] on div "Url Explorer" at bounding box center [65, 316] width 41 height 13
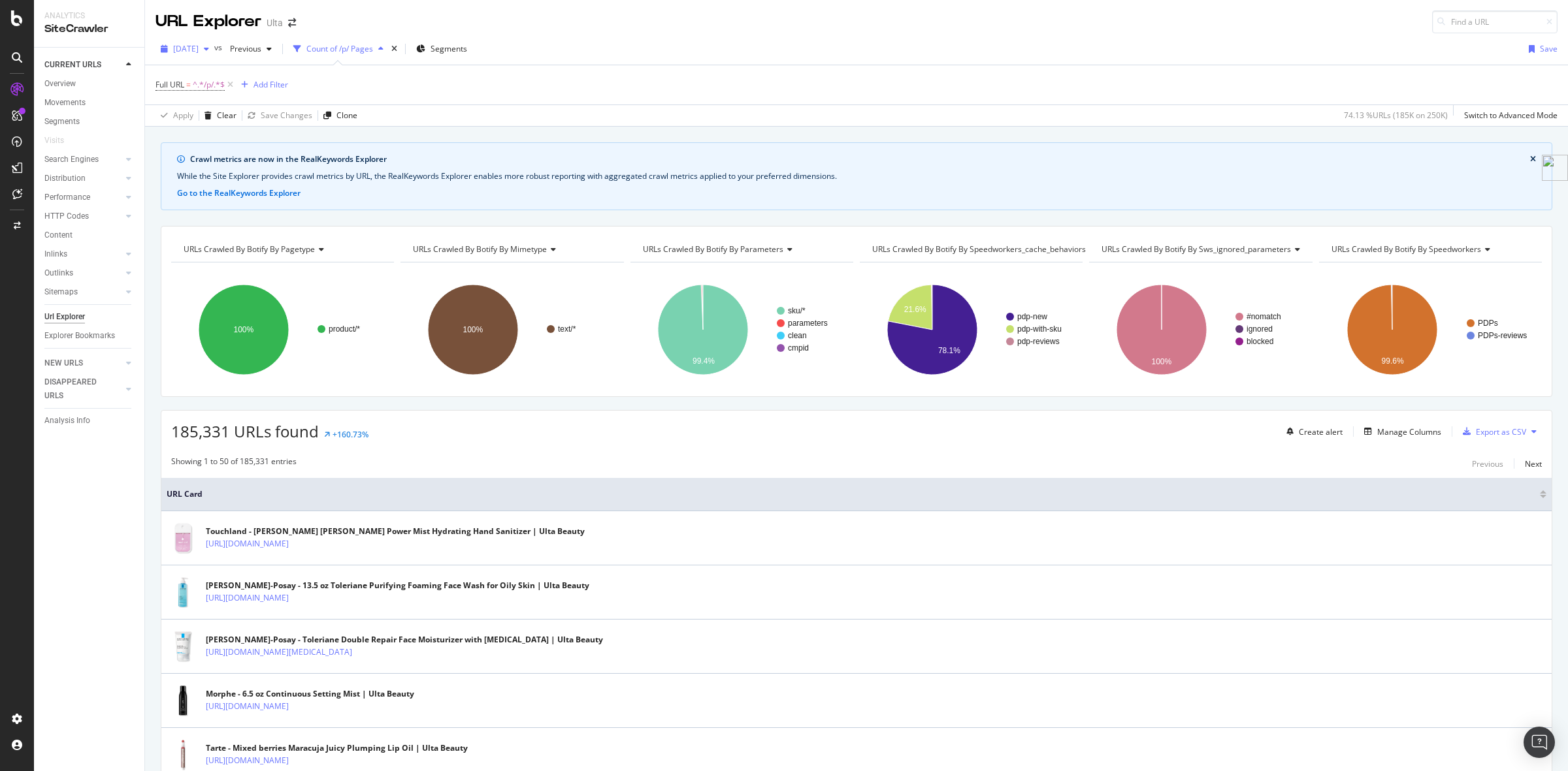
click at [199, 49] on span "[DATE]" at bounding box center [185, 49] width 25 height 11
click at [229, 103] on div "[DATE] 108K URLs" at bounding box center [242, 96] width 156 height 19
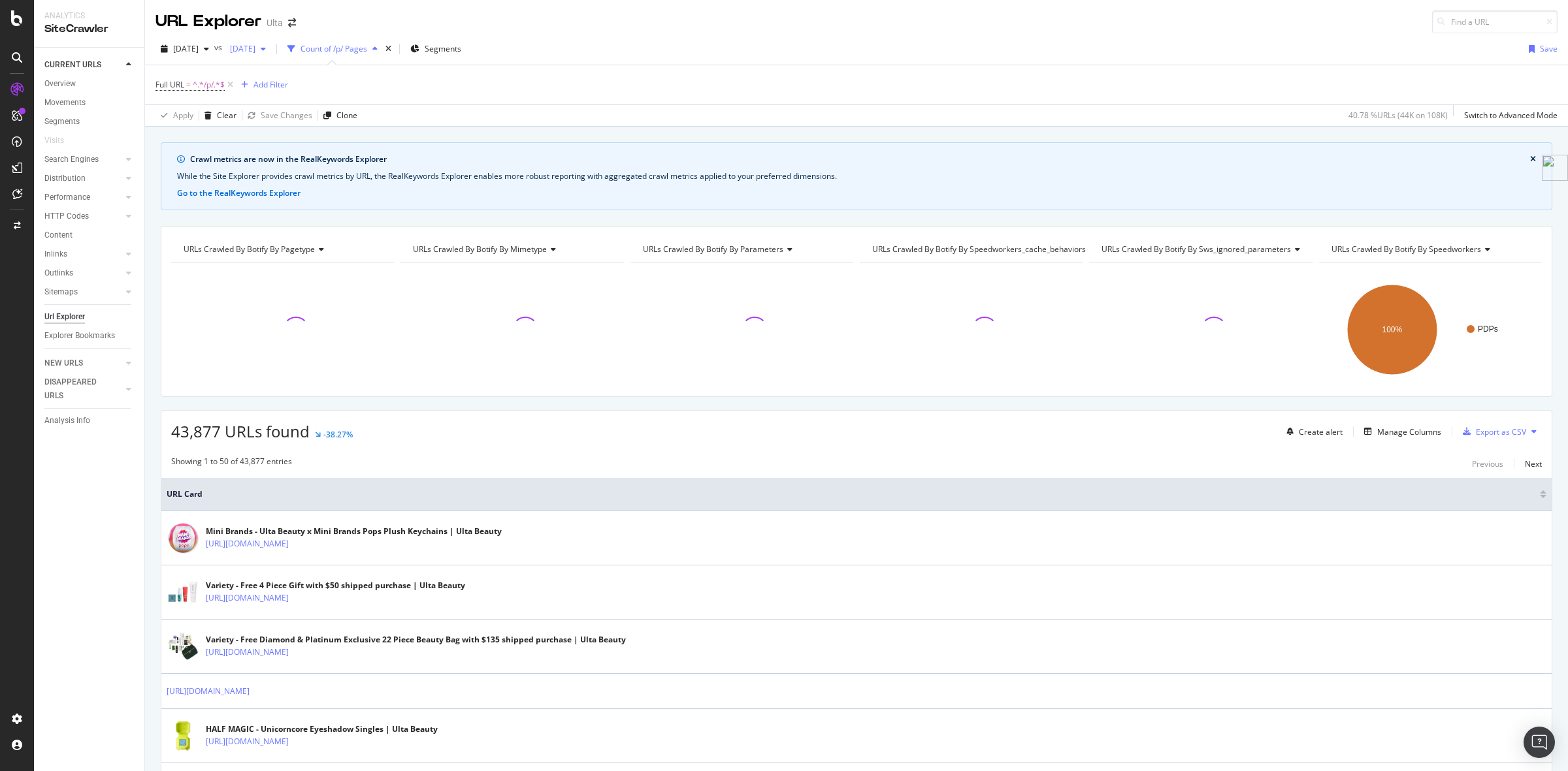
click at [255, 46] on span "[DATE]" at bounding box center [240, 49] width 31 height 11
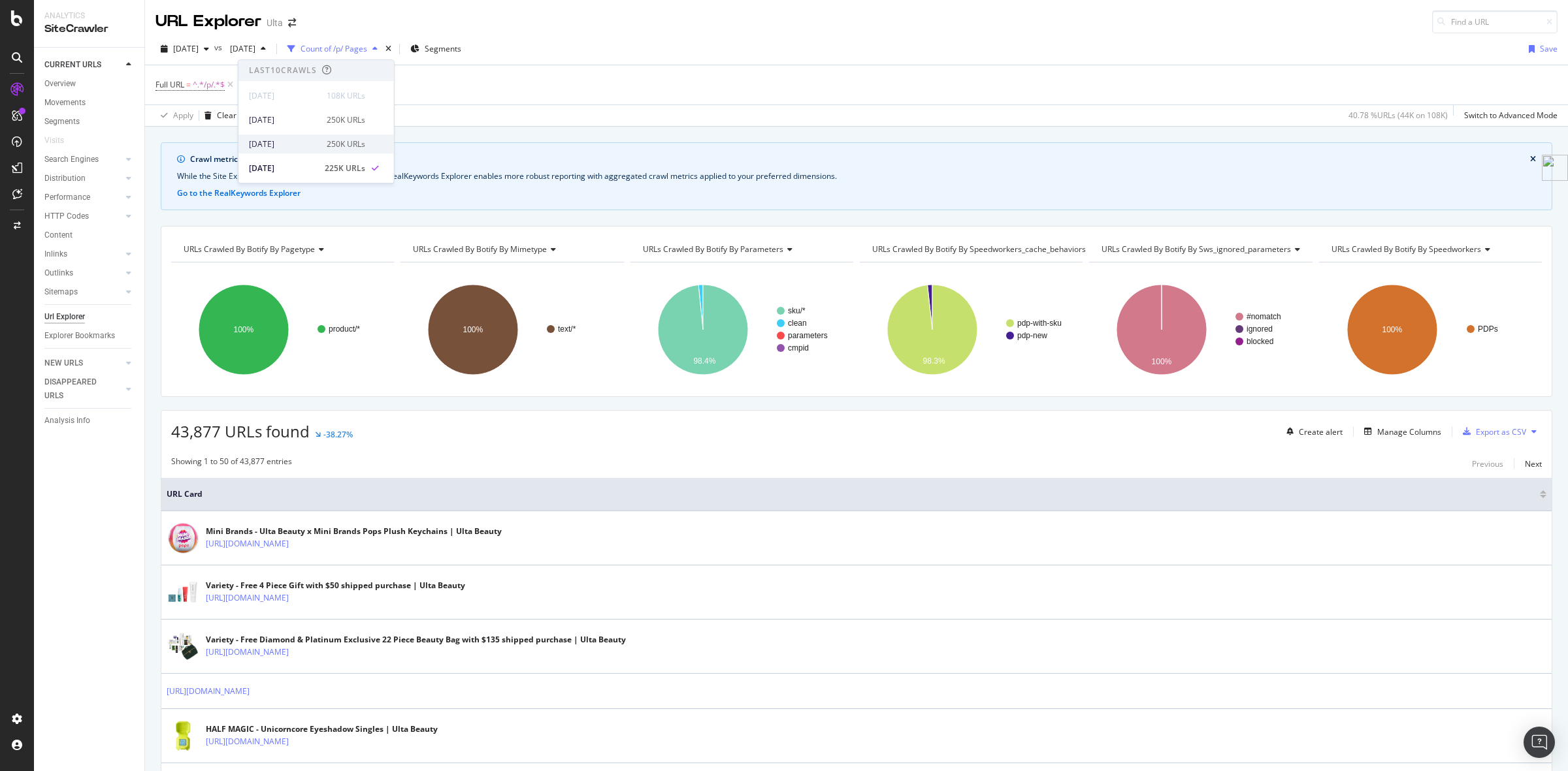
click at [316, 141] on div "[DATE] 250K URLs" at bounding box center [307, 144] width 116 height 12
click at [394, 50] on div "times" at bounding box center [388, 49] width 11 height 13
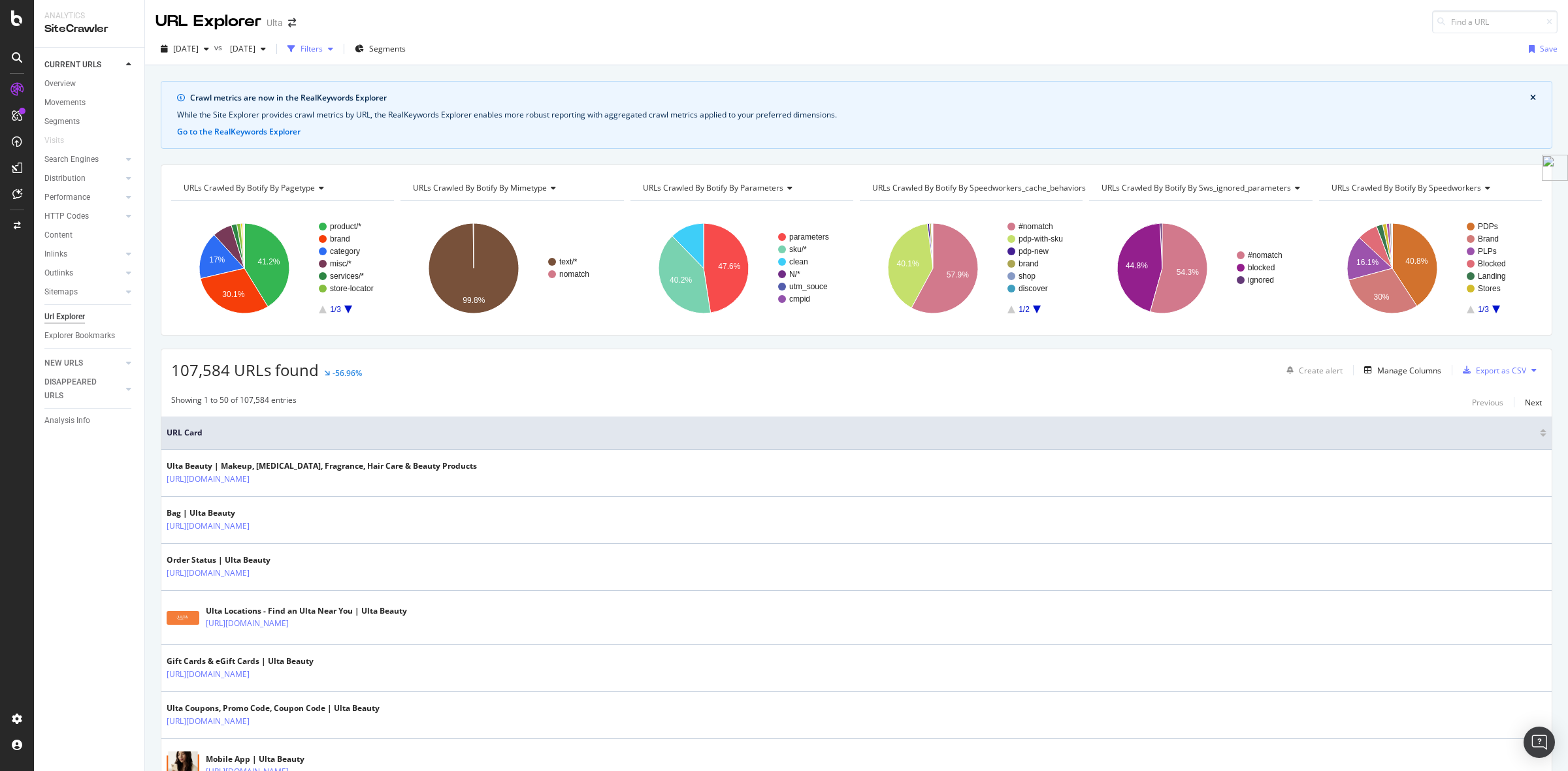
click at [323, 53] on div "Filters" at bounding box center [311, 49] width 22 height 11
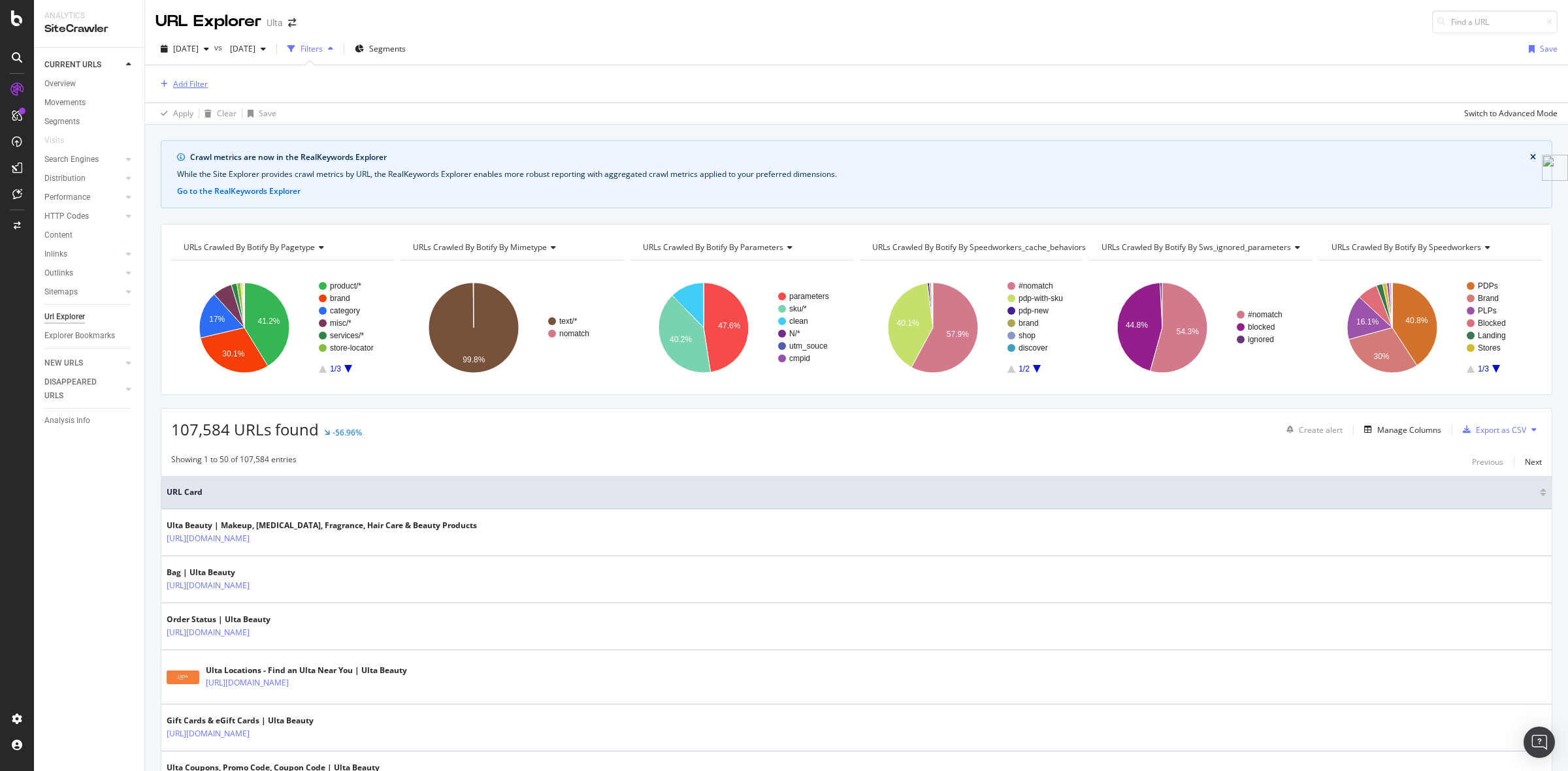
click at [187, 89] on div "Add Filter" at bounding box center [190, 84] width 35 height 11
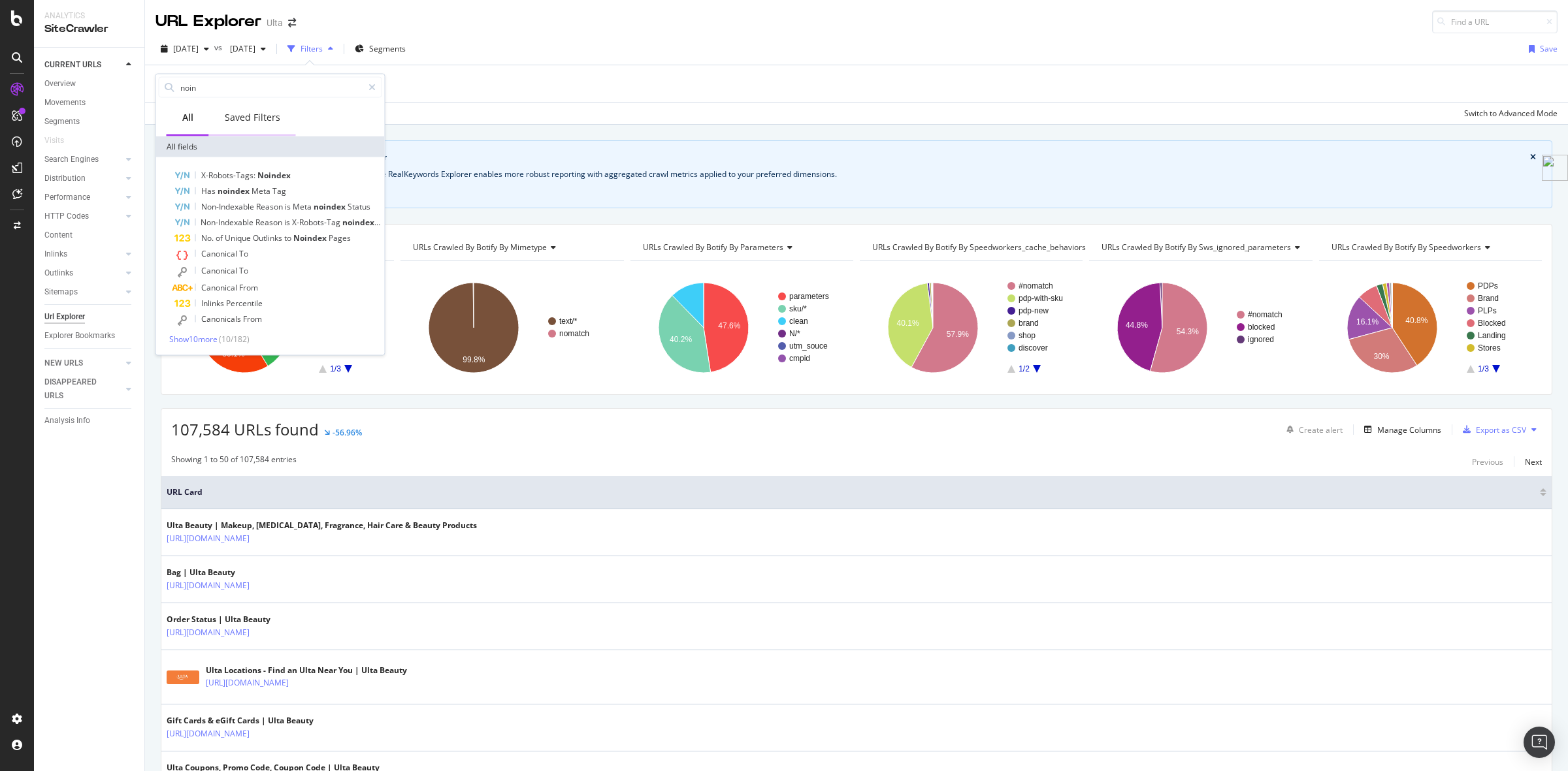
type input "noin"
click at [275, 119] on div "Saved Filters" at bounding box center [252, 117] width 56 height 13
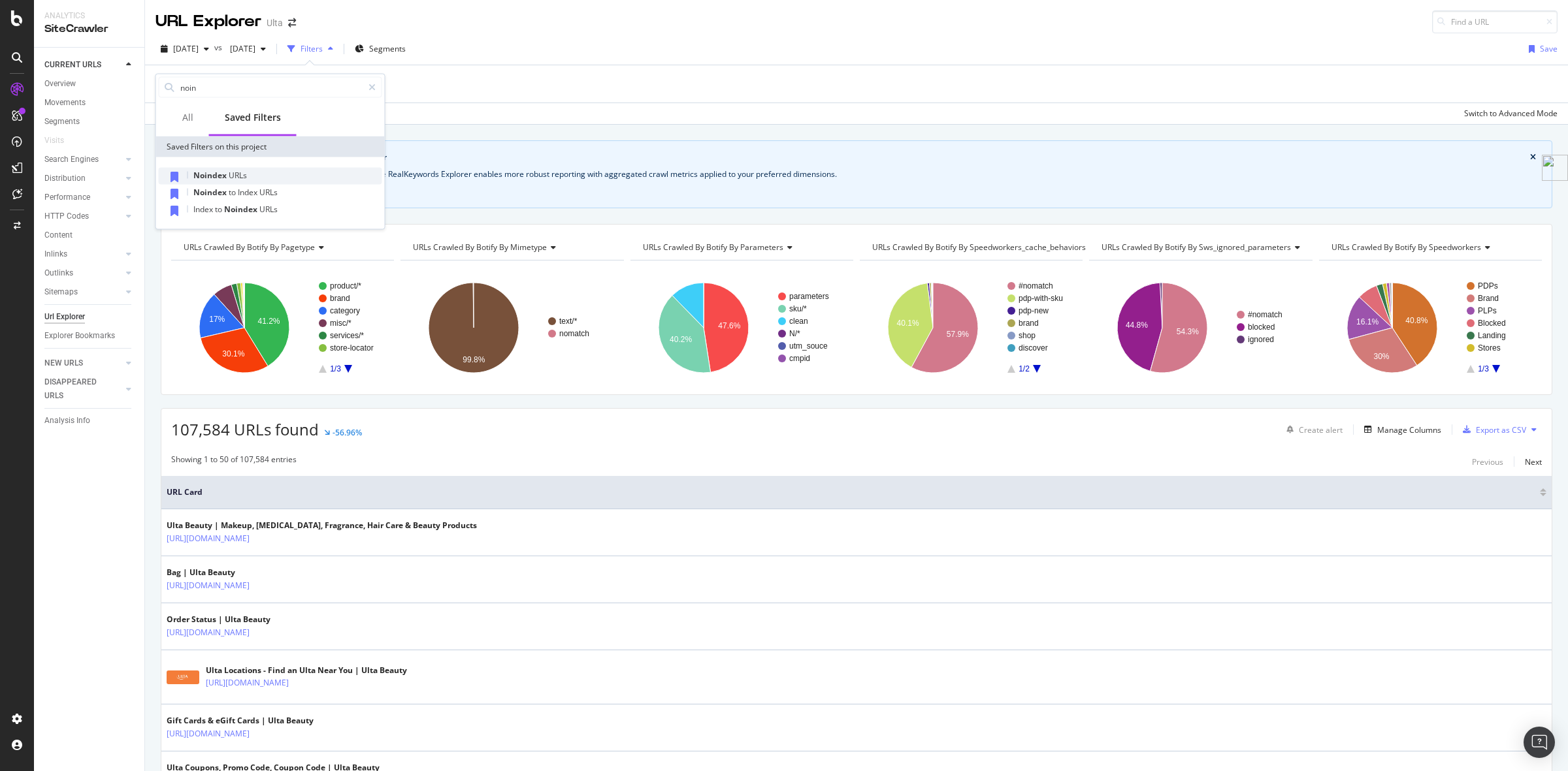
click at [223, 170] on span "Noindex" at bounding box center [211, 175] width 35 height 11
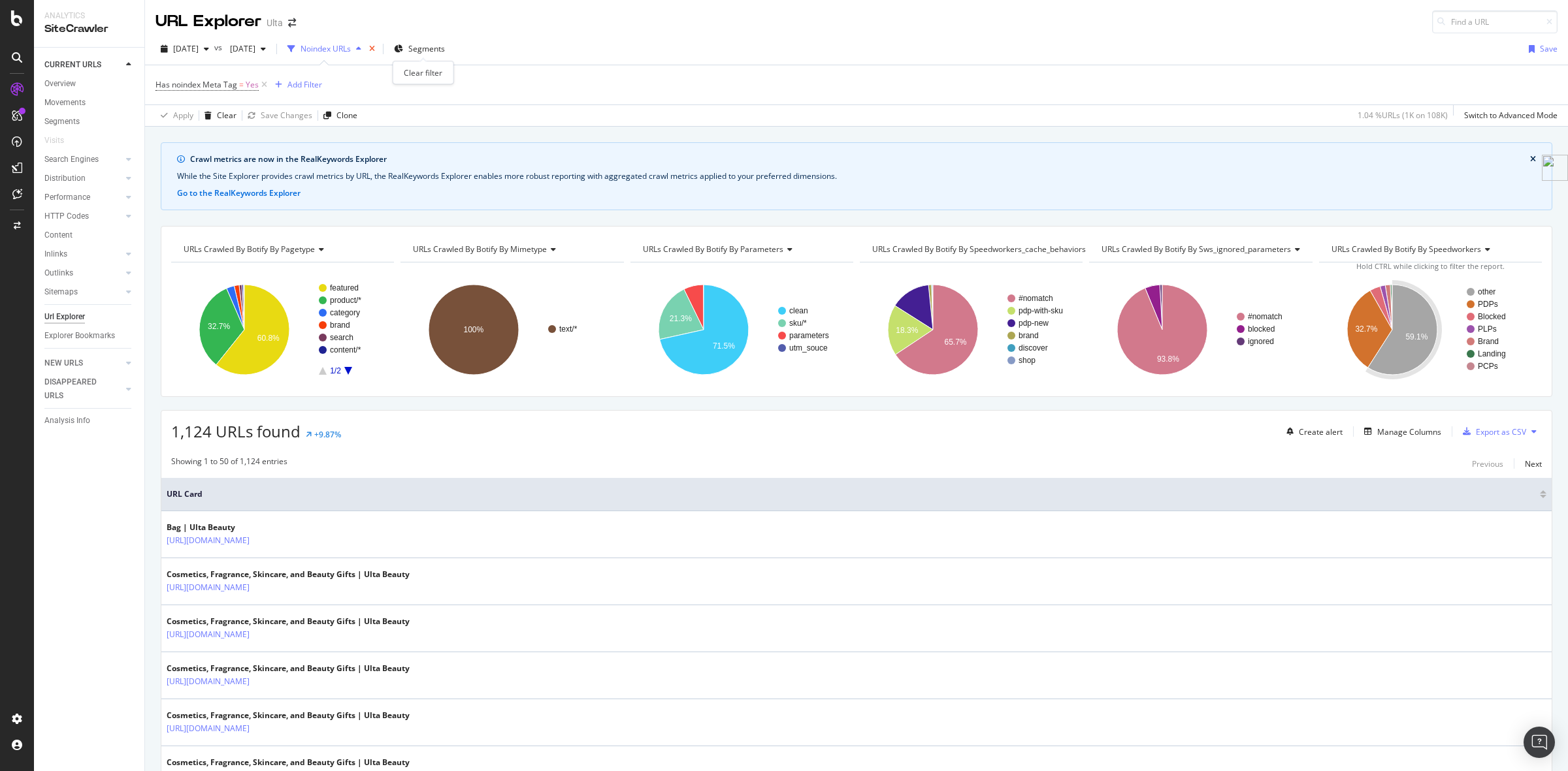
click at [375, 53] on icon "times" at bounding box center [372, 49] width 5 height 8
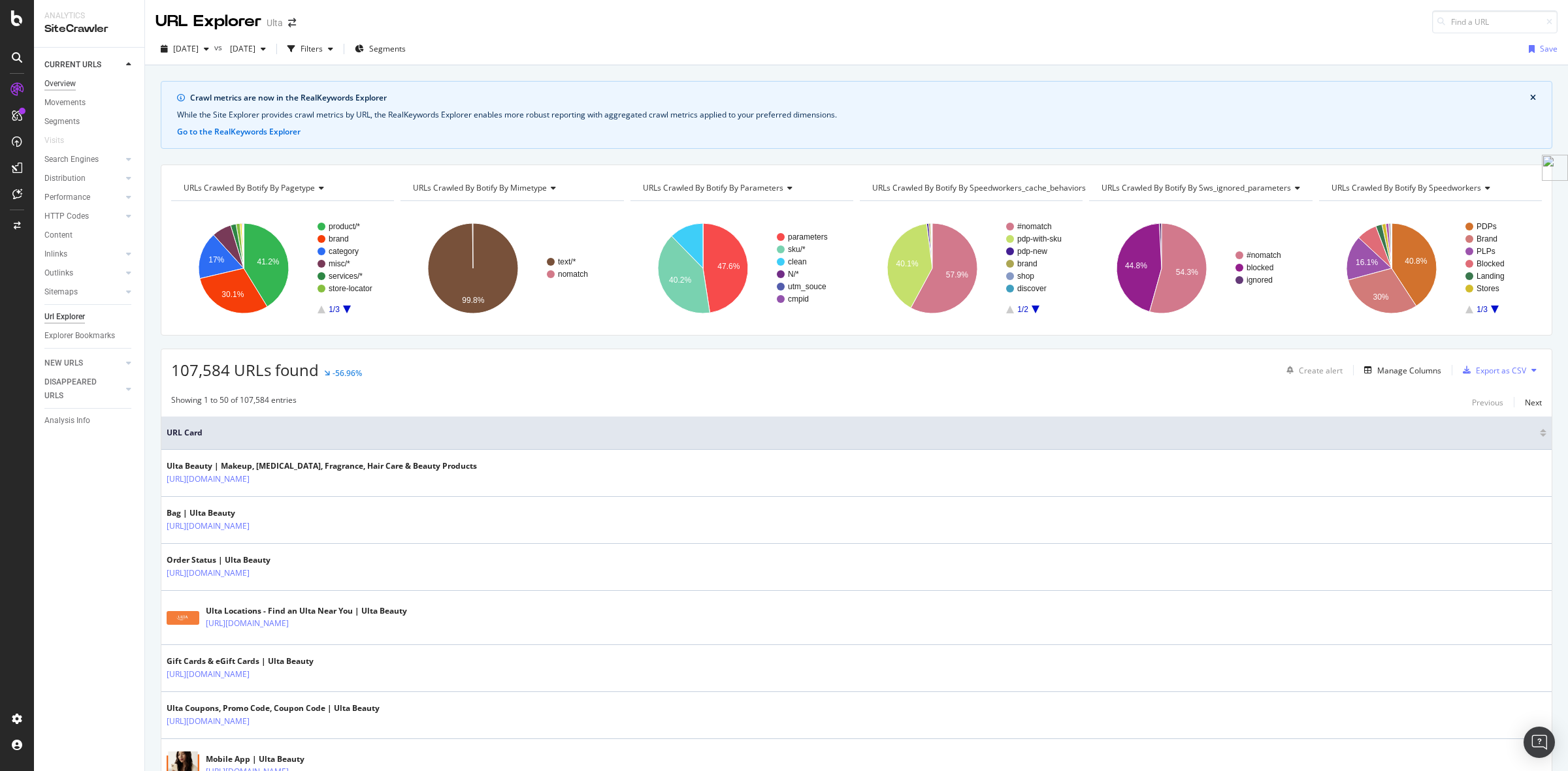
click at [60, 82] on div "Overview" at bounding box center [60, 83] width 31 height 13
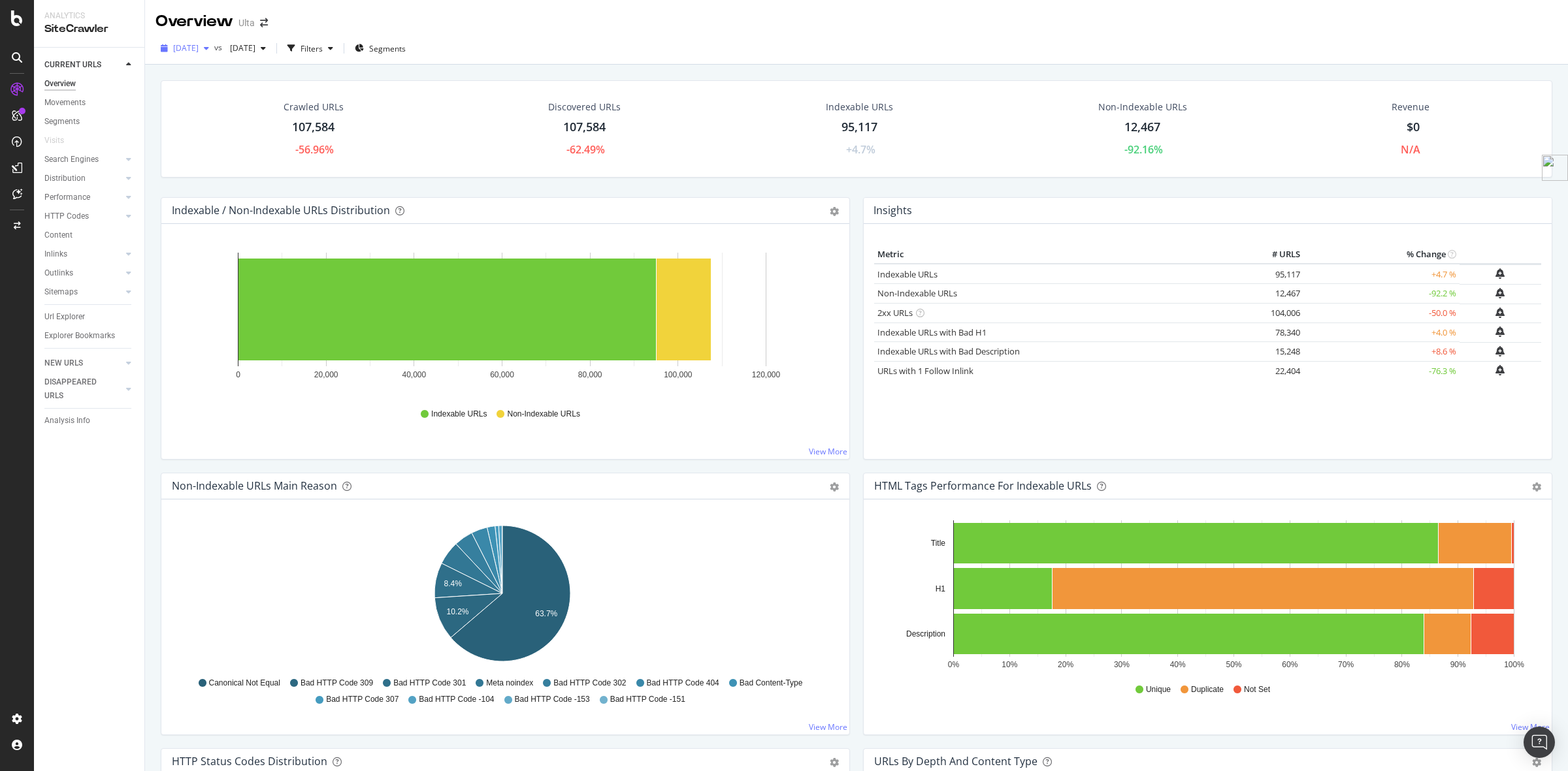
click at [199, 48] on span "[DATE]" at bounding box center [185, 48] width 25 height 11
click at [221, 137] on div "[DATE]" at bounding box center [209, 143] width 70 height 12
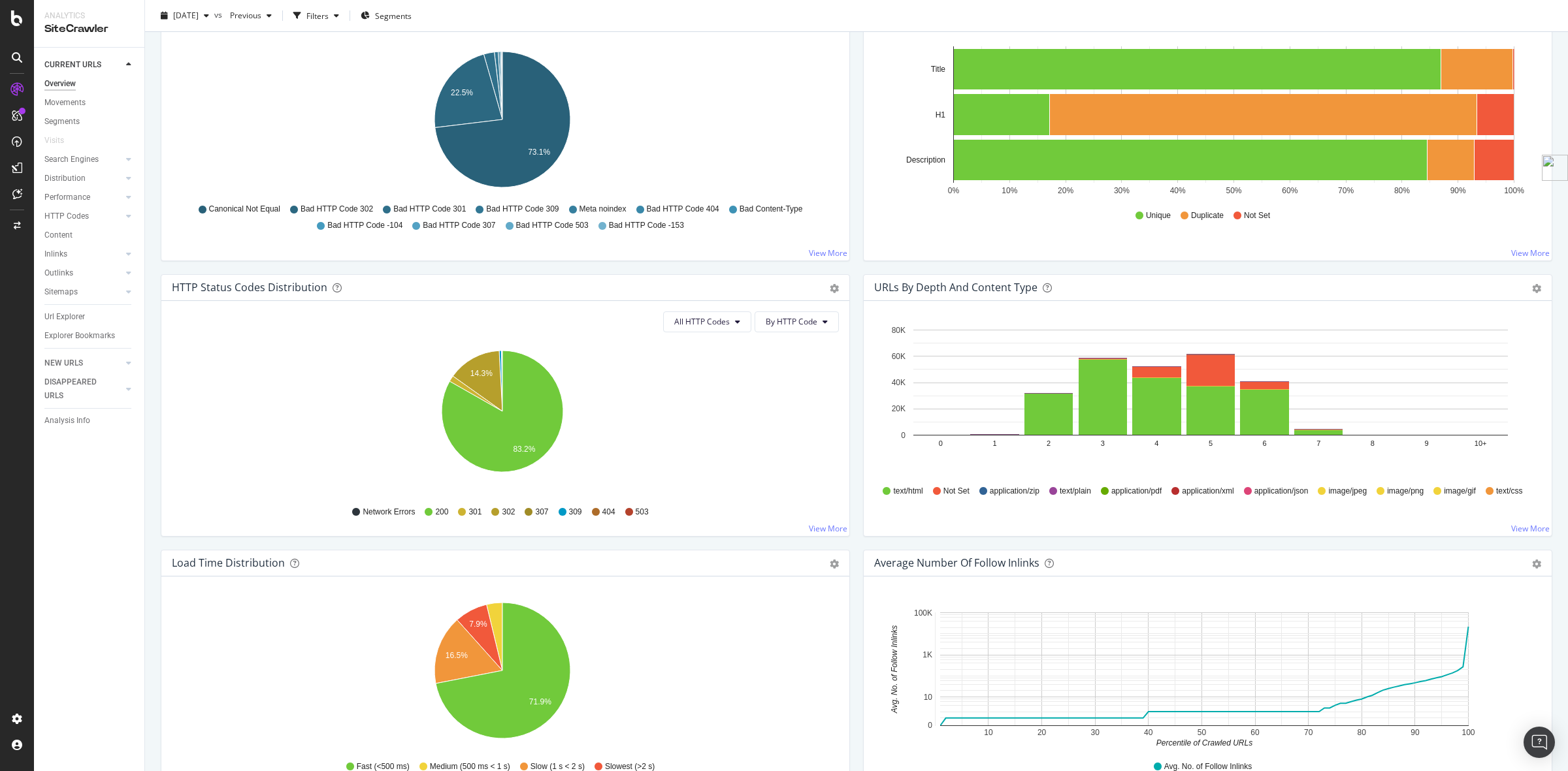
scroll to position [145, 0]
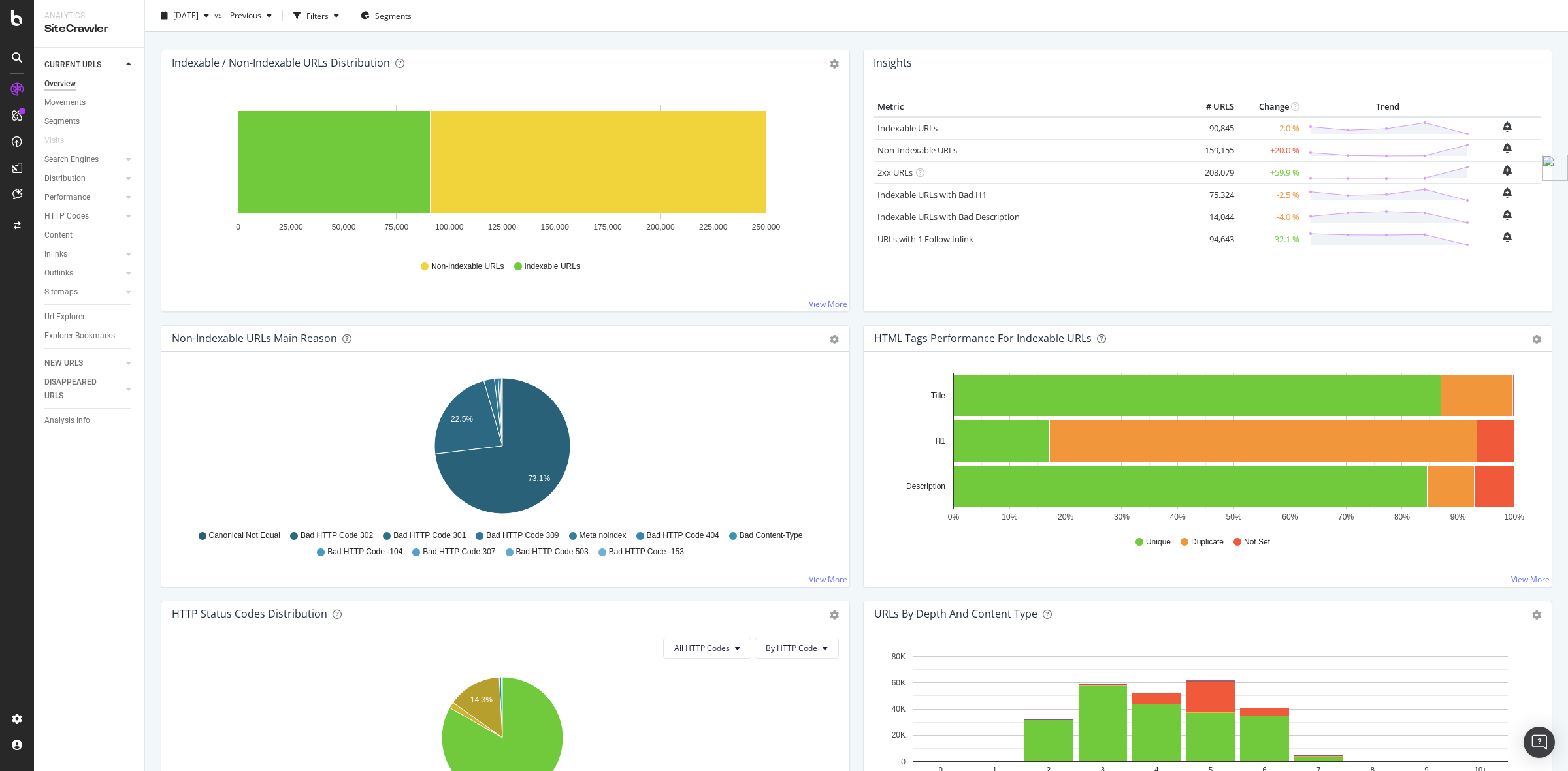
drag, startPoint x: 75, startPoint y: 312, endPoint x: 374, endPoint y: 245, distance: 306.4
click at [75, 312] on div "Url Explorer" at bounding box center [65, 316] width 41 height 13
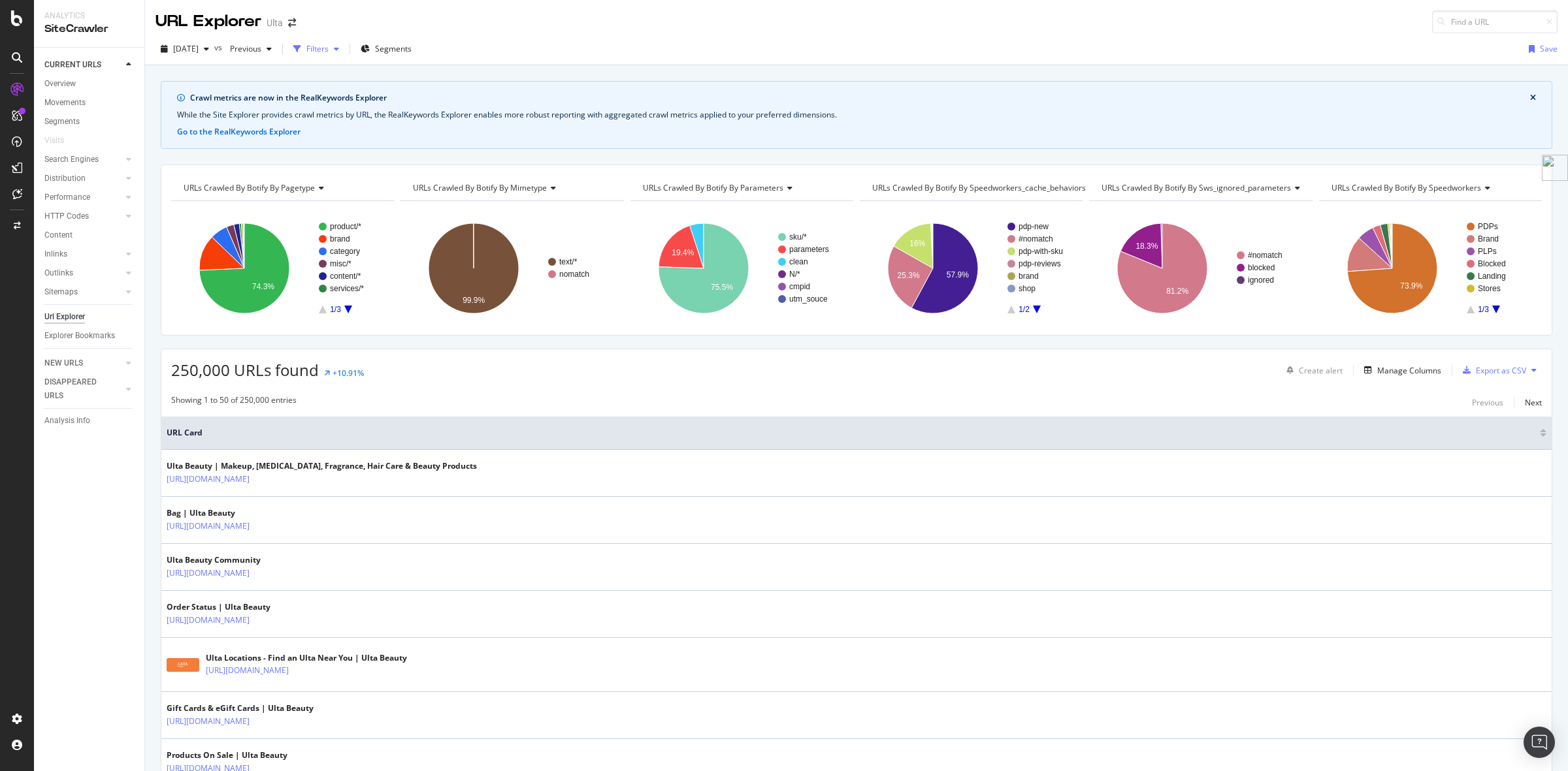
click at [328, 46] on div "Filters" at bounding box center [317, 49] width 22 height 11
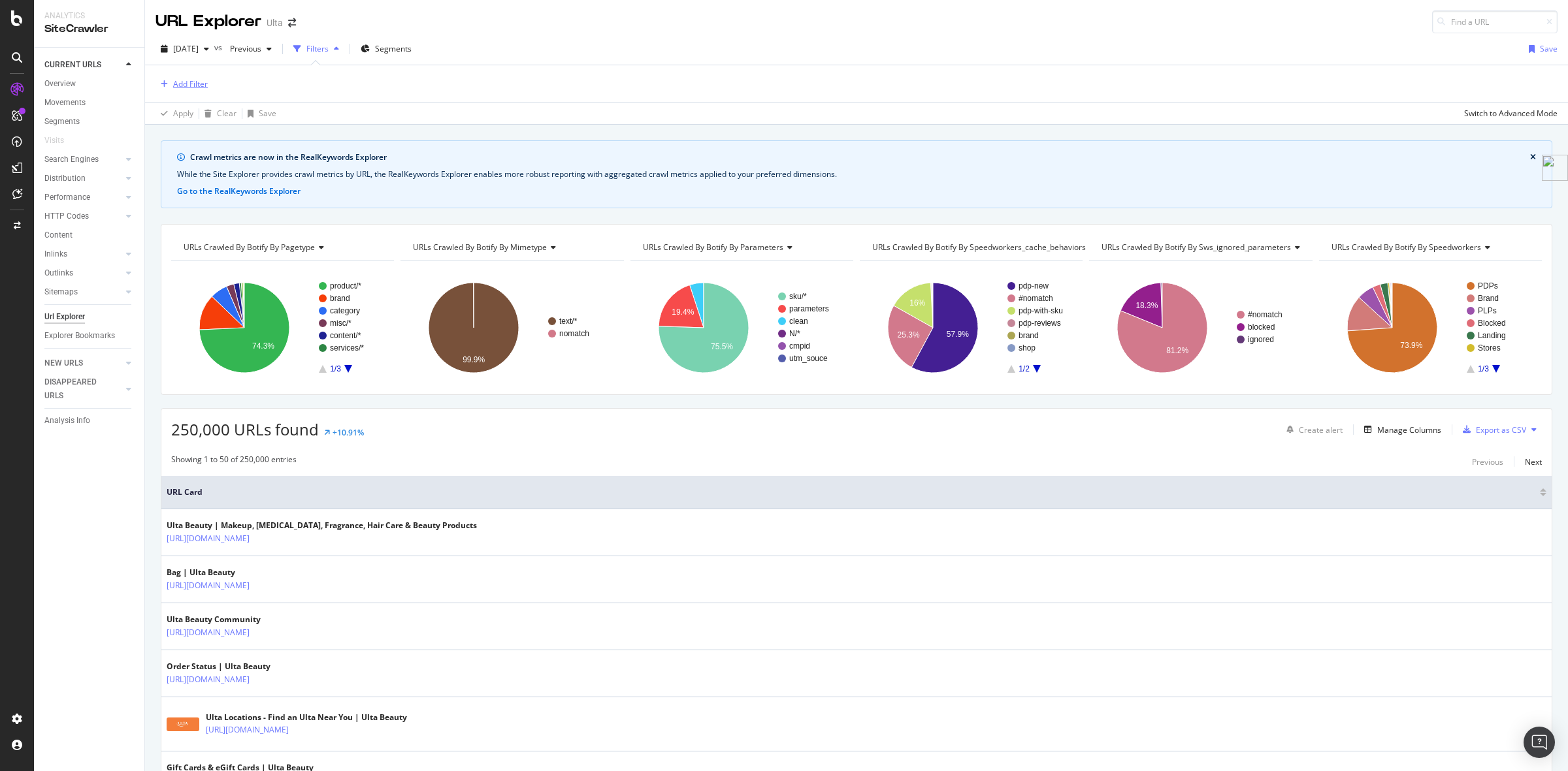
click at [189, 85] on div "Add Filter" at bounding box center [190, 84] width 35 height 11
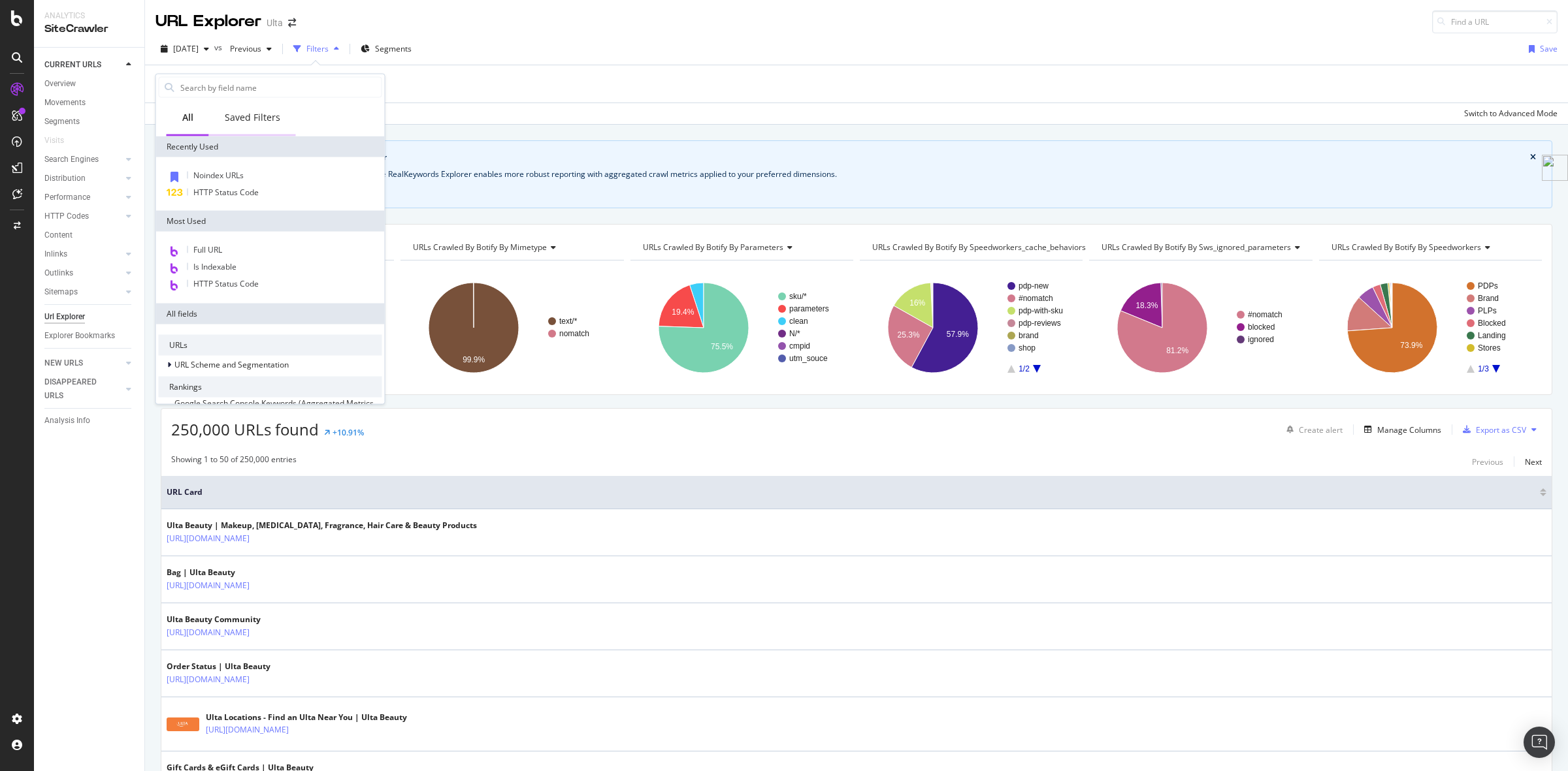
click at [257, 126] on div "Saved Filters" at bounding box center [252, 119] width 87 height 36
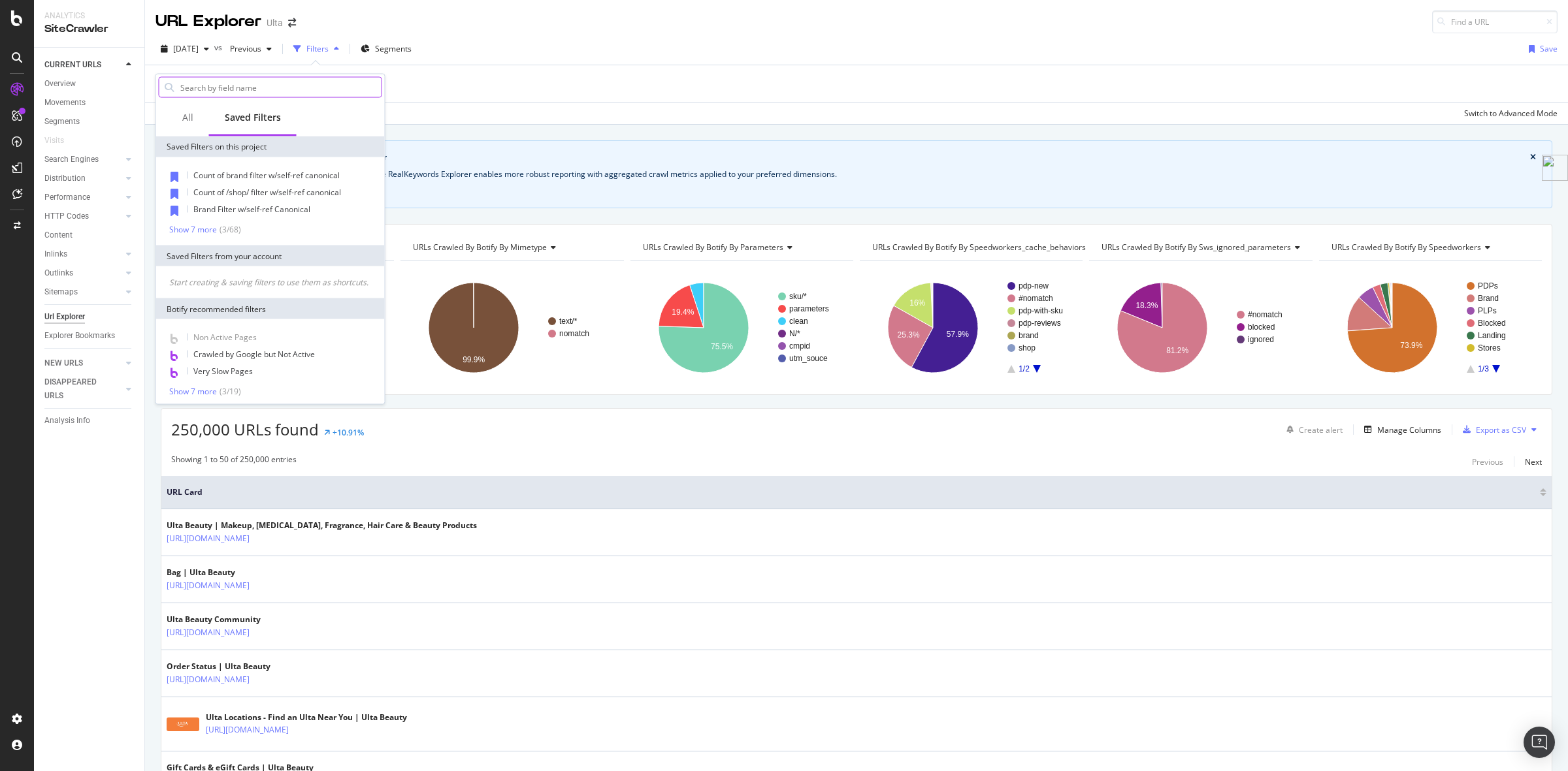
click at [262, 88] on input "text" at bounding box center [280, 87] width 203 height 20
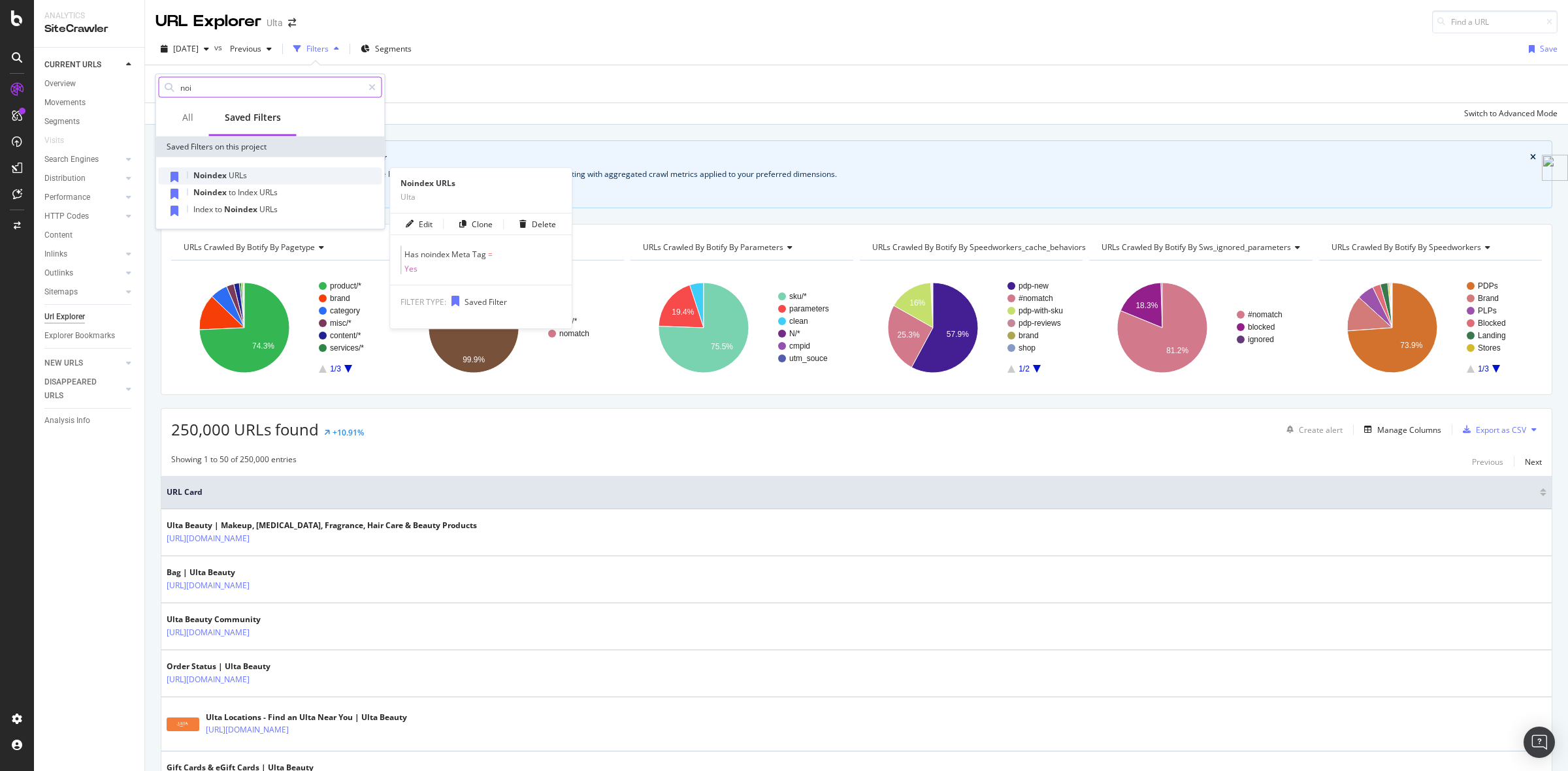
type input "noi"
click at [225, 170] on span "Noindex" at bounding box center [211, 175] width 35 height 11
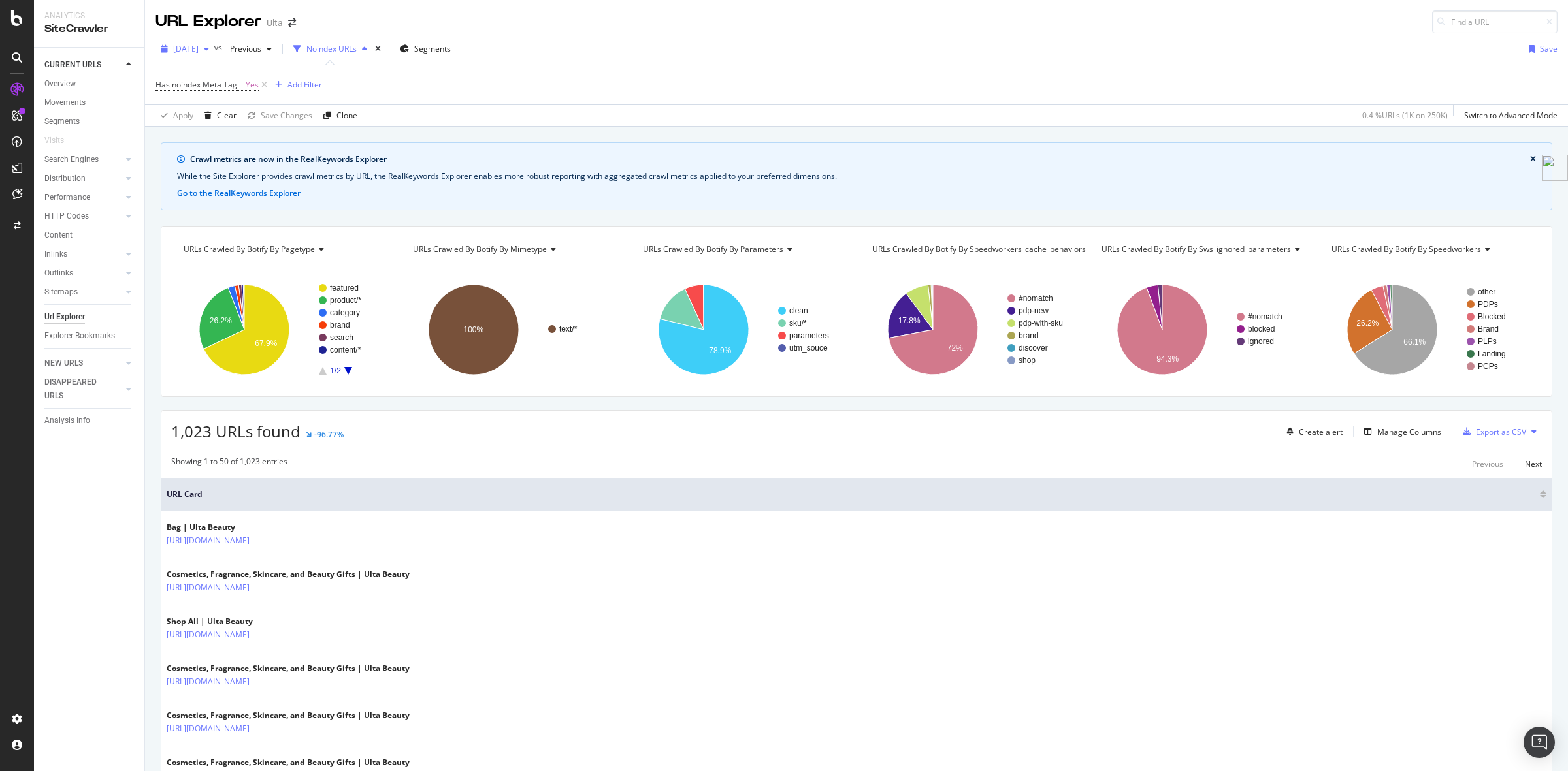
click at [199, 47] on span "[DATE]" at bounding box center [185, 49] width 25 height 11
click at [246, 127] on div "[DATE] 225K URLs" at bounding box center [242, 135] width 156 height 19
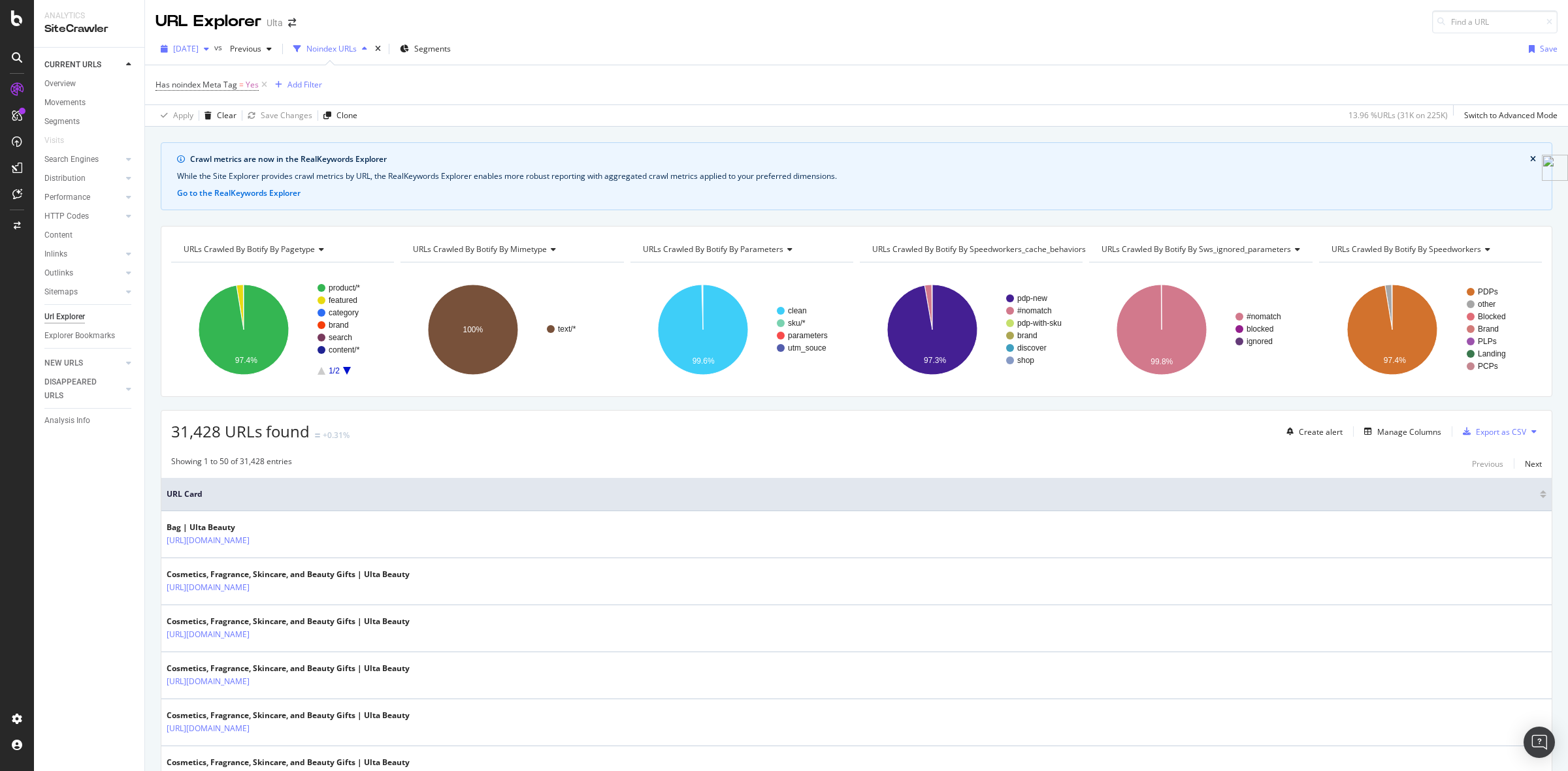
click at [199, 49] on span "[DATE]" at bounding box center [185, 49] width 25 height 11
click at [225, 93] on div "[DATE]" at bounding box center [209, 96] width 70 height 12
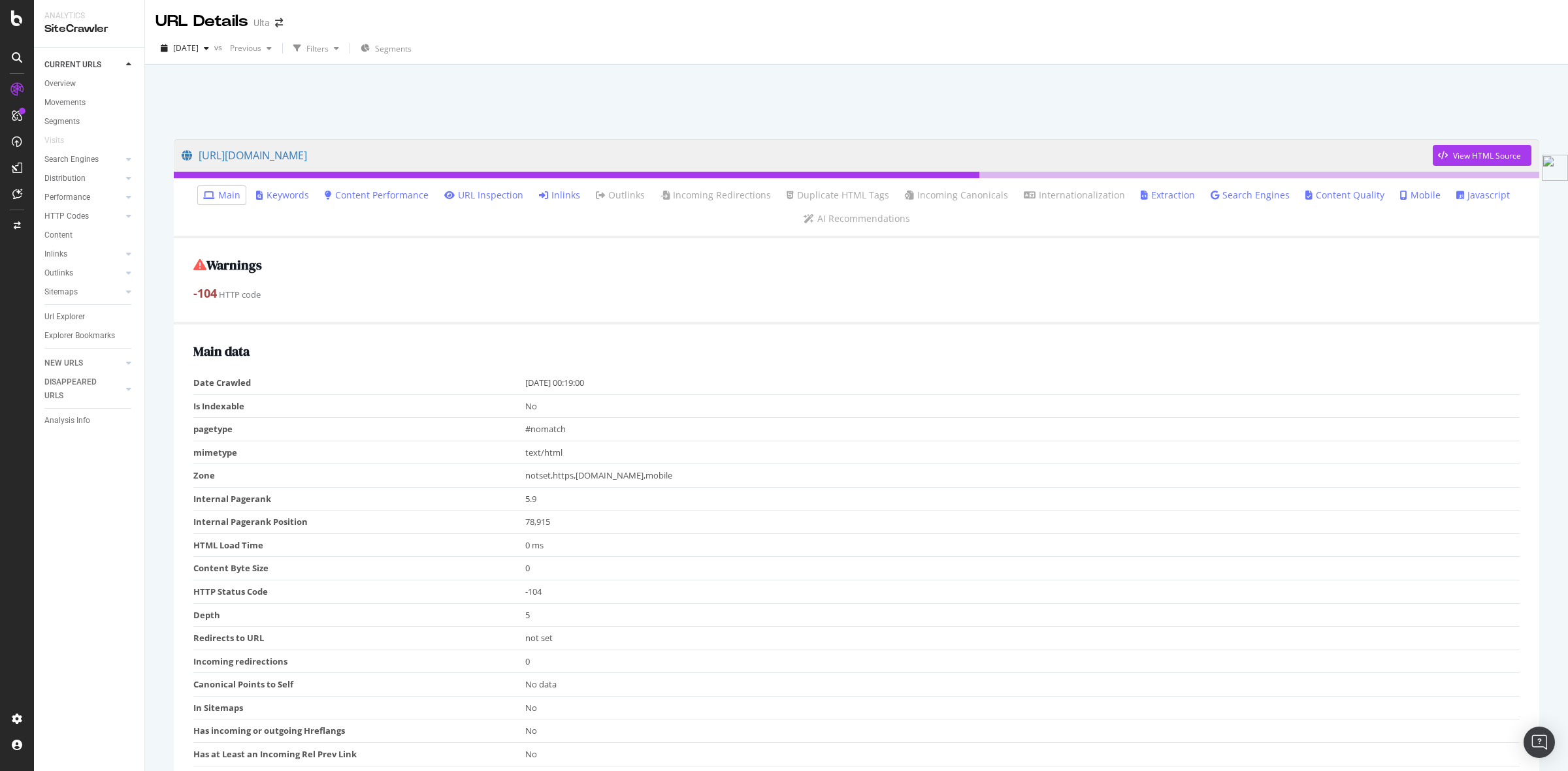
click at [562, 200] on link "Inlinks" at bounding box center [559, 195] width 41 height 13
